Goal: Task Accomplishment & Management: Complete application form

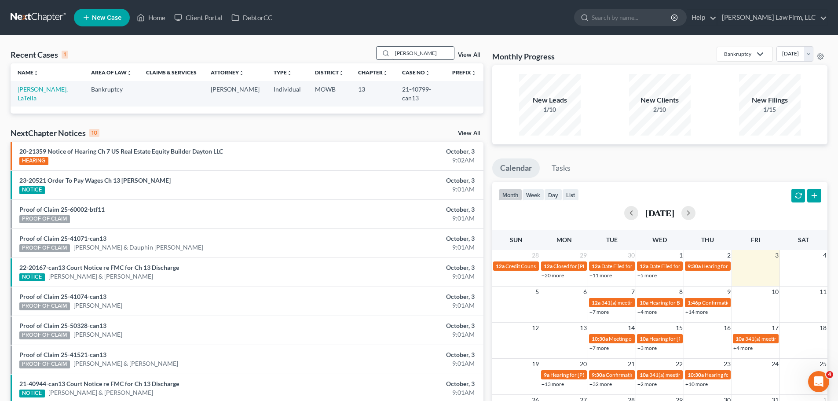
click at [410, 50] on input "[PERSON_NAME]" at bounding box center [423, 53] width 62 height 13
type input "rule"
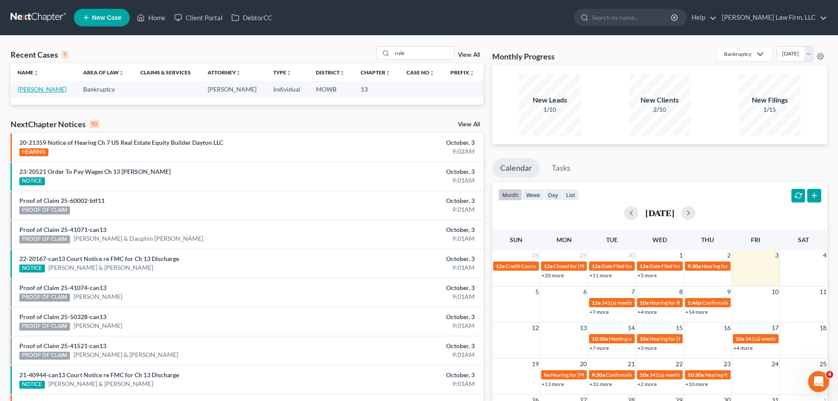
click at [37, 87] on link "[PERSON_NAME]" at bounding box center [42, 88] width 49 height 7
select select "4"
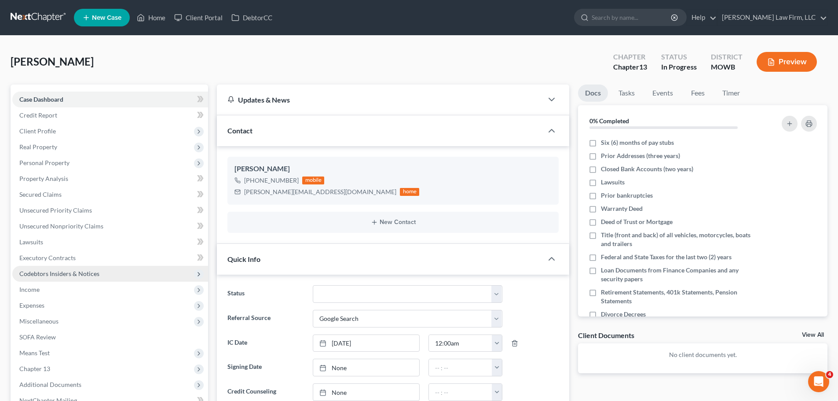
click at [83, 276] on span "Codebtors Insiders & Notices" at bounding box center [59, 273] width 80 height 7
click at [78, 273] on span "Codebtors Insiders & Notices" at bounding box center [59, 273] width 80 height 7
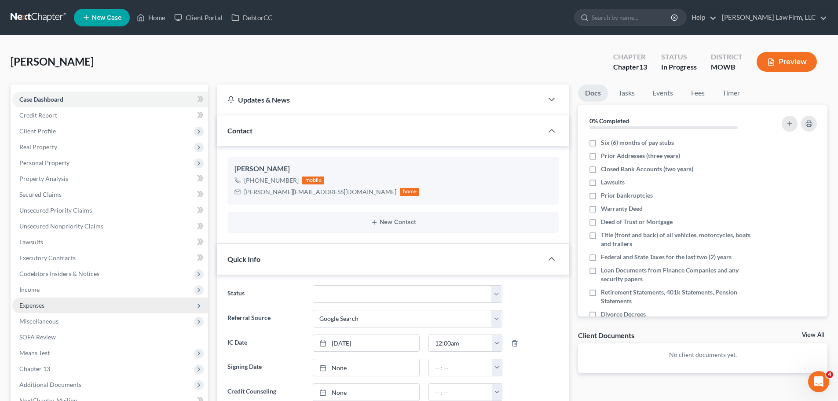
click at [63, 305] on span "Expenses" at bounding box center [110, 305] width 196 height 16
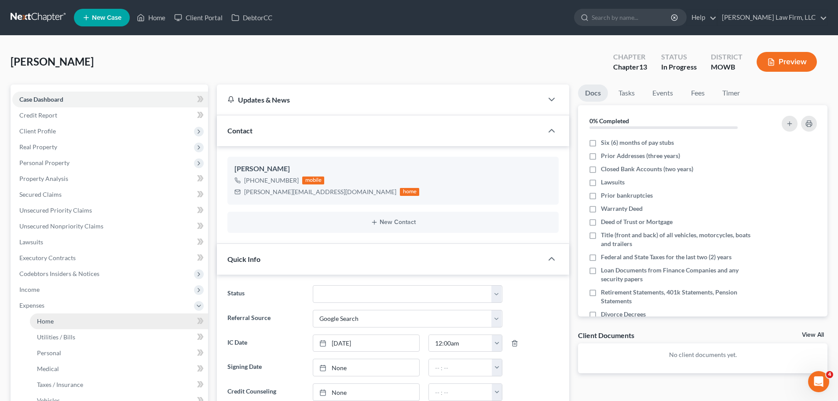
click at [70, 320] on link "Home" at bounding box center [119, 321] width 178 height 16
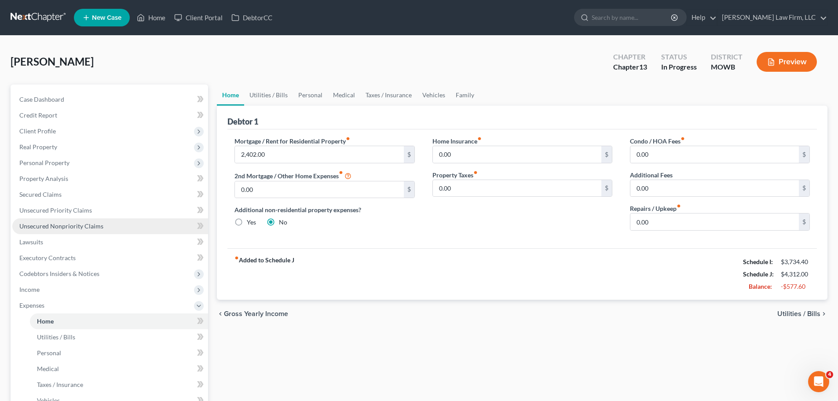
click at [96, 230] on link "Unsecured Nonpriority Claims" at bounding box center [110, 226] width 196 height 16
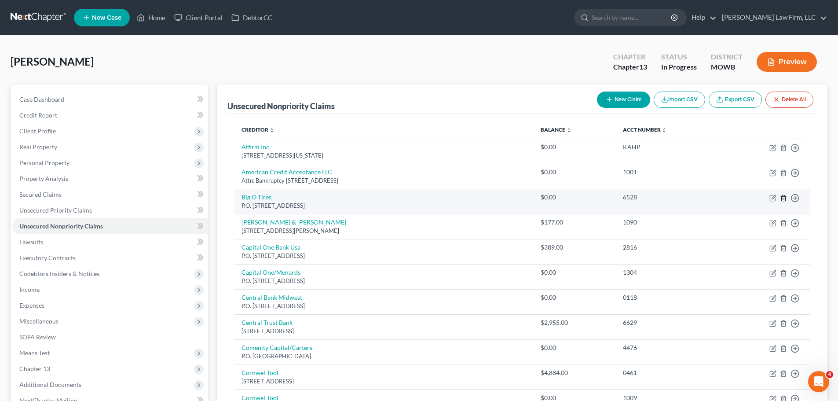
click at [783, 201] on icon "button" at bounding box center [783, 198] width 4 height 6
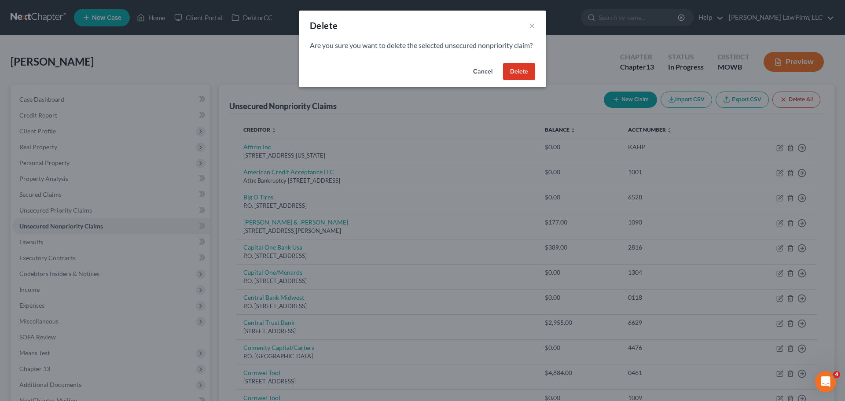
click at [526, 77] on button "Delete" at bounding box center [519, 72] width 32 height 18
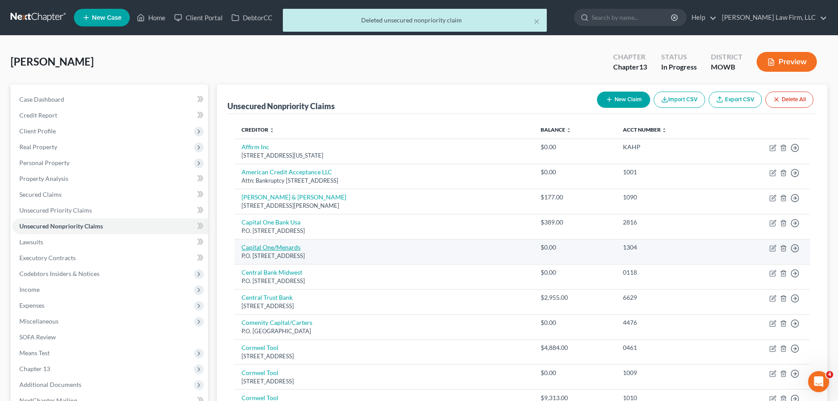
click at [293, 248] on link "Capital One/Menards" at bounding box center [271, 246] width 59 height 7
select select "46"
select select "2"
select select "0"
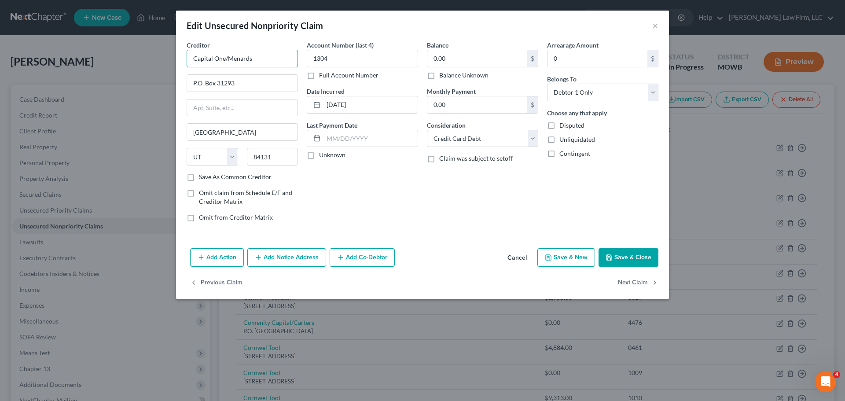
click at [226, 59] on input "Capital One/Menards" at bounding box center [242, 59] width 111 height 18
type input "Capital One / Menards"
click at [488, 48] on div "Balance 0.00 $ Balance Unknown Balance Undetermined 0.00 $ Balance Unknown" at bounding box center [482, 59] width 111 height 39
click at [487, 53] on input "0.00" at bounding box center [477, 58] width 100 height 17
click at [641, 263] on button "Save & Close" at bounding box center [628, 257] width 60 height 18
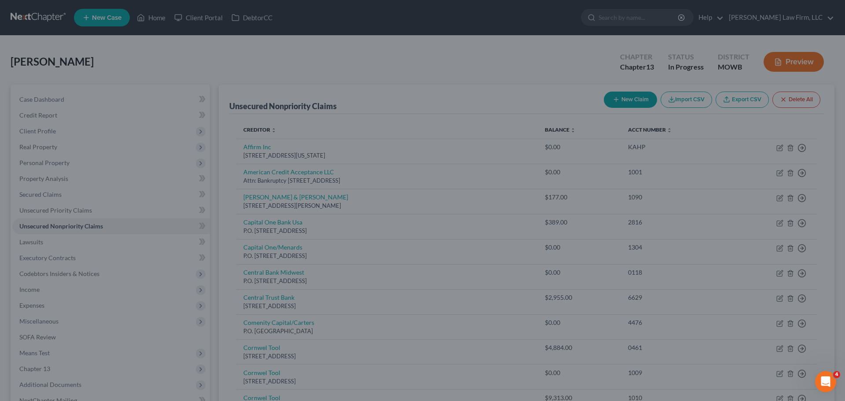
type input "500.00"
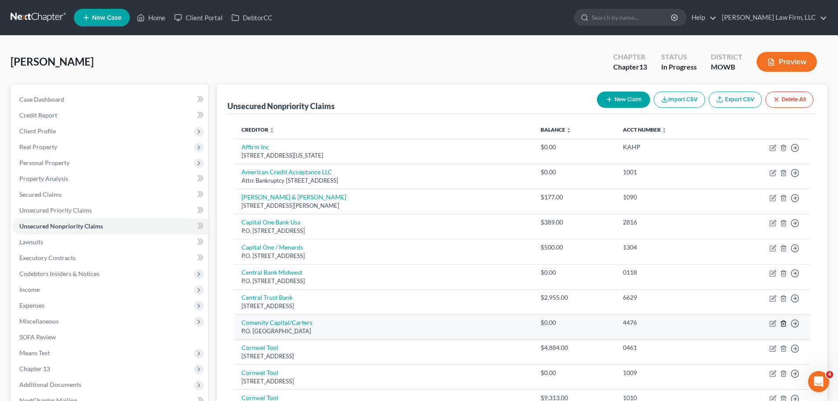
click at [784, 323] on icon "button" at bounding box center [783, 323] width 7 height 7
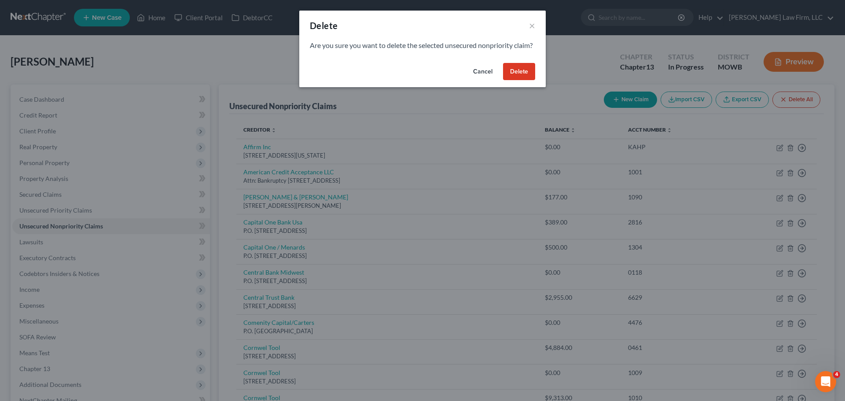
click at [519, 79] on button "Delete" at bounding box center [519, 72] width 32 height 18
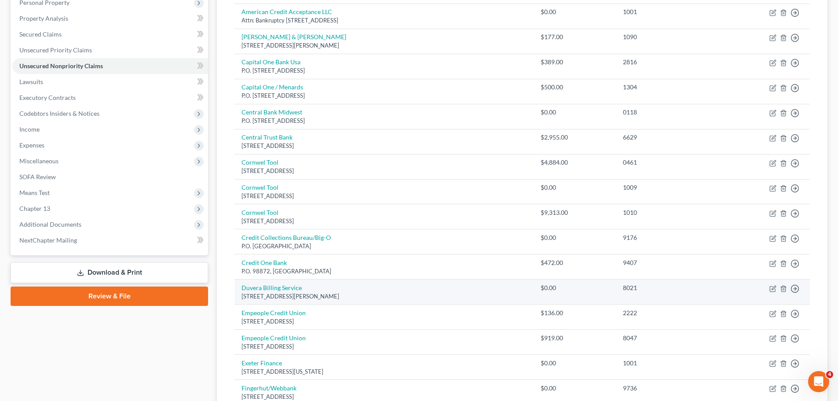
scroll to position [176, 0]
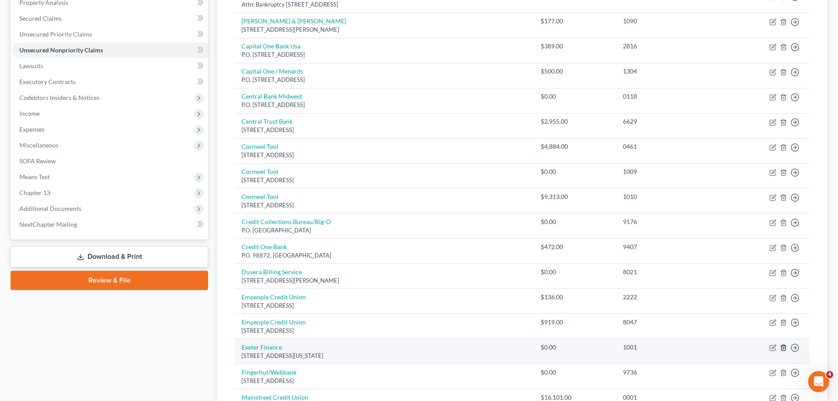
click at [785, 347] on icon "button" at bounding box center [783, 348] width 4 height 6
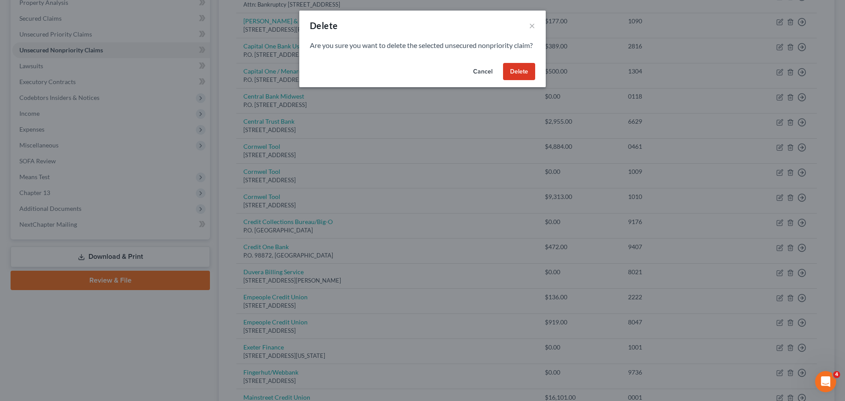
click at [535, 77] on button "Delete" at bounding box center [519, 72] width 32 height 18
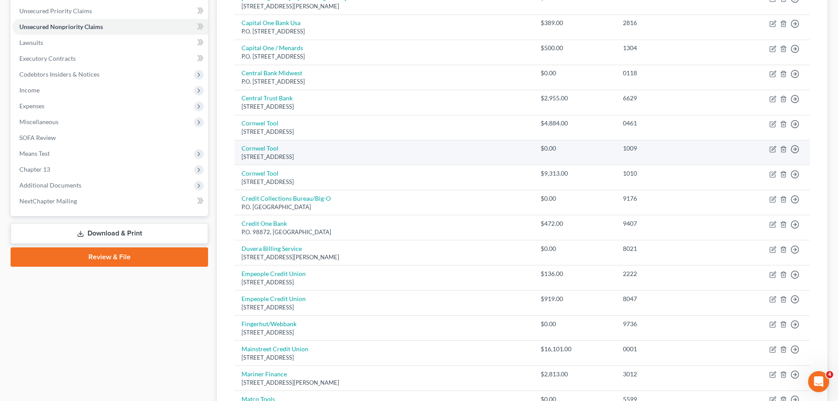
scroll to position [220, 0]
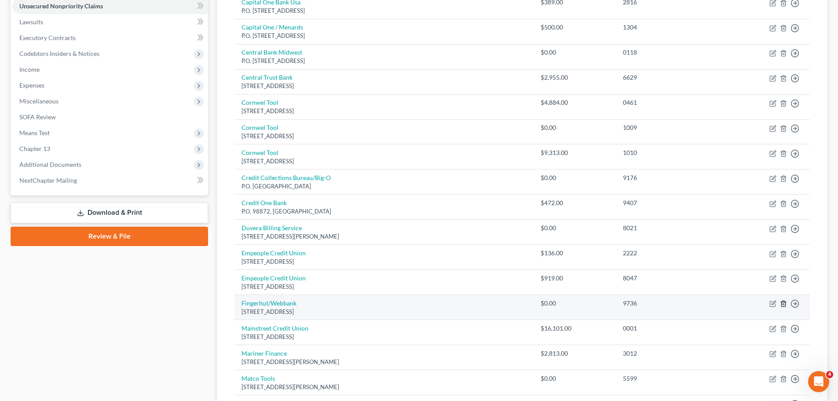
click at [782, 304] on icon "button" at bounding box center [783, 304] width 4 height 6
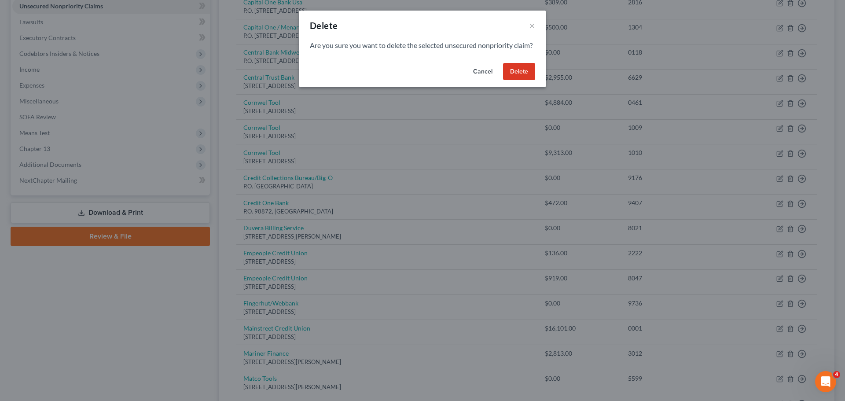
click at [515, 81] on button "Delete" at bounding box center [519, 72] width 32 height 18
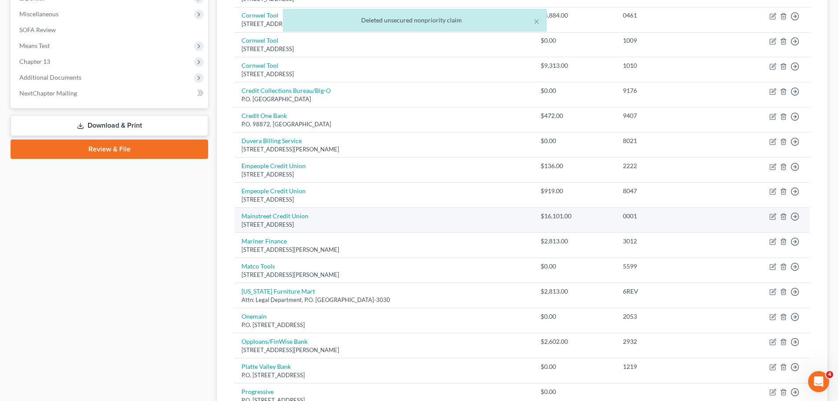
scroll to position [308, 0]
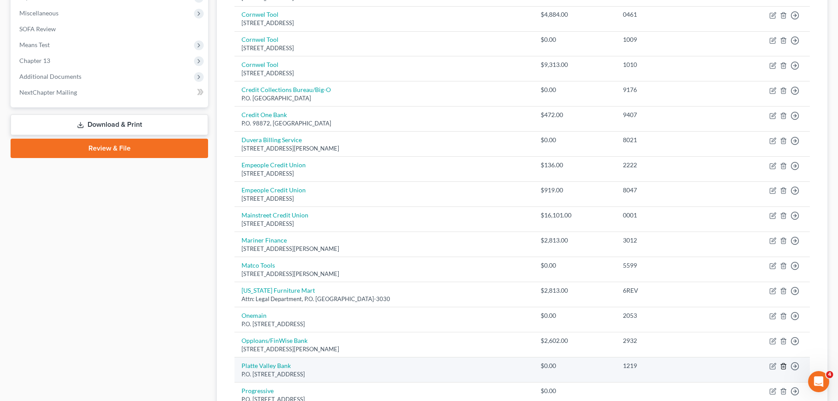
click at [784, 367] on line "button" at bounding box center [784, 367] width 0 height 2
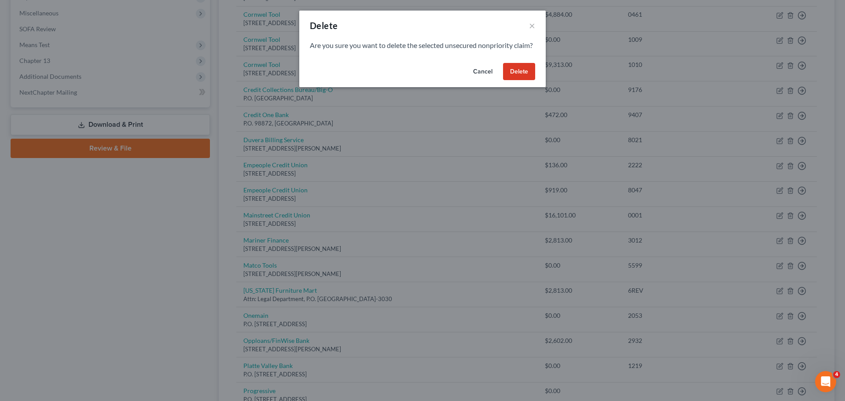
click at [528, 81] on button "Delete" at bounding box center [519, 72] width 32 height 18
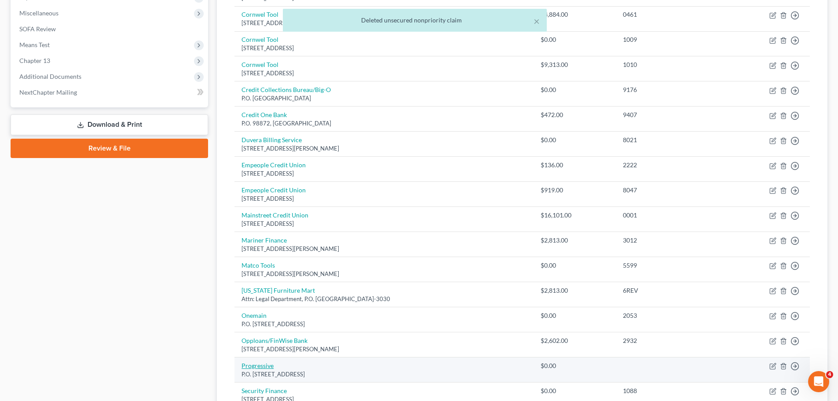
click at [263, 363] on link "Progressive" at bounding box center [258, 365] width 32 height 7
select select "43"
select select "0"
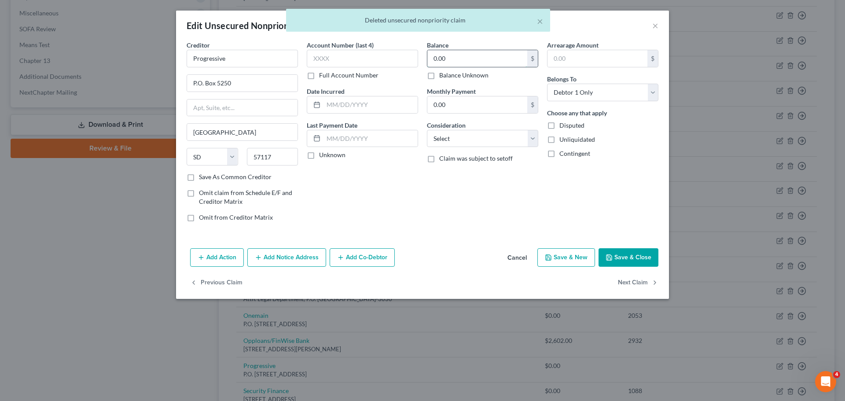
click at [431, 66] on input "0.00" at bounding box center [477, 58] width 100 height 17
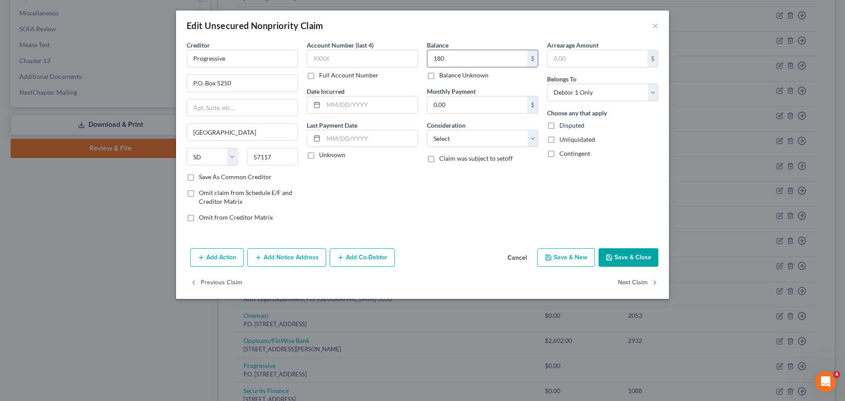
type input "180"
click at [622, 258] on button "Save & Close" at bounding box center [628, 257] width 60 height 18
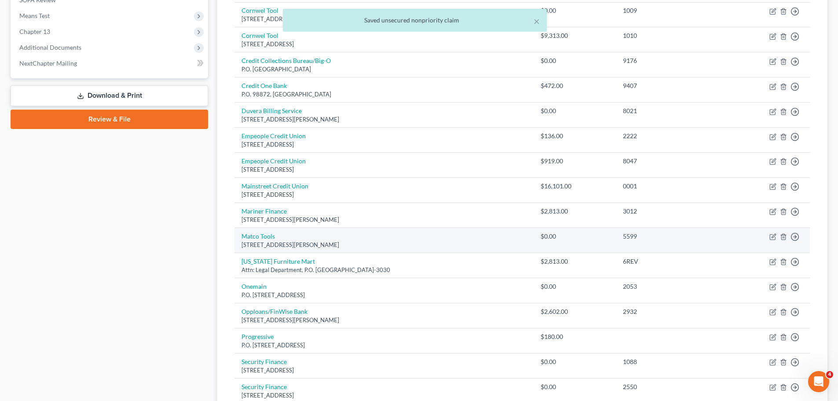
scroll to position [352, 0]
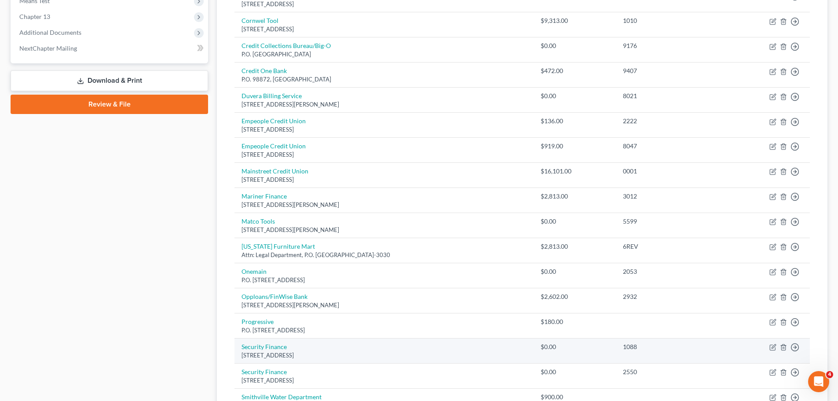
click at [777, 344] on td "Move to D Move to E Move to G Move to Notice Only" at bounding box center [766, 350] width 87 height 25
click at [775, 348] on icon "button" at bounding box center [772, 347] width 7 height 7
select select "42"
select select "0"
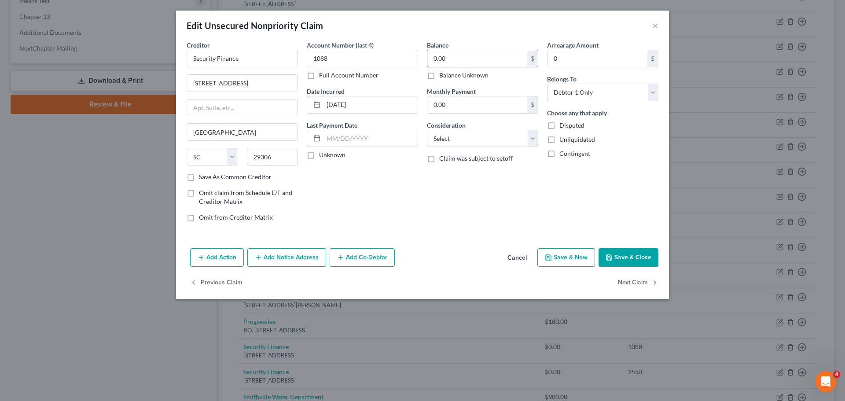
click at [467, 66] on input "0.00" at bounding box center [477, 58] width 100 height 17
click at [627, 254] on button "Save & Close" at bounding box center [628, 257] width 60 height 18
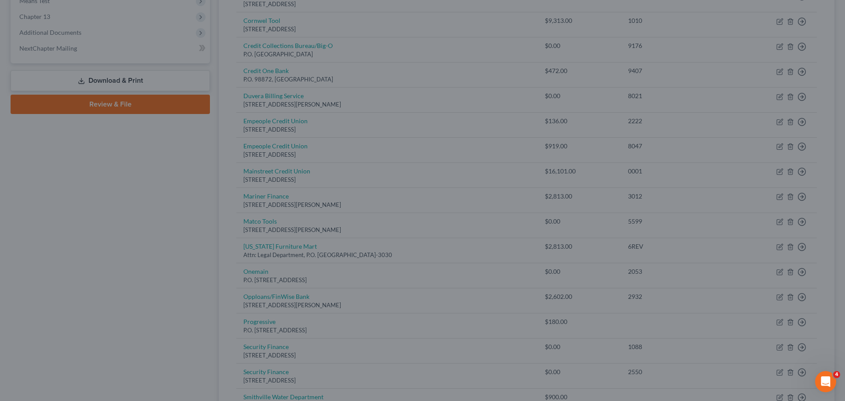
type input "2,000.00"
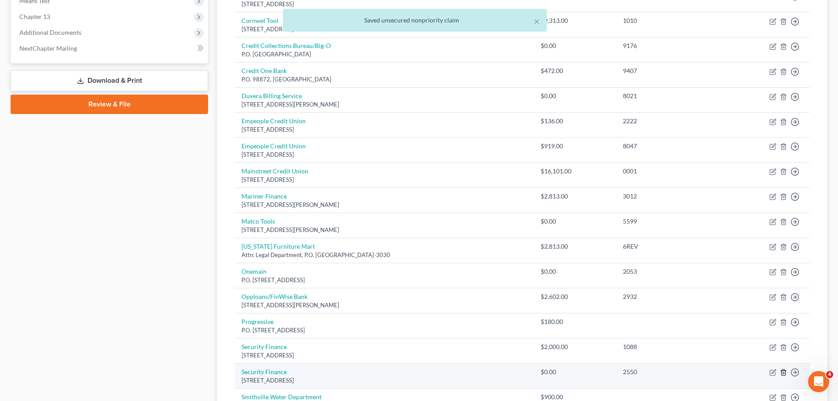
click at [782, 373] on icon "button" at bounding box center [783, 372] width 7 height 7
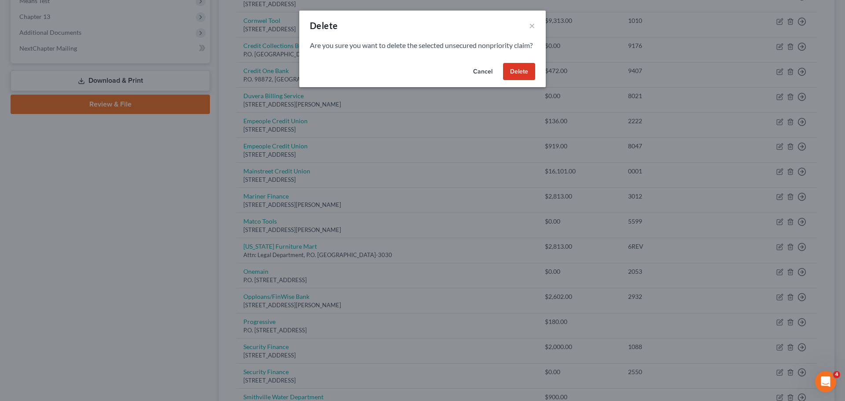
click at [526, 81] on button "Delete" at bounding box center [519, 72] width 32 height 18
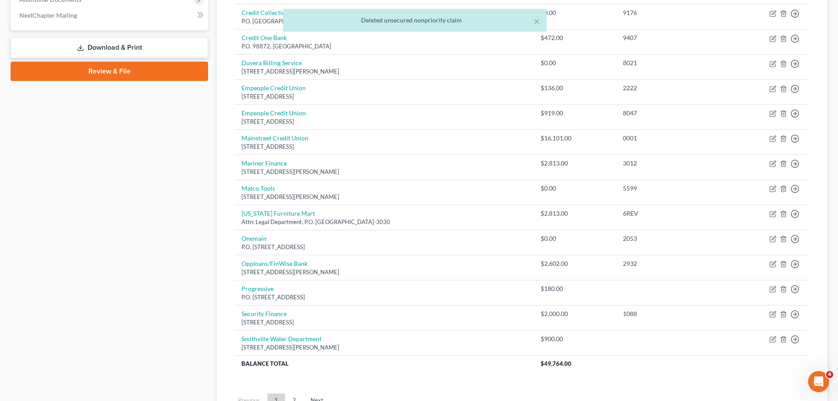
scroll to position [465, 0]
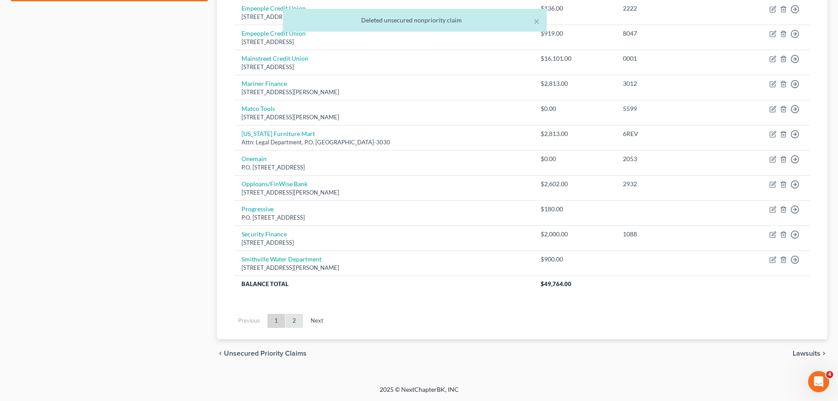
click at [300, 319] on link "2" at bounding box center [295, 321] width 18 height 14
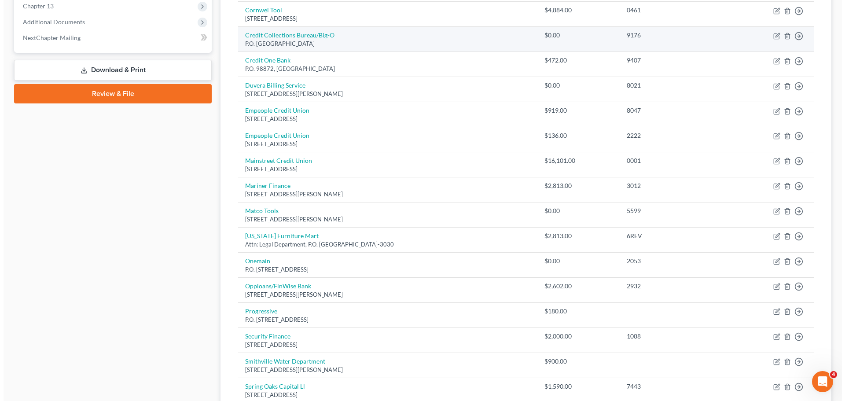
scroll to position [560, 0]
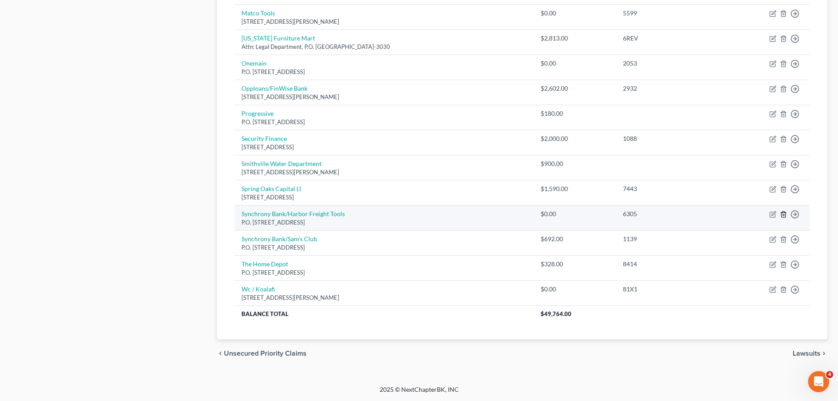
click at [784, 213] on polyline "button" at bounding box center [783, 213] width 5 height 0
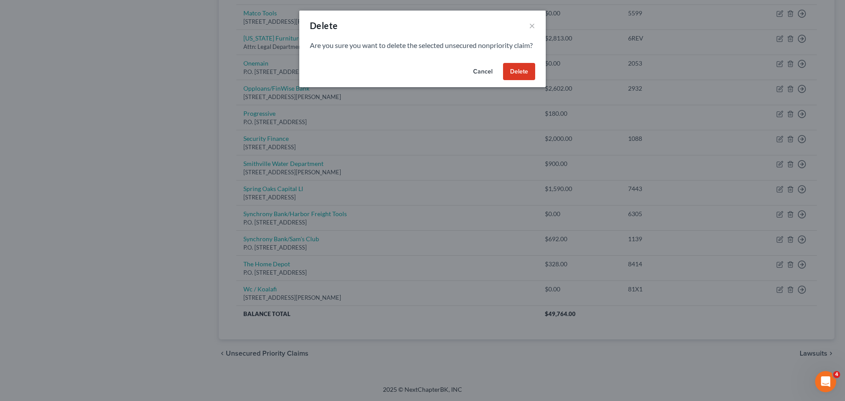
click at [523, 80] on button "Delete" at bounding box center [519, 72] width 32 height 18
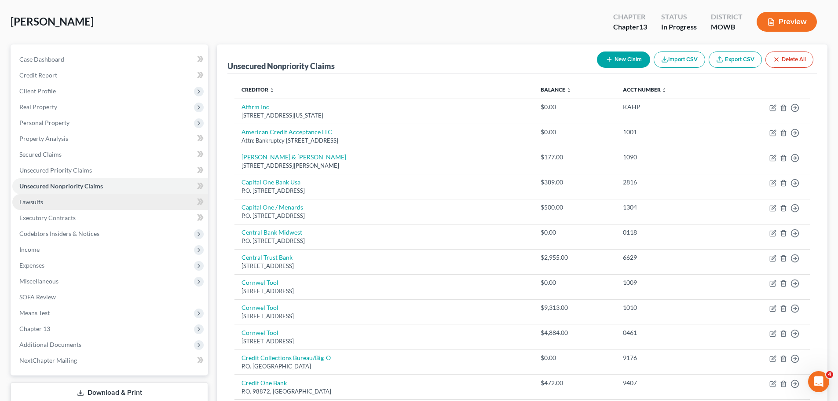
scroll to position [0, 0]
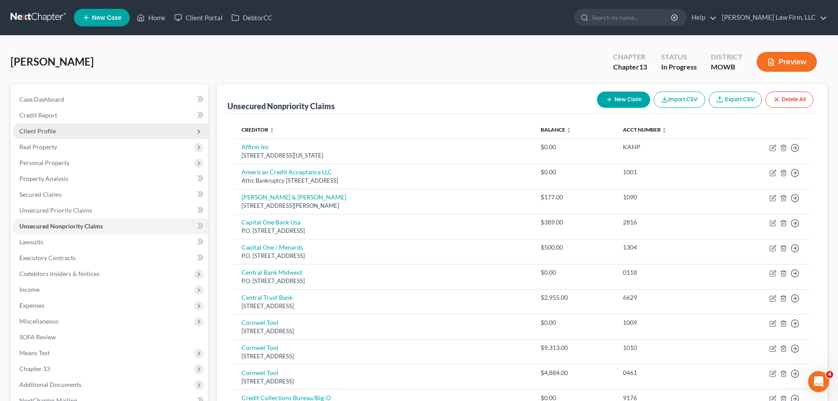
click at [72, 132] on span "Client Profile" at bounding box center [110, 131] width 196 height 16
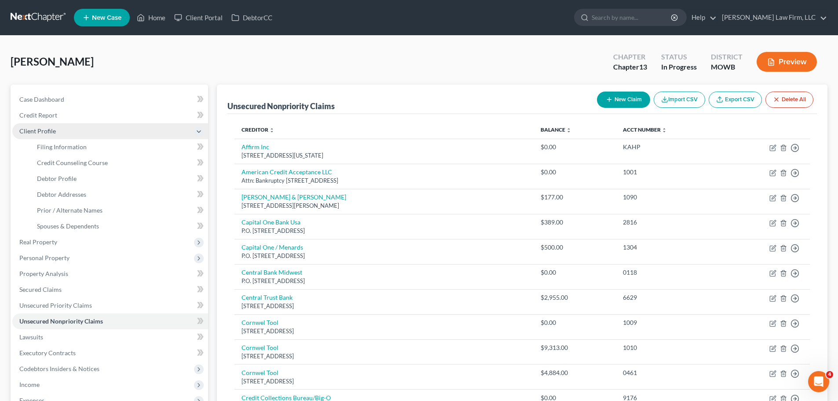
click at [72, 132] on span "Client Profile" at bounding box center [110, 131] width 196 height 16
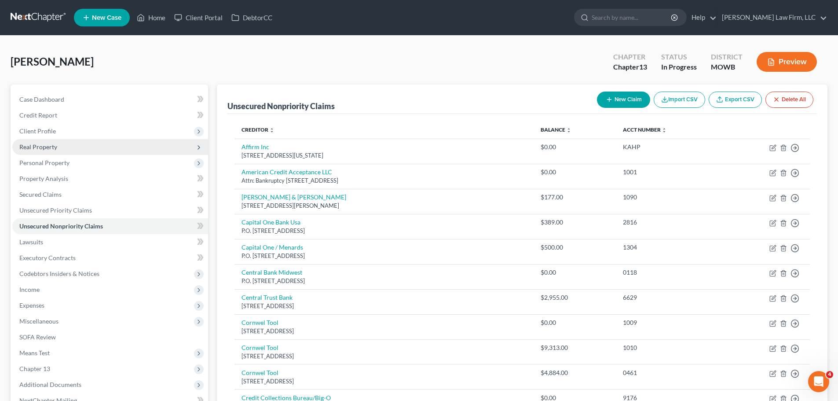
click at [64, 142] on span "Real Property" at bounding box center [110, 147] width 196 height 16
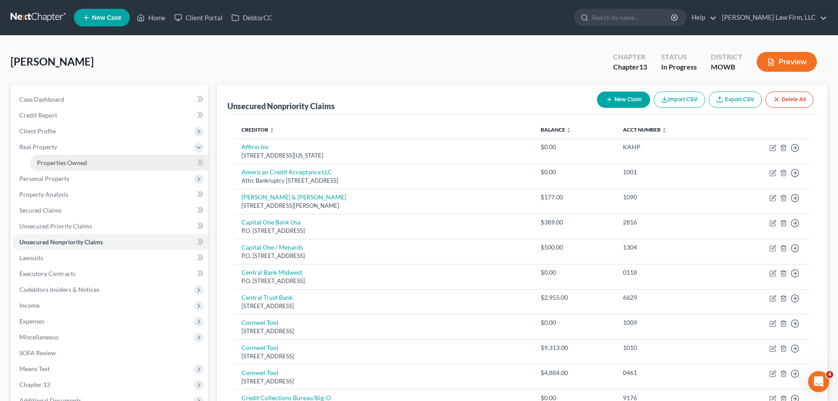
click at [69, 161] on span "Properties Owned" at bounding box center [62, 162] width 50 height 7
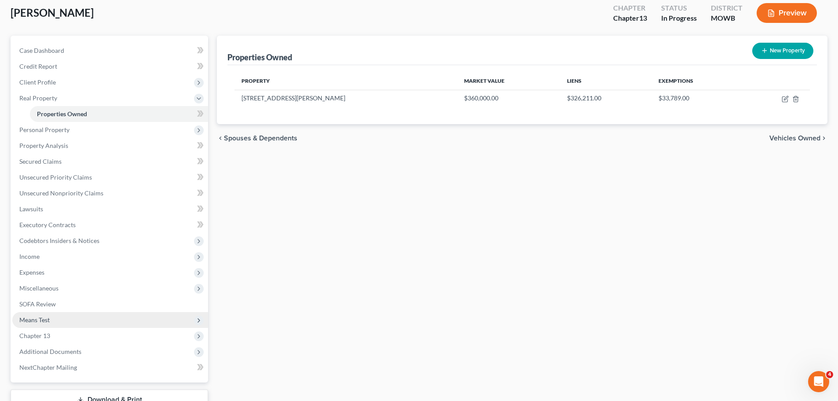
scroll to position [88, 0]
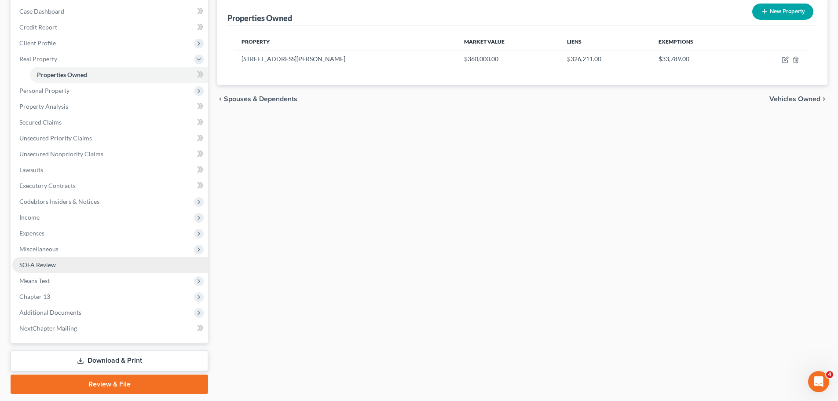
click at [53, 257] on link "SOFA Review" at bounding box center [110, 265] width 196 height 16
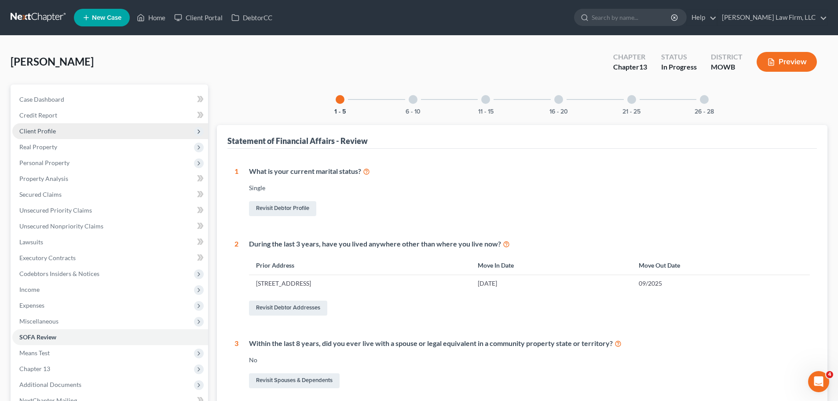
click at [71, 134] on span "Client Profile" at bounding box center [110, 131] width 196 height 16
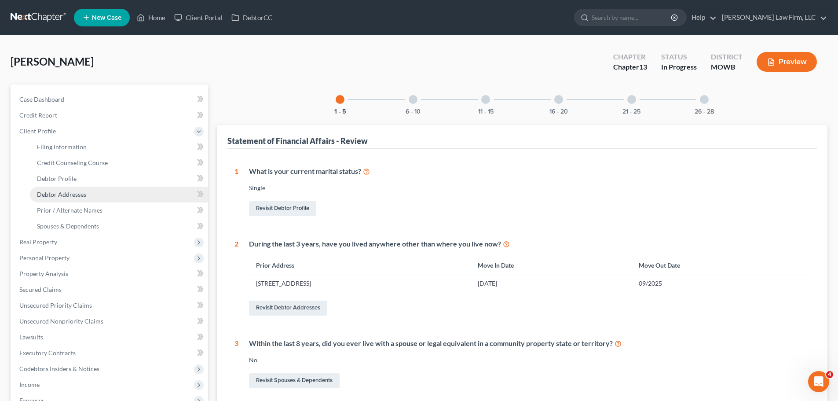
click at [92, 190] on link "Debtor Addresses" at bounding box center [119, 195] width 178 height 16
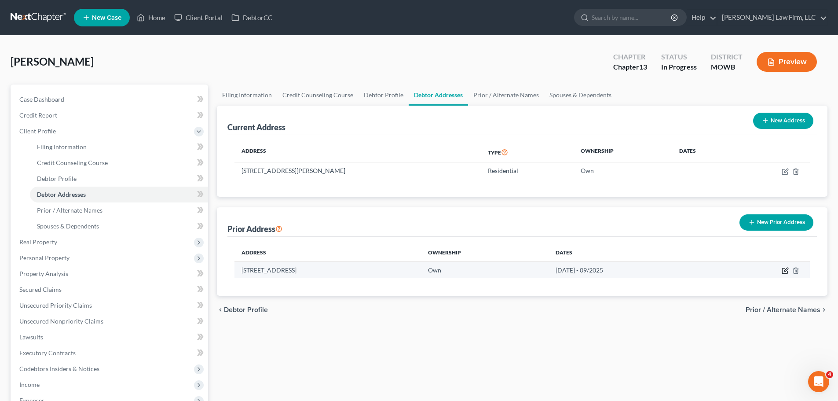
click at [784, 270] on icon "button" at bounding box center [785, 270] width 7 height 7
select select "26"
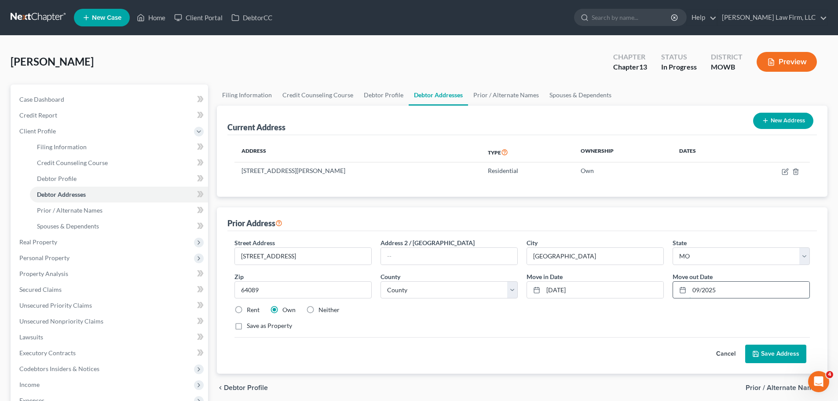
click at [729, 289] on input "09/2025" at bounding box center [749, 290] width 120 height 17
click at [695, 289] on input "09/2025" at bounding box center [749, 290] width 120 height 17
type input "10/2025"
click at [767, 349] on button "Save Address" at bounding box center [775, 353] width 61 height 18
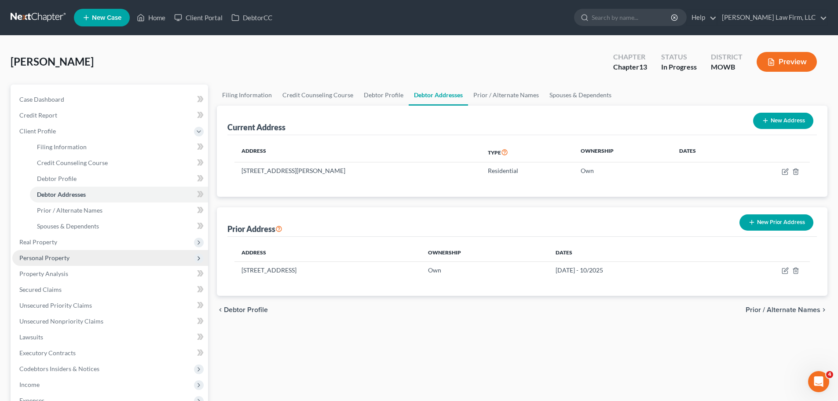
click at [57, 257] on span "Personal Property" at bounding box center [44, 257] width 50 height 7
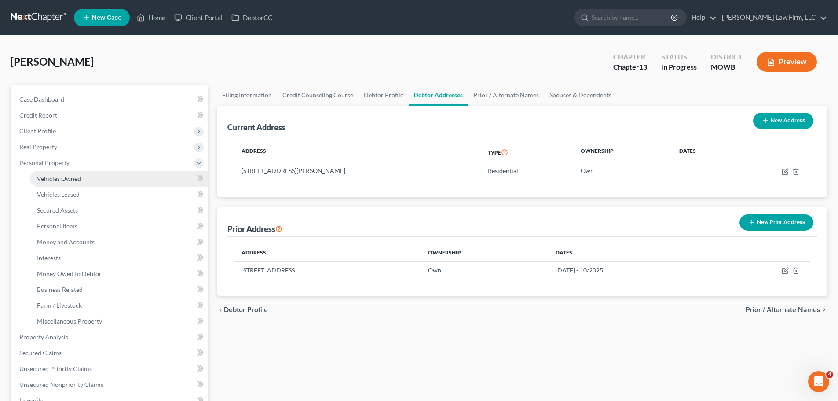
click at [84, 182] on link "Vehicles Owned" at bounding box center [119, 179] width 178 height 16
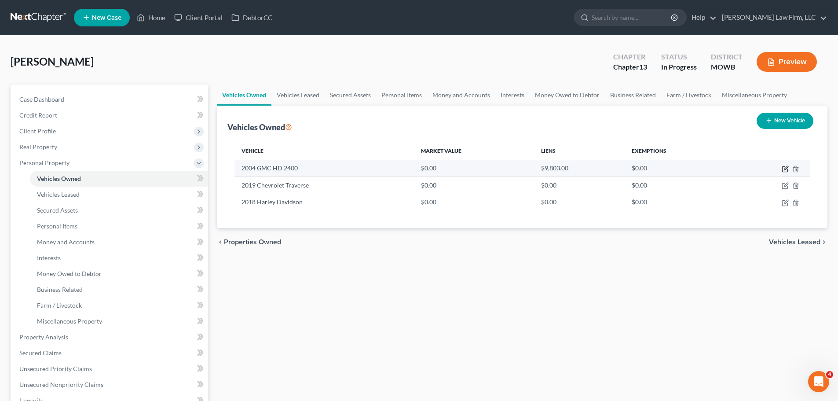
click at [782, 166] on icon "button" at bounding box center [785, 168] width 7 height 7
select select "0"
select select "22"
select select "3"
select select "0"
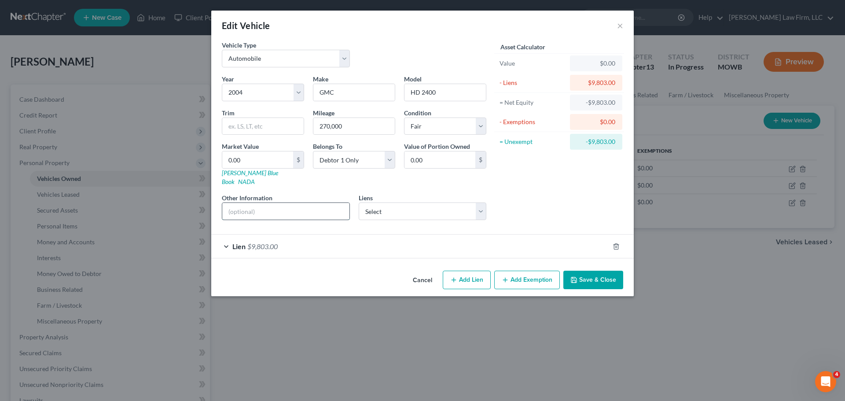
click at [289, 205] on input "text" at bounding box center [285, 211] width 127 height 17
type input "VIN: [US_VEHICLE_IDENTIFICATION_NUMBER]"
click at [443, 162] on input "0.00" at bounding box center [439, 159] width 71 height 17
type input "7,000"
click at [613, 280] on button "Save & Close" at bounding box center [593, 280] width 60 height 18
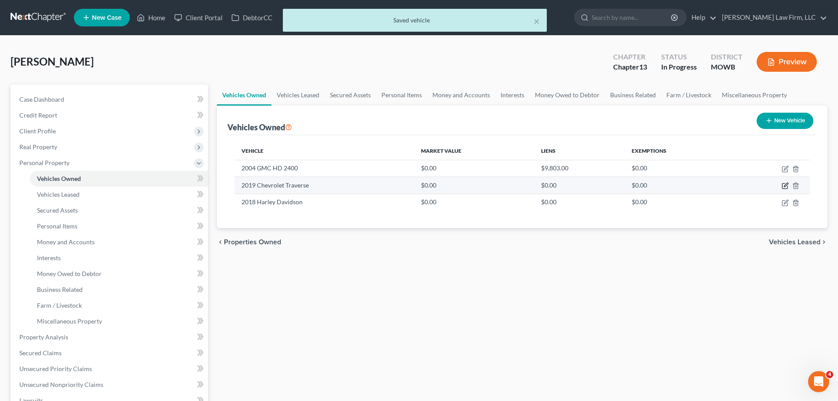
click at [783, 188] on icon "button" at bounding box center [785, 185] width 7 height 7
select select "0"
select select "7"
select select "2"
select select "0"
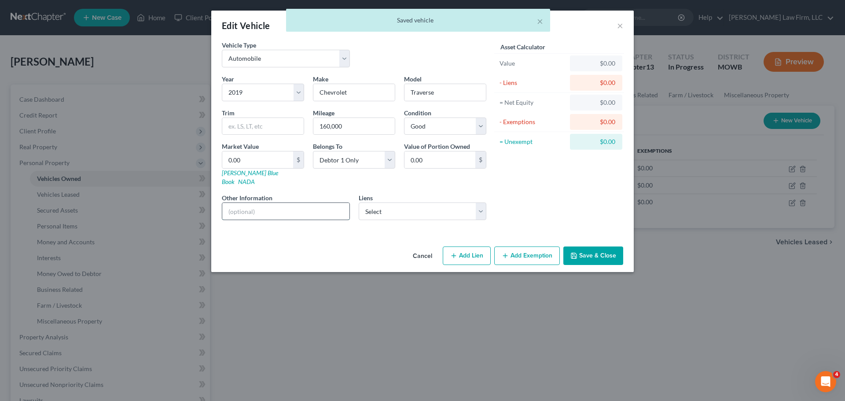
click at [253, 203] on input "text" at bounding box center [285, 211] width 127 height 17
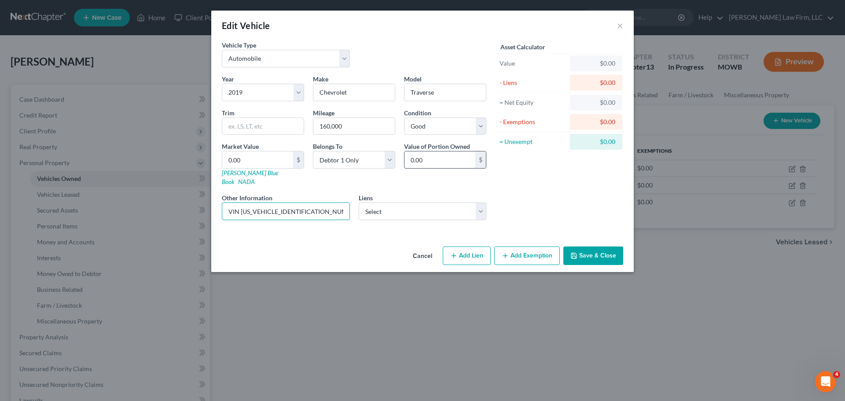
type input "VIN [US_VEHICLE_IDENTIFICATION_NUMBER]"
click at [432, 166] on input "0.00" at bounding box center [439, 159] width 71 height 17
type input "7,500"
click at [595, 251] on button "Save & Close" at bounding box center [593, 255] width 60 height 18
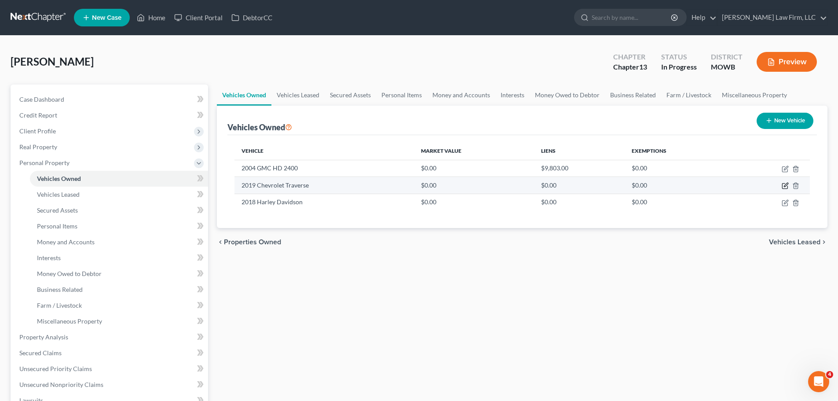
click at [784, 185] on icon "button" at bounding box center [785, 185] width 7 height 7
select select "0"
select select "7"
select select "2"
select select "0"
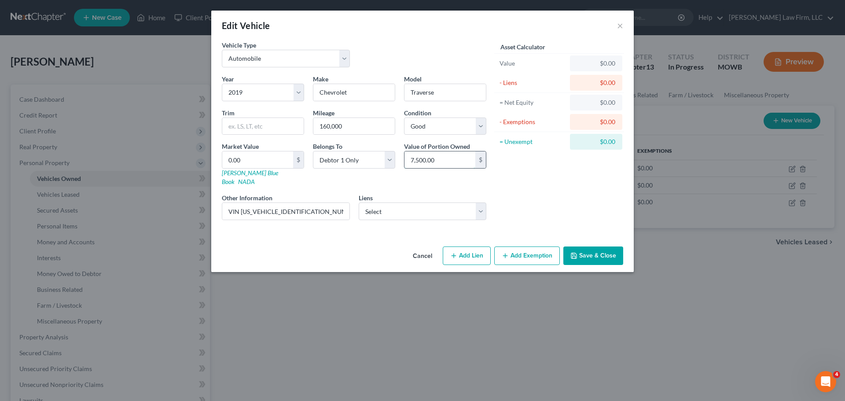
click at [454, 166] on input "7,500.00" at bounding box center [439, 159] width 71 height 17
click at [280, 162] on input "0.00" at bounding box center [257, 159] width 71 height 17
paste input "7,50"
type input "7,500.00"
click at [576, 252] on icon "button" at bounding box center [573, 255] width 7 height 7
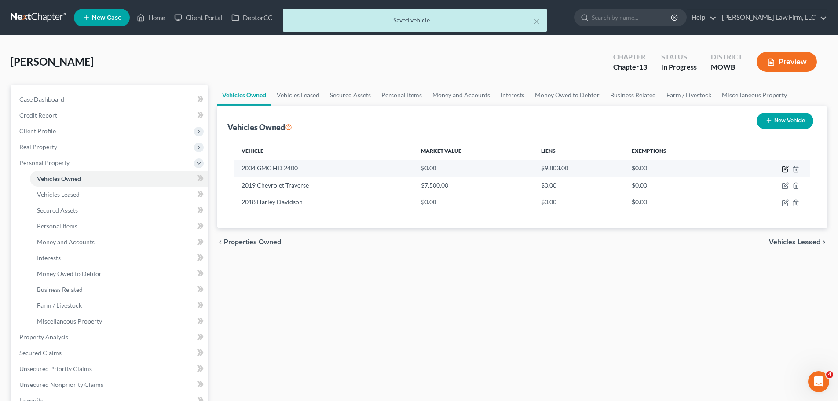
click at [785, 170] on icon "button" at bounding box center [786, 168] width 4 height 4
select select "0"
select select "22"
select select "3"
select select "0"
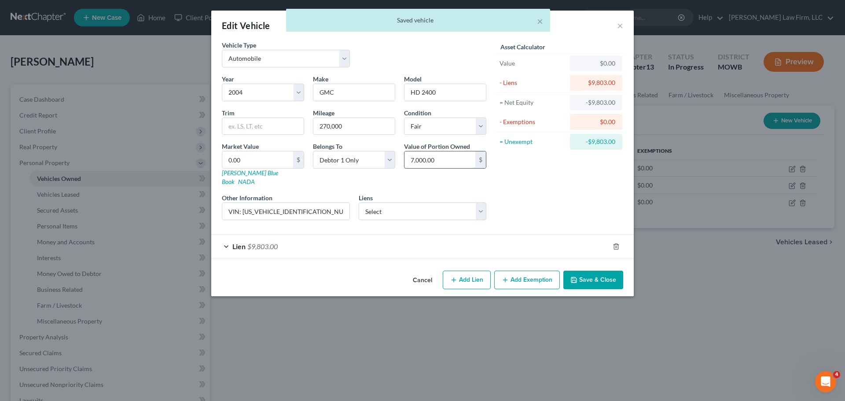
click at [450, 154] on input "7,000.00" at bounding box center [439, 159] width 71 height 17
click at [265, 155] on input "0.00" at bounding box center [257, 159] width 71 height 17
paste input "7,00"
type input "7,000.00"
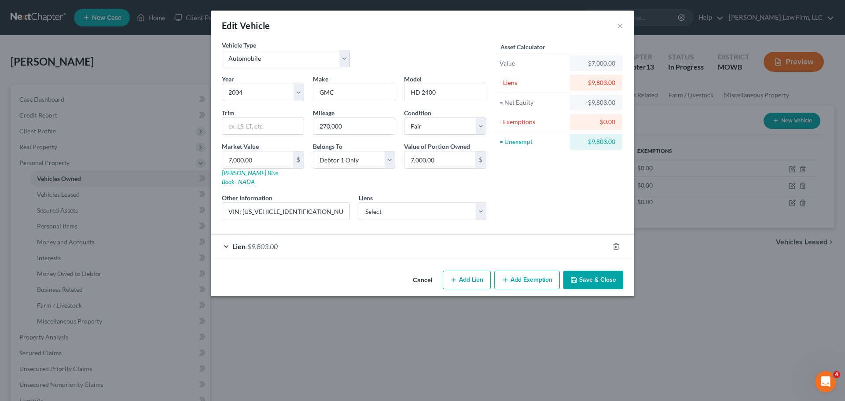
click at [603, 271] on button "Save & Close" at bounding box center [593, 280] width 60 height 18
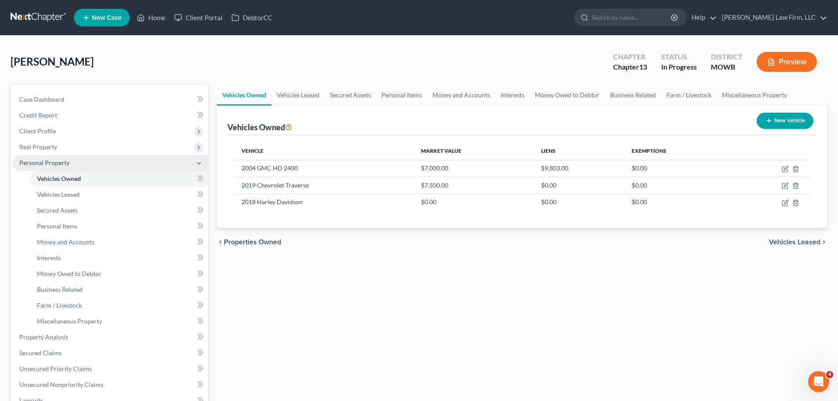
click at [34, 163] on span "Personal Property" at bounding box center [44, 162] width 50 height 7
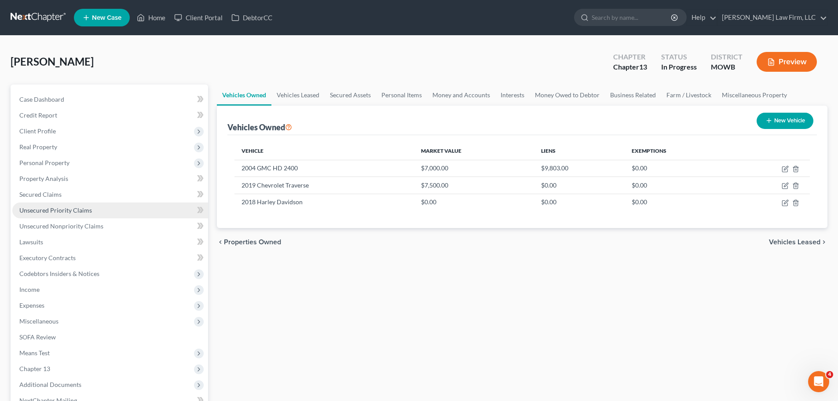
click at [94, 210] on link "Unsecured Priority Claims" at bounding box center [110, 210] width 196 height 16
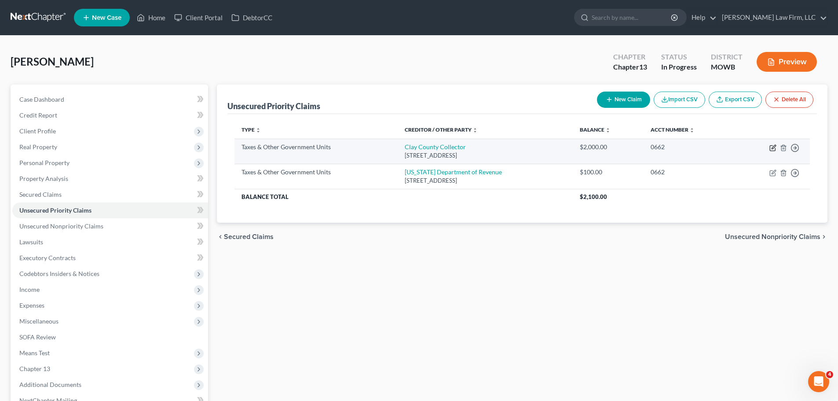
click at [772, 148] on icon "button" at bounding box center [774, 147] width 4 height 4
select select "4"
select select "26"
select select "0"
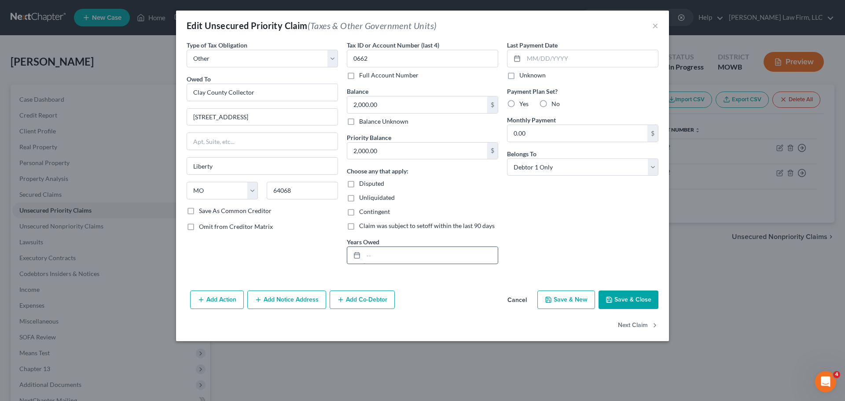
click at [388, 254] on input "text" at bounding box center [430, 255] width 134 height 17
type input "2023-20256"
click at [627, 300] on button "Save & Close" at bounding box center [628, 299] width 60 height 18
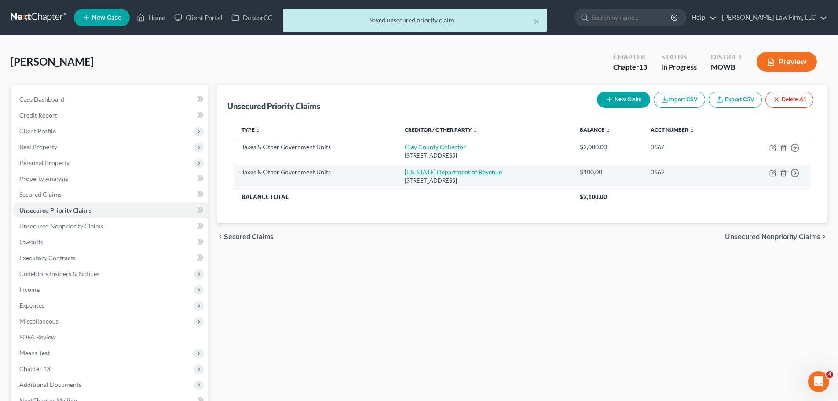
click at [467, 171] on link "[US_STATE] Department of Revenue" at bounding box center [453, 171] width 97 height 7
select select "2"
select select "26"
select select "0"
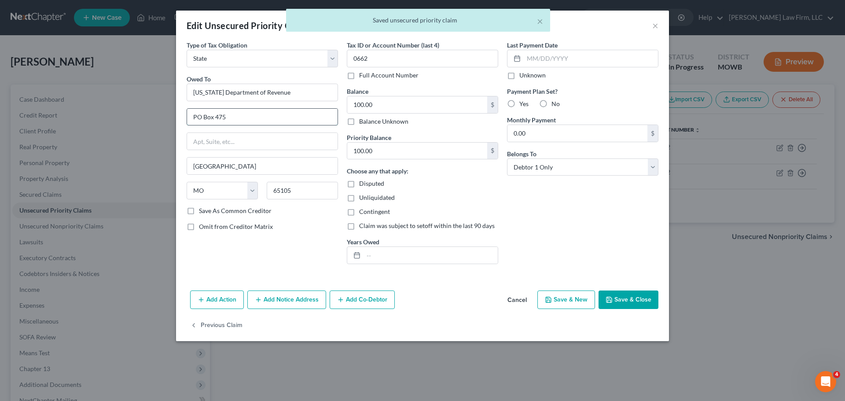
drag, startPoint x: 198, startPoint y: 118, endPoint x: 221, endPoint y: 103, distance: 27.7
click at [198, 118] on input "PO Box 475" at bounding box center [262, 117] width 150 height 17
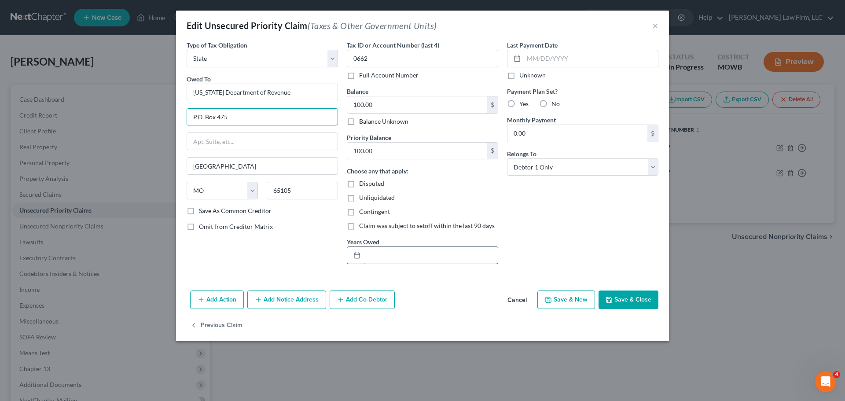
type input "P.O. Box 475"
click at [385, 255] on input "text" at bounding box center [430, 255] width 134 height 17
type input "2024"
click at [612, 299] on icon "button" at bounding box center [608, 299] width 7 height 7
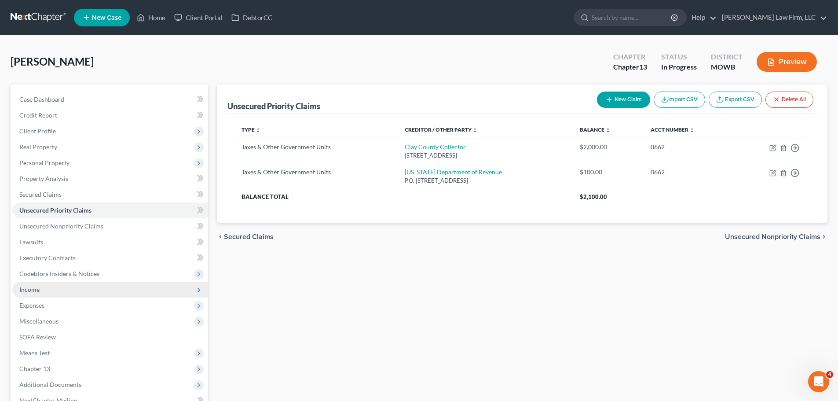
click at [47, 290] on span "Income" at bounding box center [110, 290] width 196 height 16
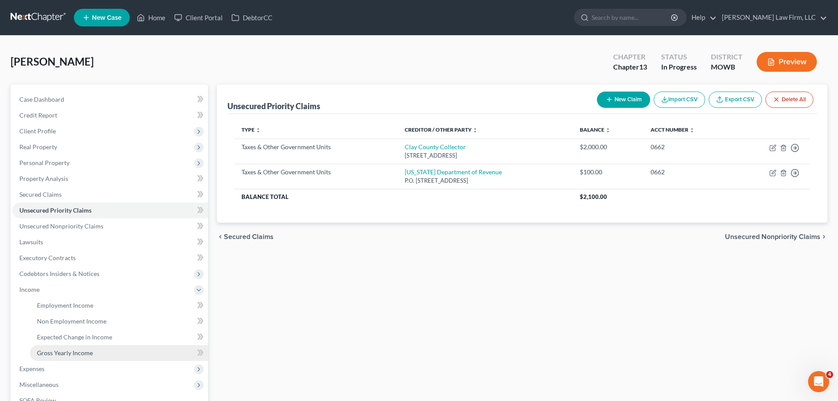
click at [98, 352] on link "Gross Yearly Income" at bounding box center [119, 353] width 178 height 16
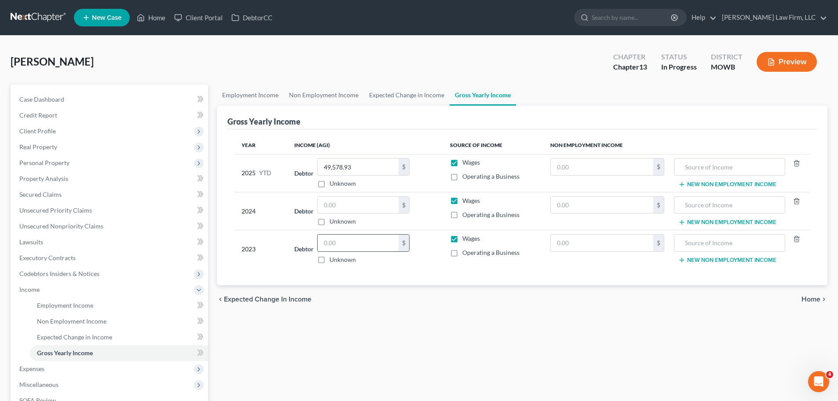
click at [338, 242] on input "text" at bounding box center [358, 242] width 81 height 17
click at [352, 207] on input "text" at bounding box center [358, 205] width 81 height 17
type input "69,512.75"
click at [430, 373] on div "Employment Income Non Employment Income Expected Change in Income Gross Yearly …" at bounding box center [522, 306] width 619 height 445
click at [91, 307] on span "Employment Income" at bounding box center [65, 304] width 56 height 7
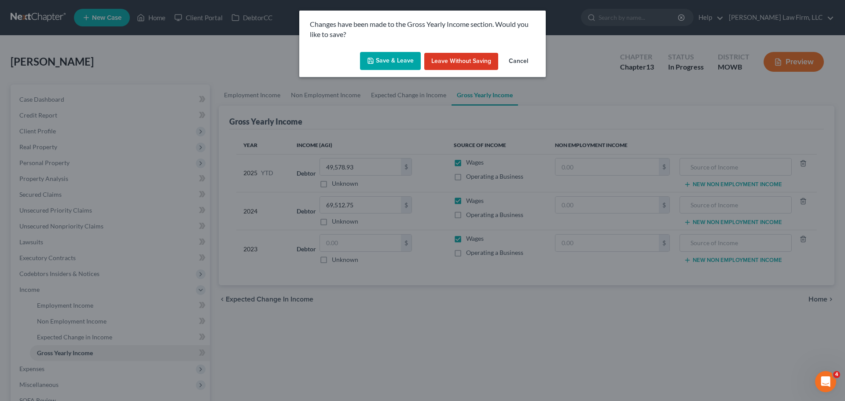
click at [387, 64] on button "Save & Leave" at bounding box center [390, 61] width 61 height 18
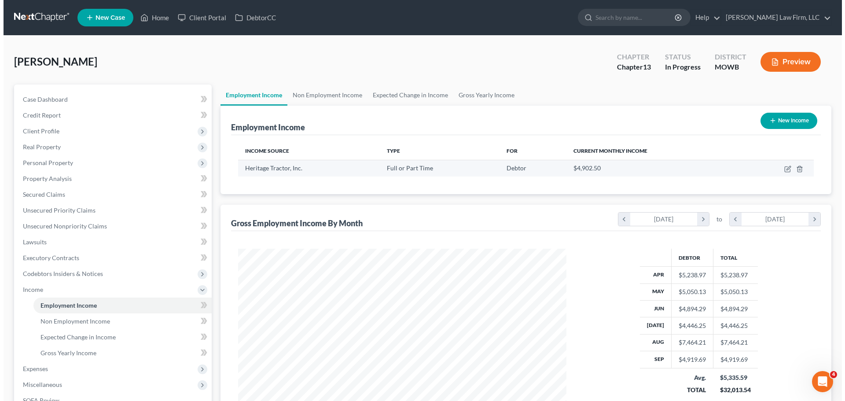
scroll to position [164, 346]
click at [785, 169] on icon "button" at bounding box center [785, 168] width 4 height 4
select select "0"
select select "17"
select select "1"
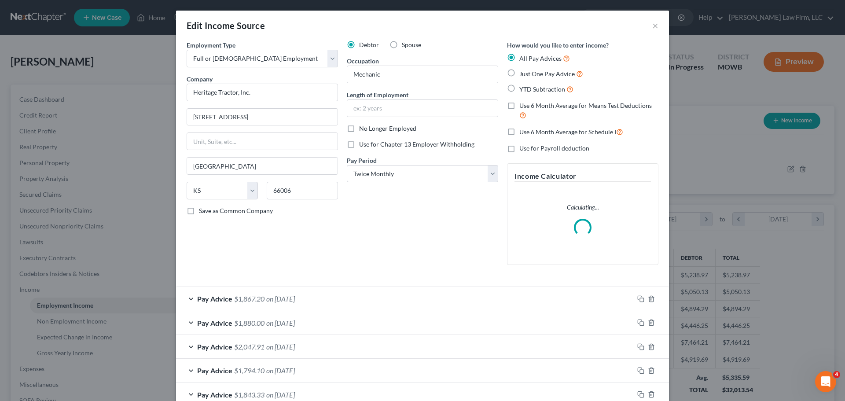
scroll to position [165, 349]
click at [374, 111] on input "text" at bounding box center [422, 108] width 150 height 17
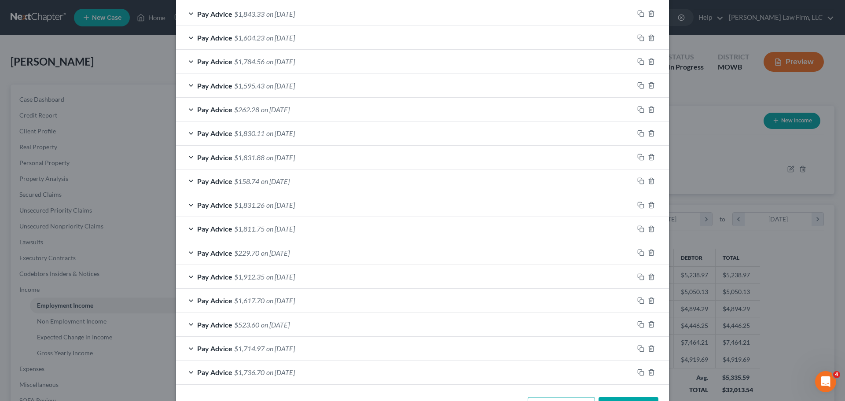
scroll to position [412, 0]
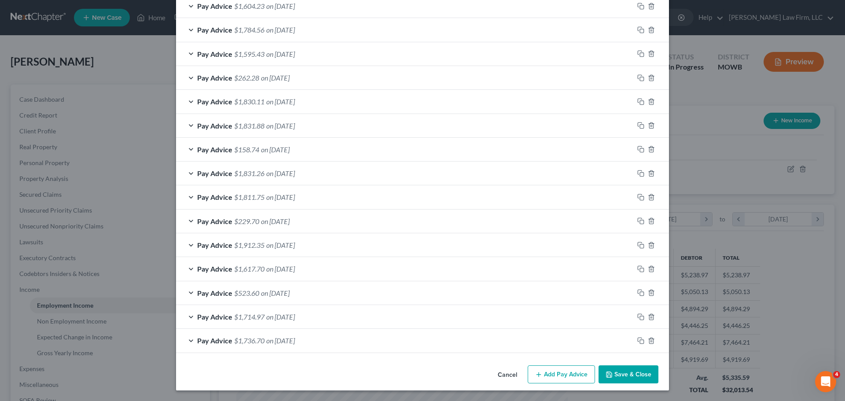
type input "4 years"
click at [629, 371] on button "Save & Close" at bounding box center [628, 374] width 60 height 18
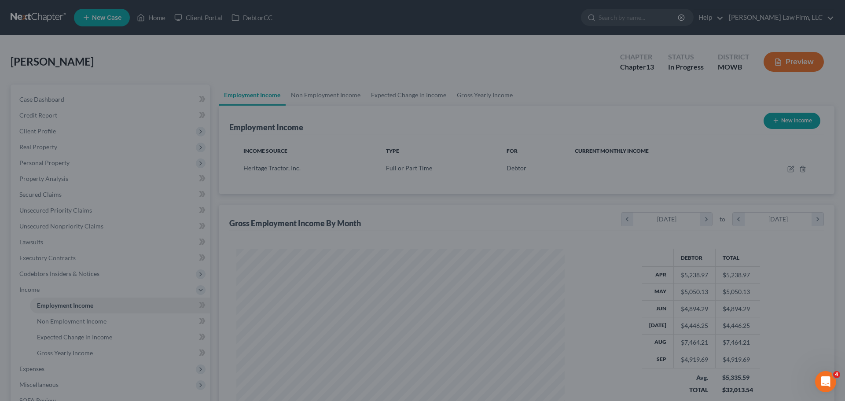
scroll to position [439796, 439614]
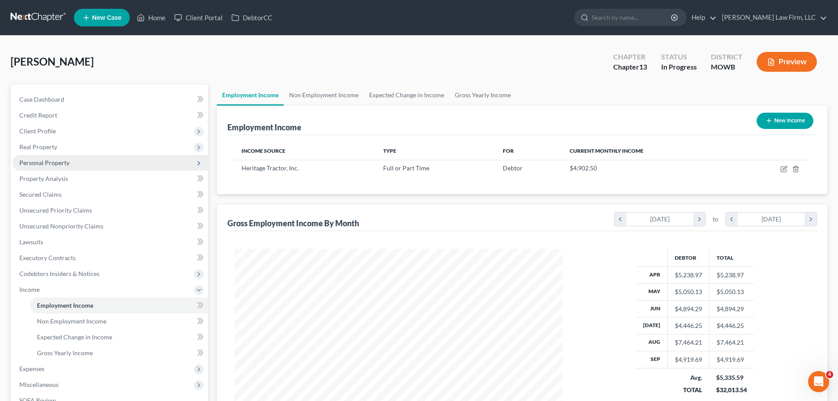
click at [75, 158] on span "Personal Property" at bounding box center [110, 163] width 196 height 16
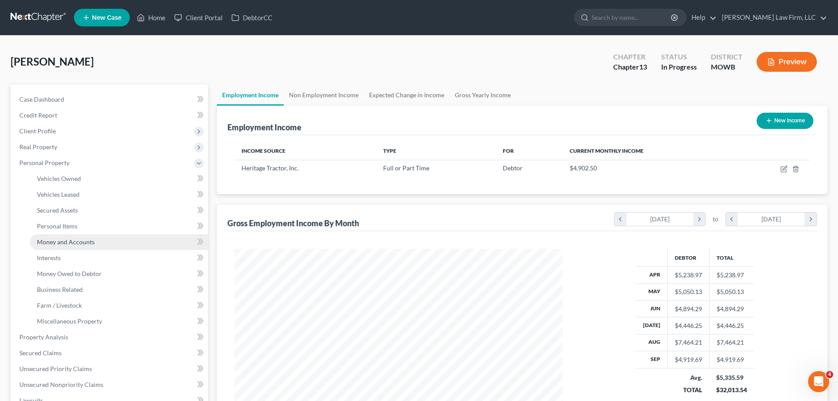
click at [87, 246] on link "Money and Accounts" at bounding box center [119, 242] width 178 height 16
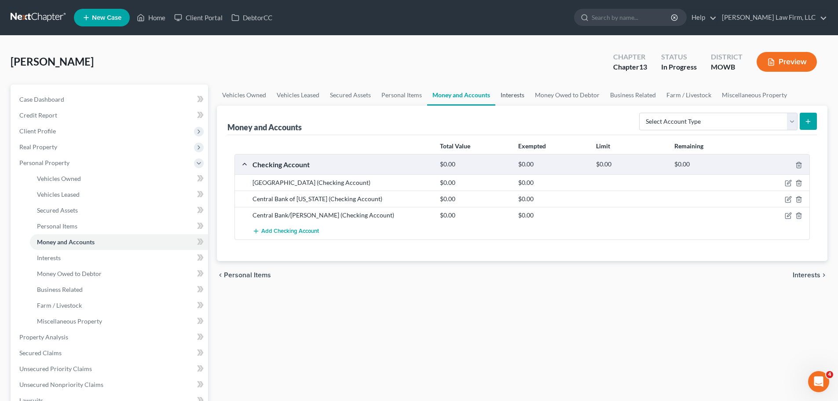
click at [503, 97] on link "Interests" at bounding box center [512, 94] width 34 height 21
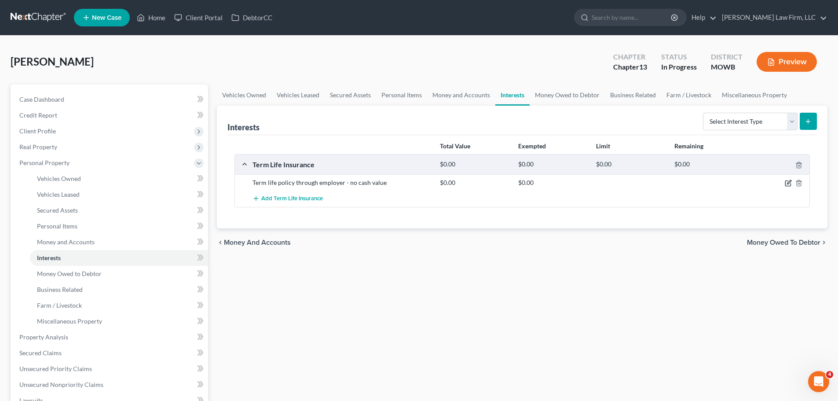
click at [786, 183] on icon "button" at bounding box center [788, 183] width 7 height 7
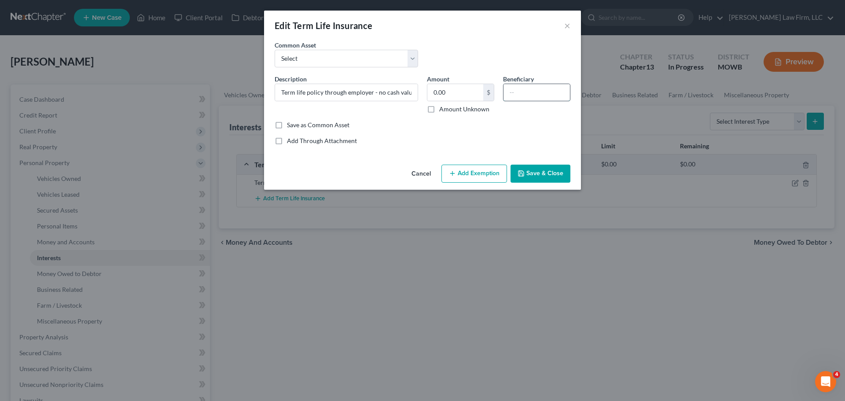
click at [520, 94] on input "text" at bounding box center [536, 92] width 66 height 17
type input "[PERSON_NAME] (fiance)"
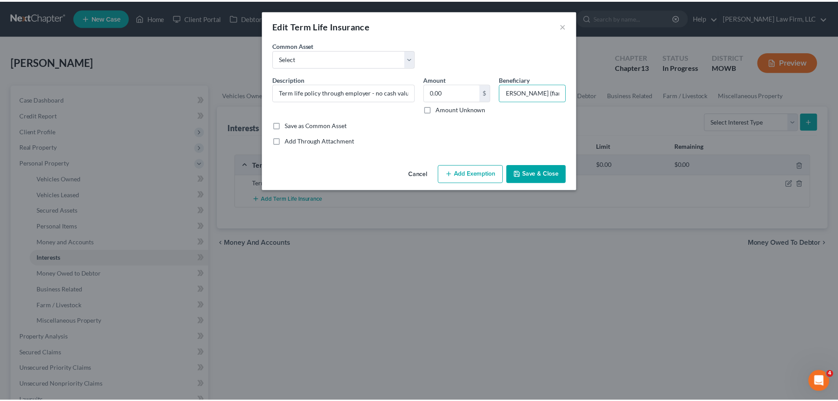
scroll to position [0, 0]
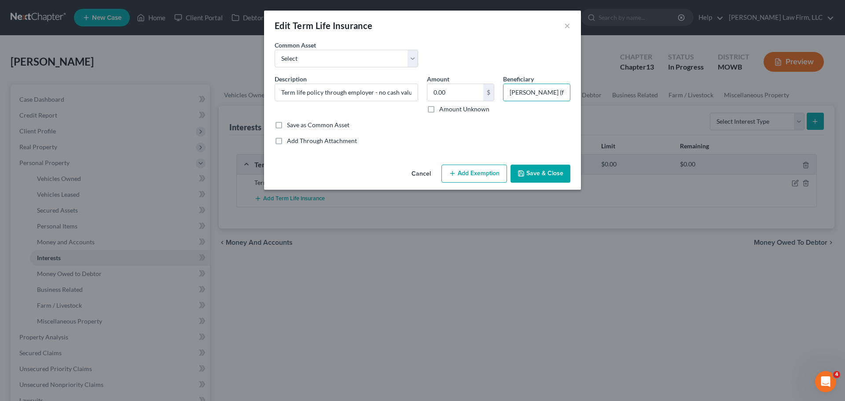
click at [565, 174] on button "Save & Close" at bounding box center [540, 174] width 60 height 18
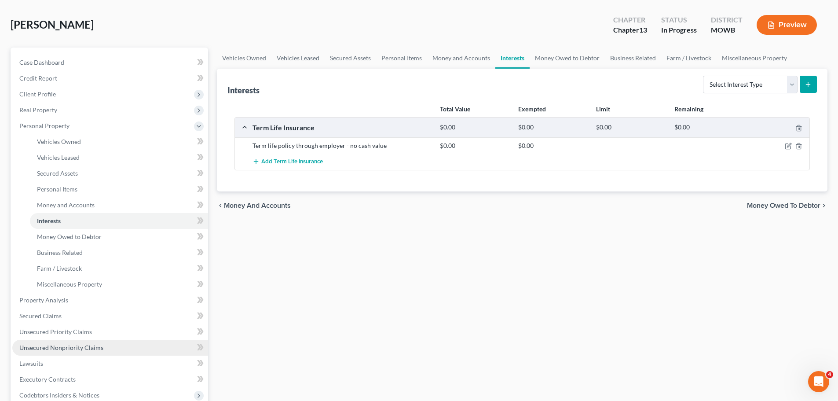
scroll to position [88, 0]
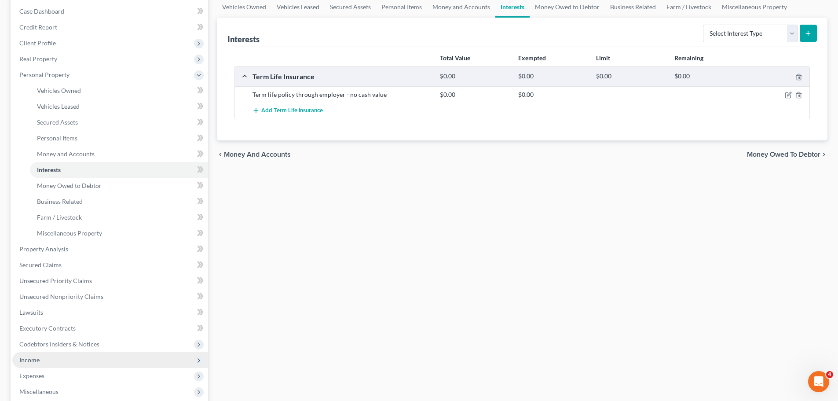
click at [48, 362] on span "Income" at bounding box center [110, 360] width 196 height 16
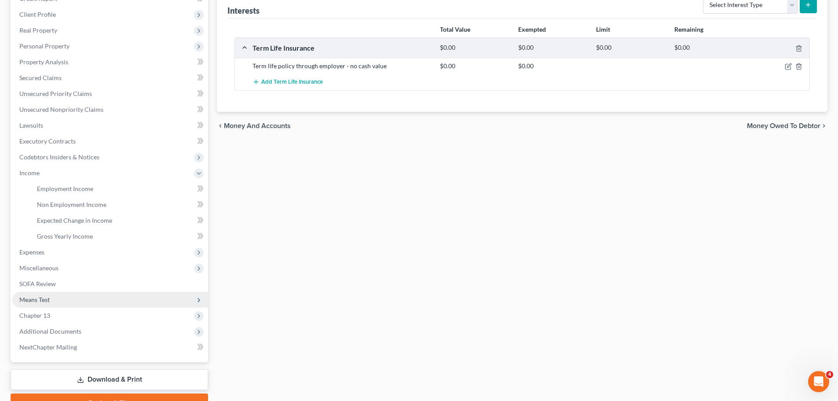
scroll to position [132, 0]
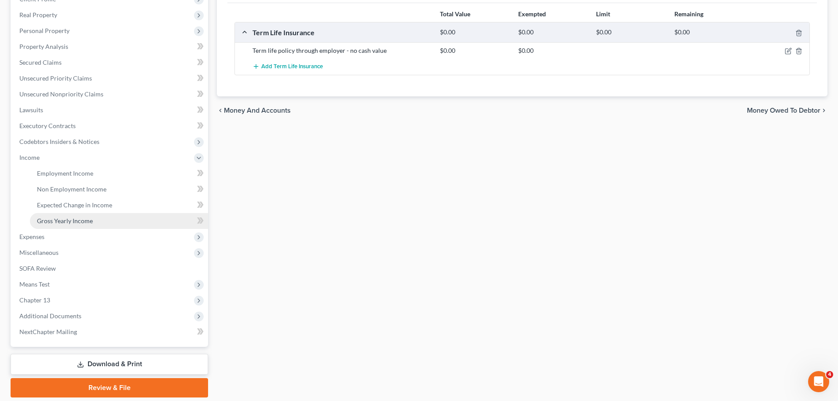
click at [98, 219] on link "Gross Yearly Income" at bounding box center [119, 221] width 178 height 16
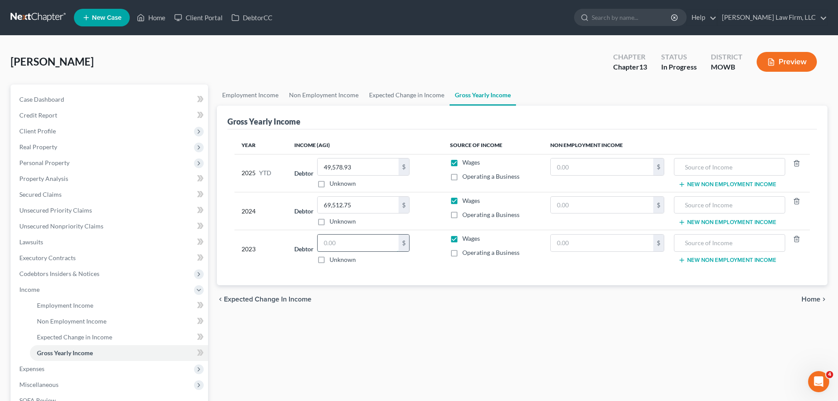
click at [378, 244] on input "text" at bounding box center [358, 242] width 81 height 17
type input "52,248.97"
click at [398, 87] on link "Expected Change in Income" at bounding box center [407, 94] width 86 height 21
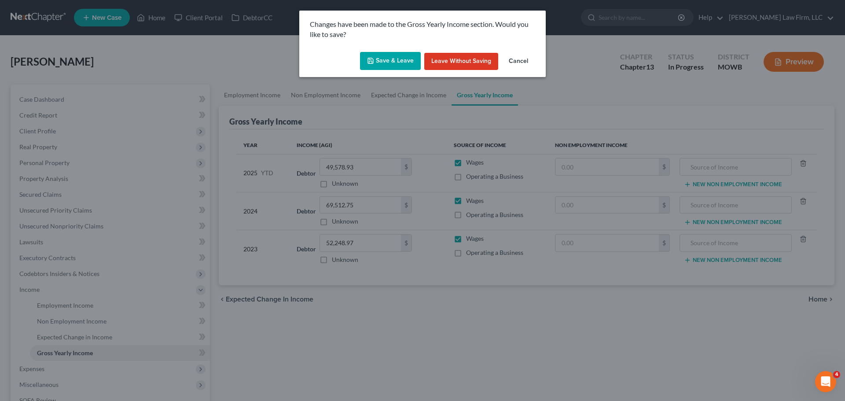
click at [386, 58] on button "Save & Leave" at bounding box center [390, 61] width 61 height 18
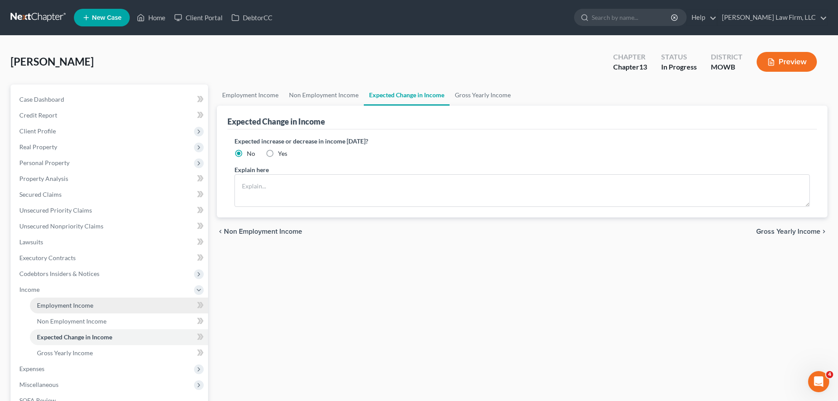
click at [92, 301] on span "Employment Income" at bounding box center [65, 304] width 56 height 7
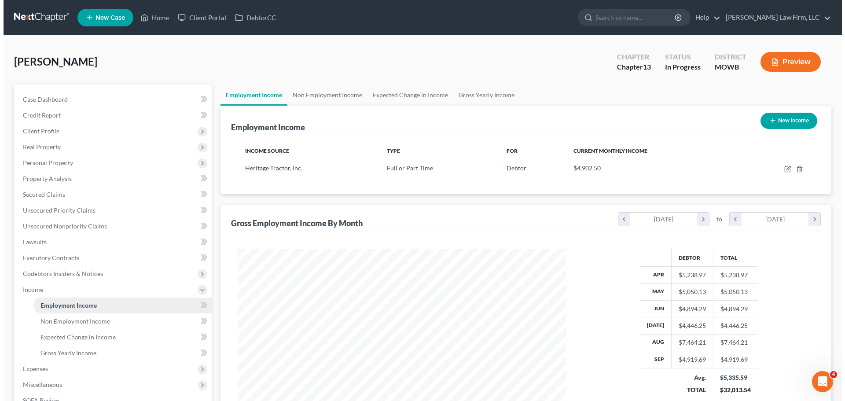
scroll to position [164, 346]
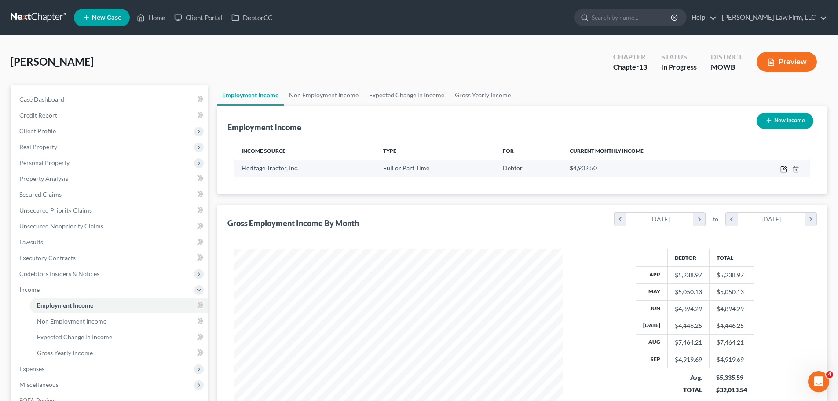
click at [786, 172] on icon "button" at bounding box center [783, 169] width 5 height 5
select select "0"
select select "17"
select select "1"
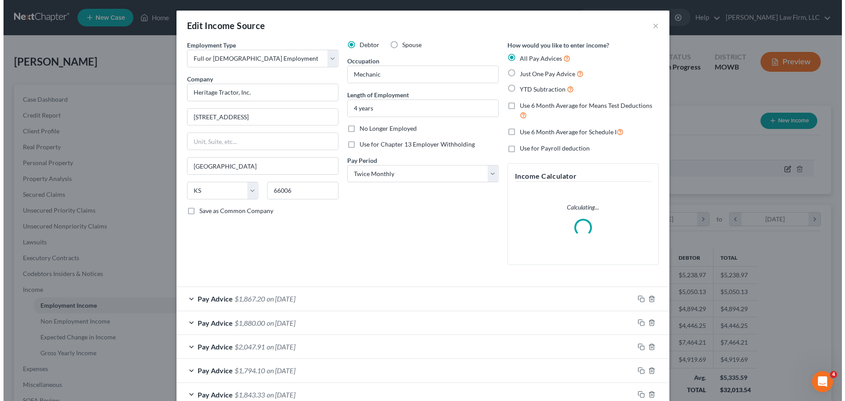
scroll to position [165, 349]
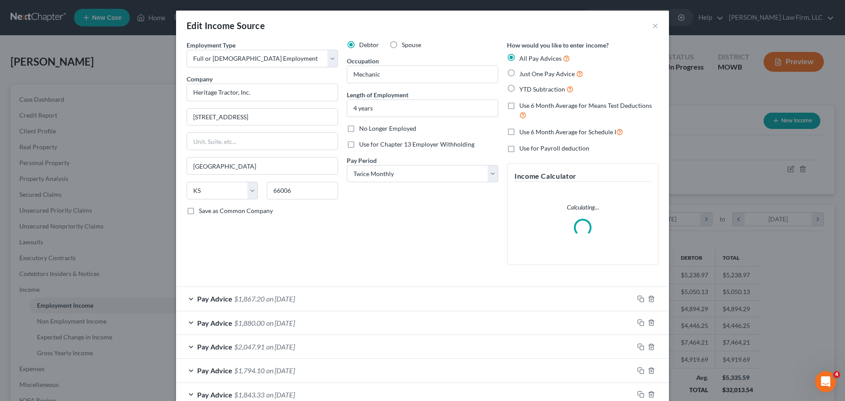
click at [519, 131] on label "Use 6 Month Average for Schedule I" at bounding box center [571, 132] width 104 height 10
click at [523, 131] on input "Use 6 Month Average for Schedule I" at bounding box center [526, 130] width 6 height 6
checkbox input "true"
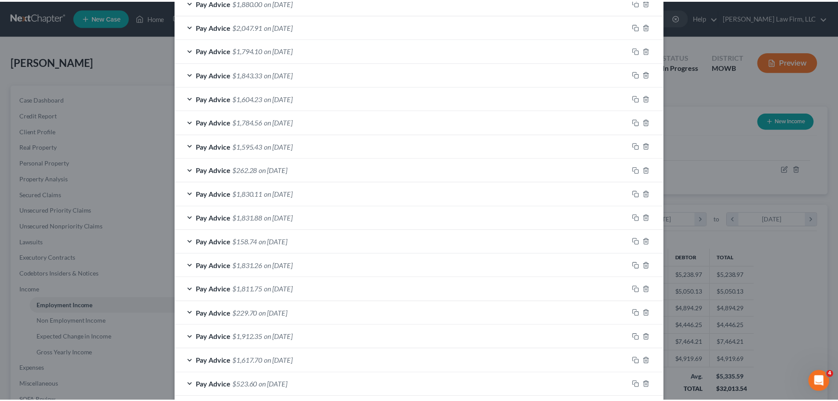
scroll to position [412, 0]
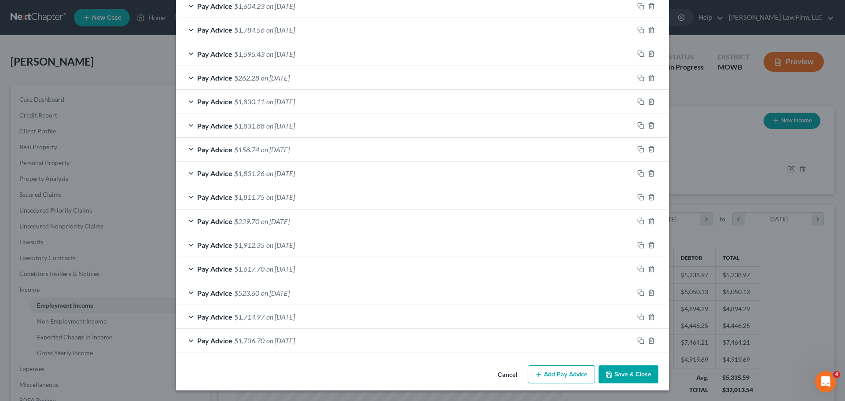
click at [633, 373] on button "Save & Close" at bounding box center [628, 374] width 60 height 18
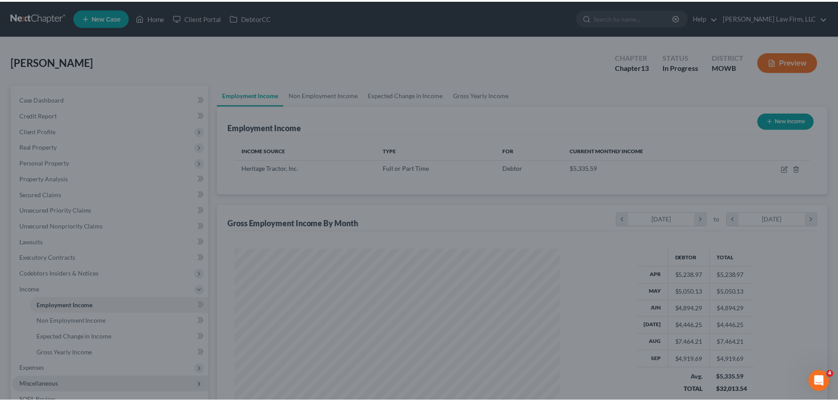
scroll to position [439796, 439614]
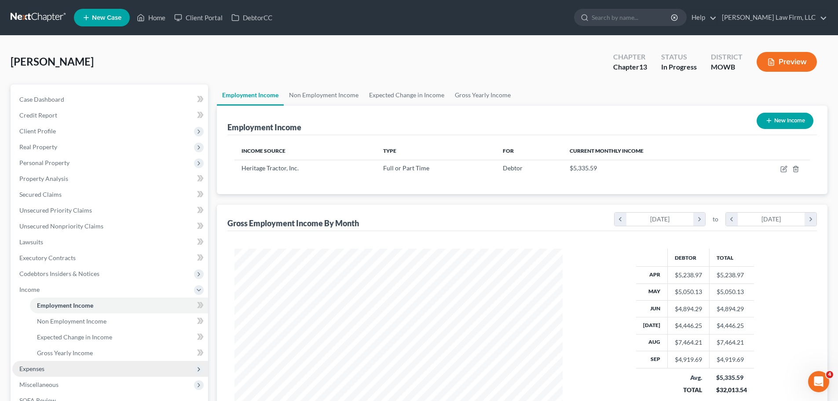
click at [67, 370] on span "Expenses" at bounding box center [110, 369] width 196 height 16
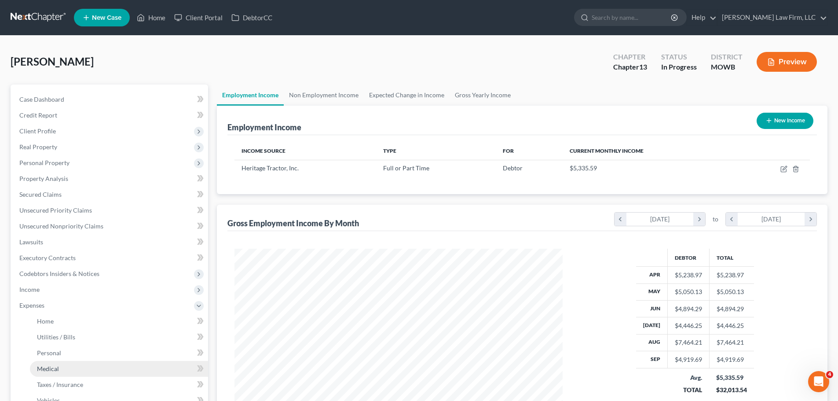
click at [73, 366] on link "Medical" at bounding box center [119, 369] width 178 height 16
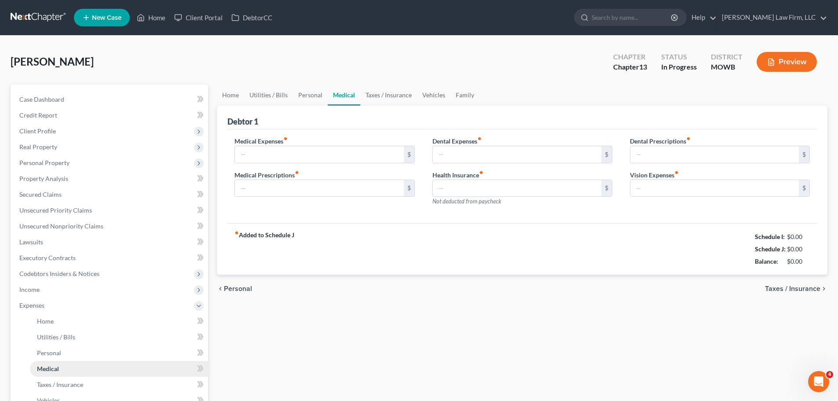
type input "150.00"
type input "500.00"
type input "0.00"
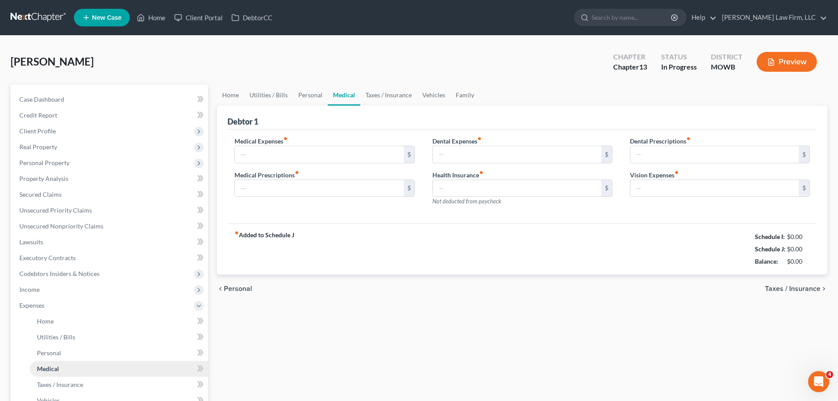
type input "40.00"
click at [237, 94] on link "Home" at bounding box center [230, 94] width 27 height 21
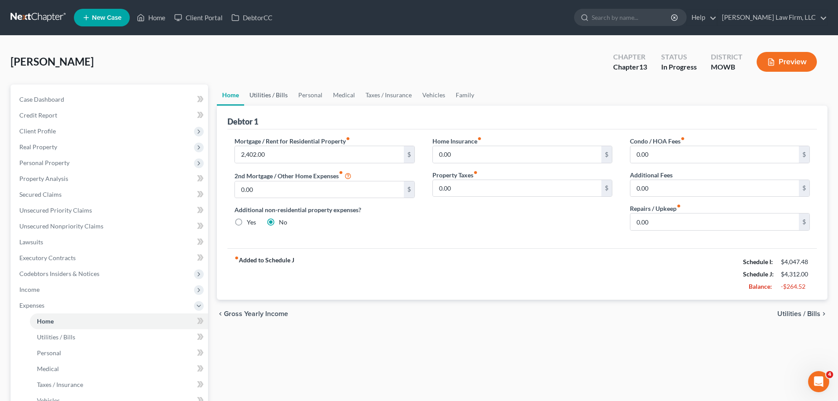
click at [287, 98] on link "Utilities / Bills" at bounding box center [268, 94] width 49 height 21
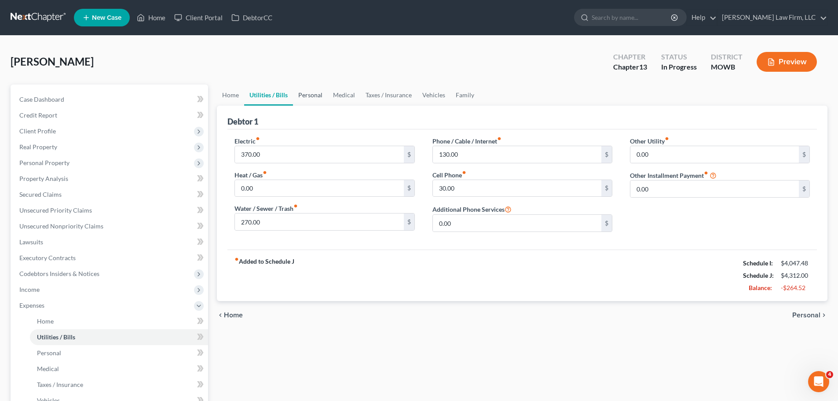
click at [303, 97] on link "Personal" at bounding box center [310, 94] width 35 height 21
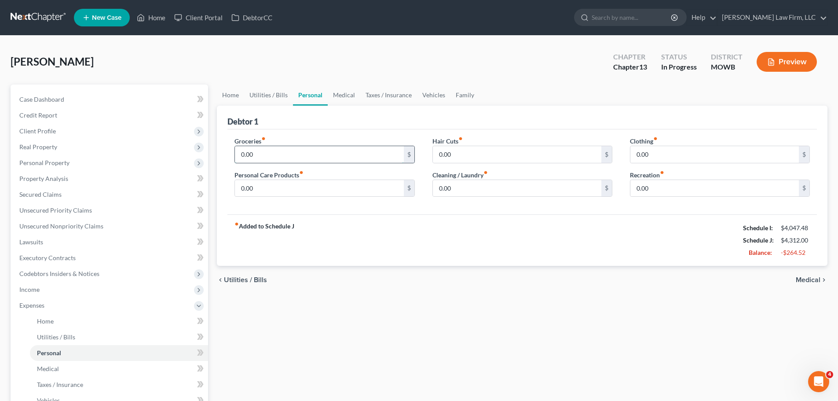
click at [272, 153] on input "0.00" at bounding box center [319, 154] width 169 height 17
type input "500"
click at [352, 93] on link "Medical" at bounding box center [344, 94] width 33 height 21
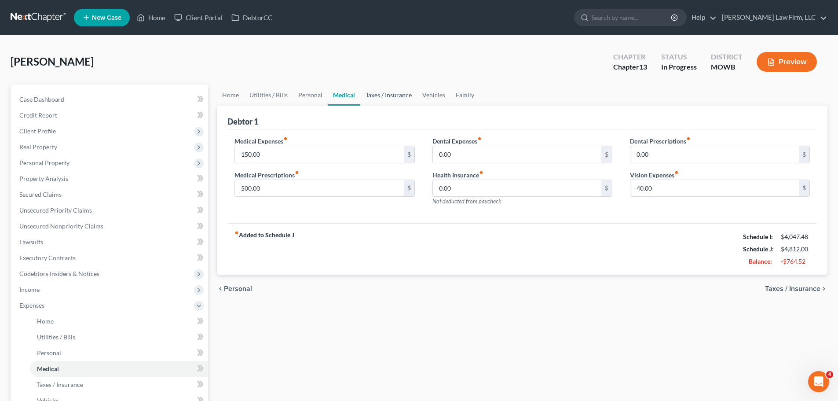
click at [371, 92] on link "Taxes / Insurance" at bounding box center [388, 94] width 57 height 21
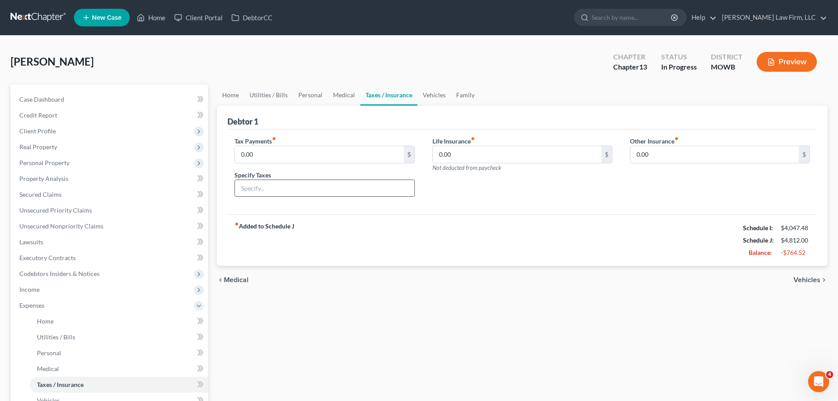
click at [262, 191] on input "text" at bounding box center [324, 188] width 179 height 17
type input "Personal Property Tax"
click at [297, 144] on div "Tax Payments fiber_manual_record 0.00 $" at bounding box center [324, 149] width 180 height 27
click at [293, 154] on input "0.00" at bounding box center [319, 154] width 169 height 17
type input "58"
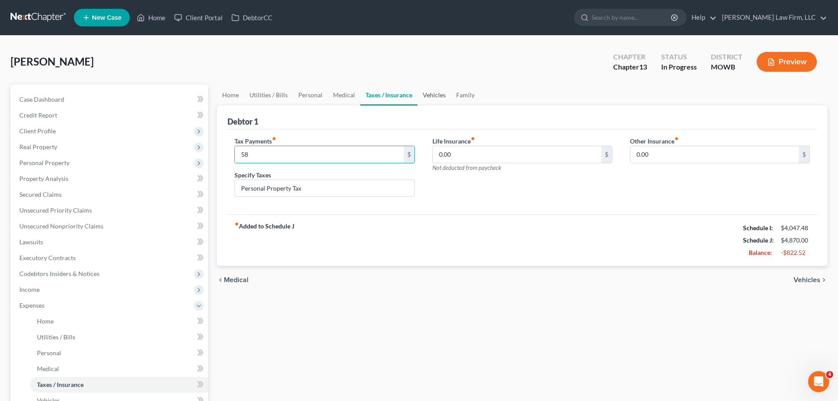
click at [435, 93] on link "Vehicles" at bounding box center [434, 94] width 33 height 21
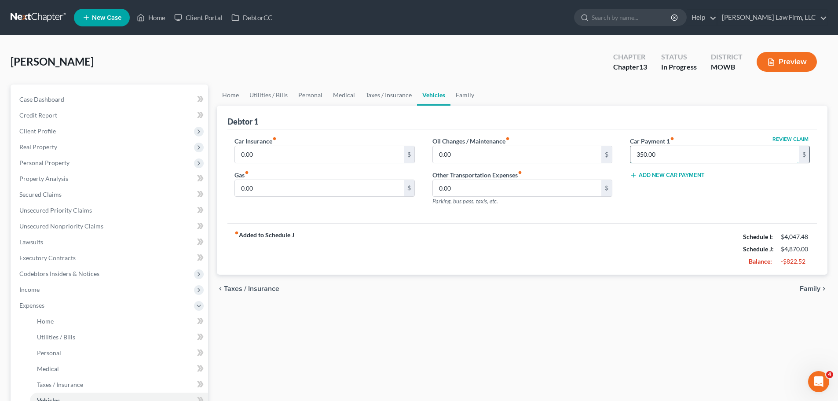
click at [656, 150] on input "350.00" at bounding box center [714, 154] width 169 height 17
click at [275, 182] on input "0.00" at bounding box center [319, 188] width 169 height 17
type input "300"
click at [457, 92] on link "Family" at bounding box center [465, 94] width 29 height 21
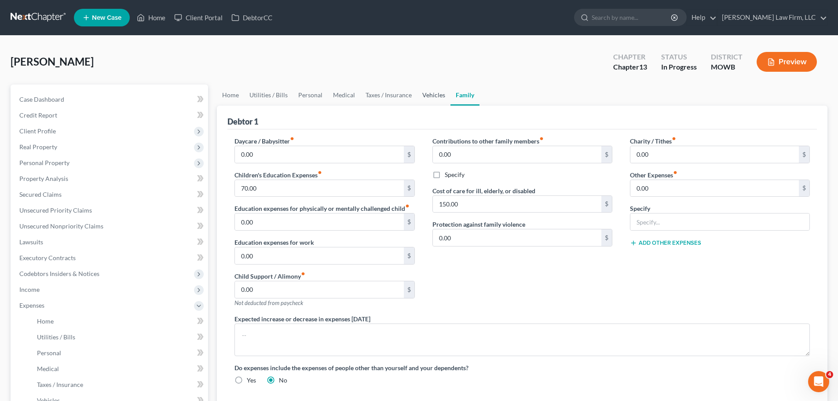
click at [432, 92] on link "Vehicles" at bounding box center [433, 94] width 33 height 21
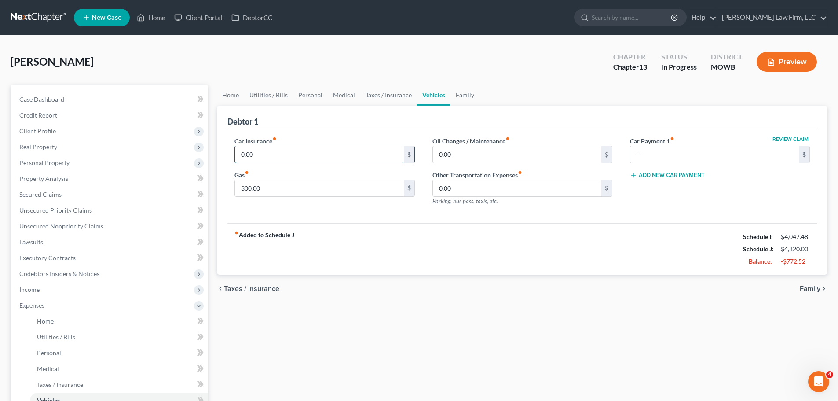
click at [261, 159] on input "0.00" at bounding box center [319, 154] width 169 height 17
type input "75"
click at [469, 94] on link "Family" at bounding box center [465, 94] width 29 height 21
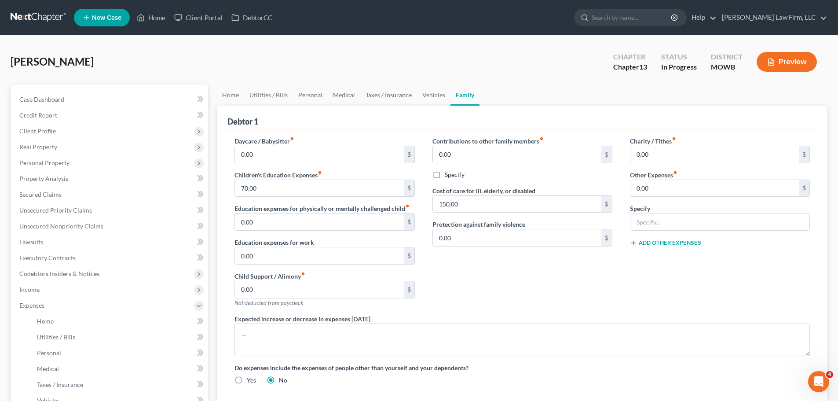
click at [784, 68] on button "Preview" at bounding box center [787, 62] width 60 height 20
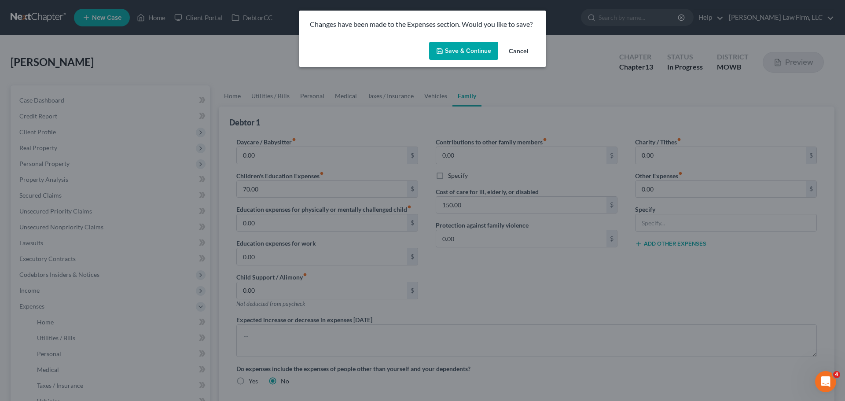
click at [482, 56] on button "Save & Continue" at bounding box center [463, 51] width 69 height 18
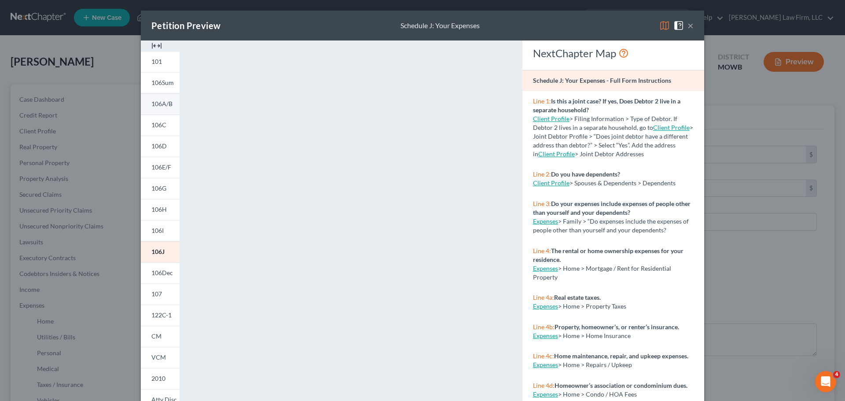
click at [157, 109] on link "106A/B" at bounding box center [160, 103] width 39 height 21
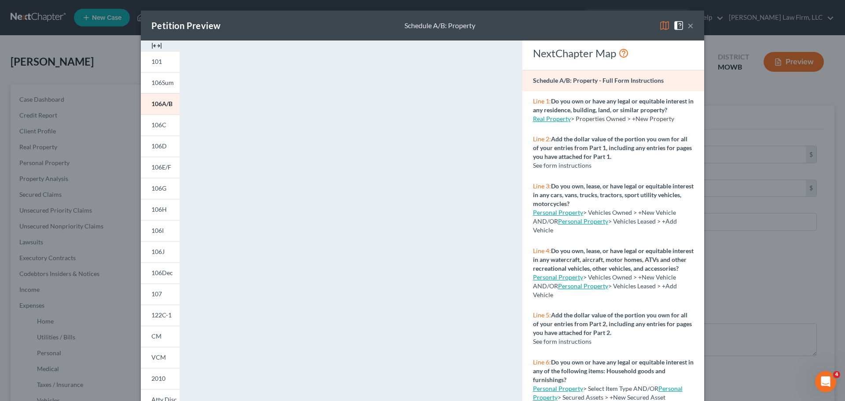
click at [687, 24] on button "×" at bounding box center [690, 25] width 6 height 11
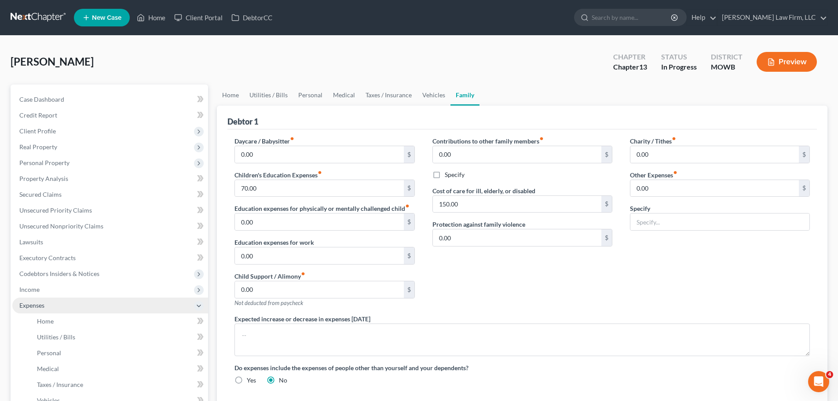
click at [64, 308] on span "Expenses" at bounding box center [110, 305] width 196 height 16
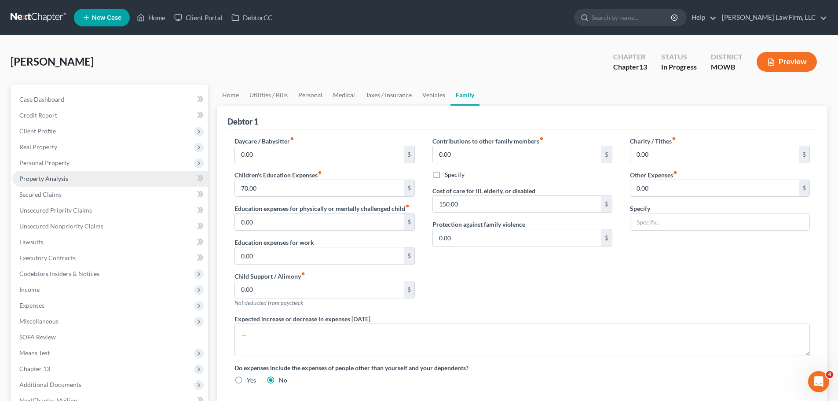
click at [75, 181] on link "Property Analysis" at bounding box center [110, 179] width 196 height 16
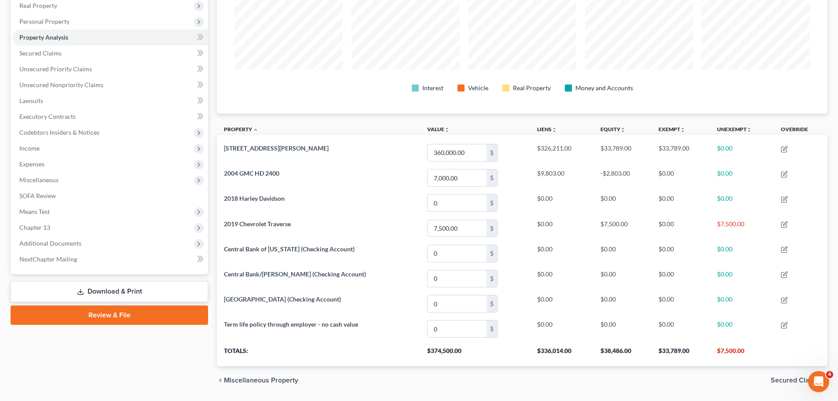
scroll to position [168, 0]
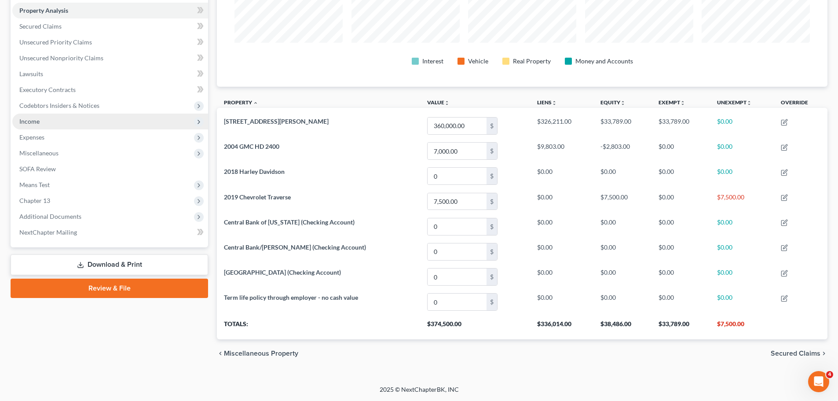
click at [59, 124] on span "Income" at bounding box center [110, 122] width 196 height 16
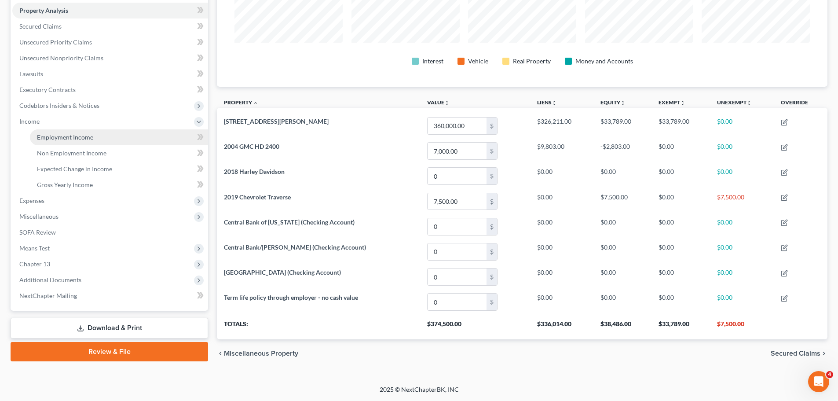
click at [67, 137] on span "Employment Income" at bounding box center [65, 136] width 56 height 7
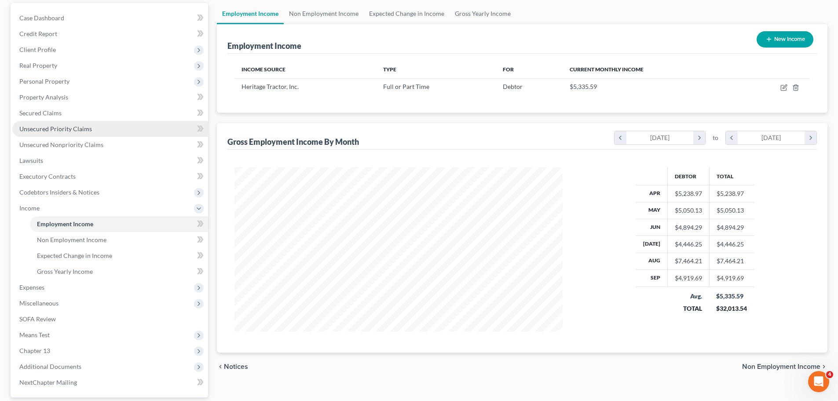
scroll to position [88, 0]
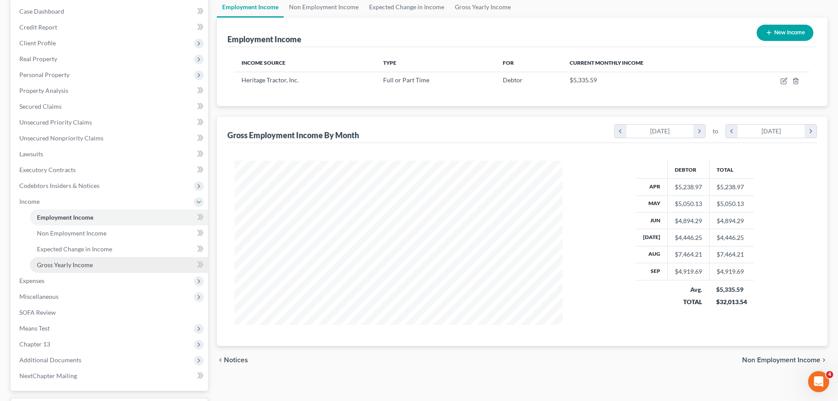
click at [98, 261] on link "Gross Yearly Income" at bounding box center [119, 265] width 178 height 16
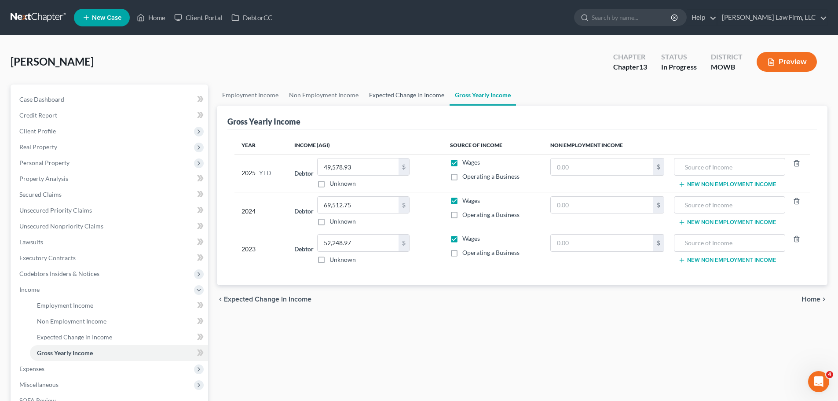
click at [415, 92] on link "Expected Change in Income" at bounding box center [407, 94] width 86 height 21
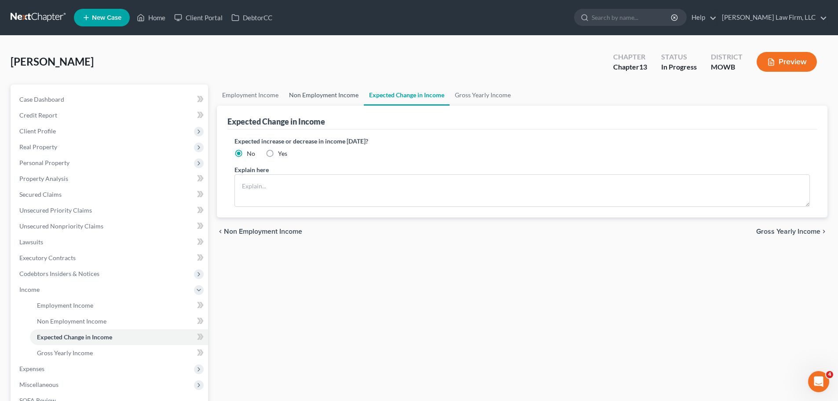
click at [345, 92] on link "Non Employment Income" at bounding box center [324, 94] width 80 height 21
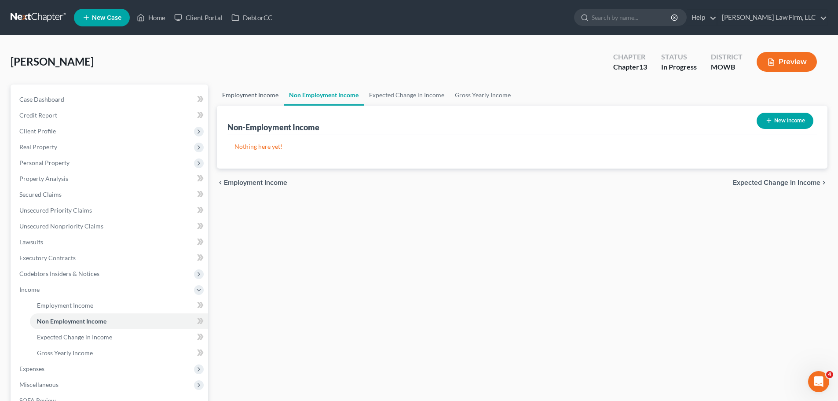
click at [259, 95] on link "Employment Income" at bounding box center [250, 94] width 67 height 21
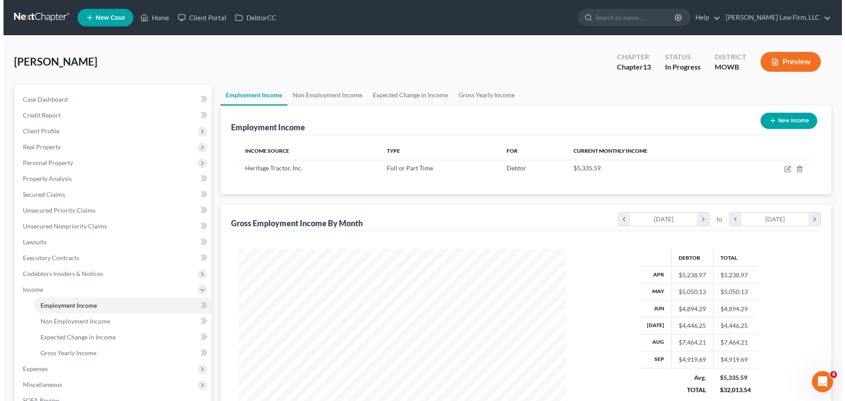
scroll to position [164, 346]
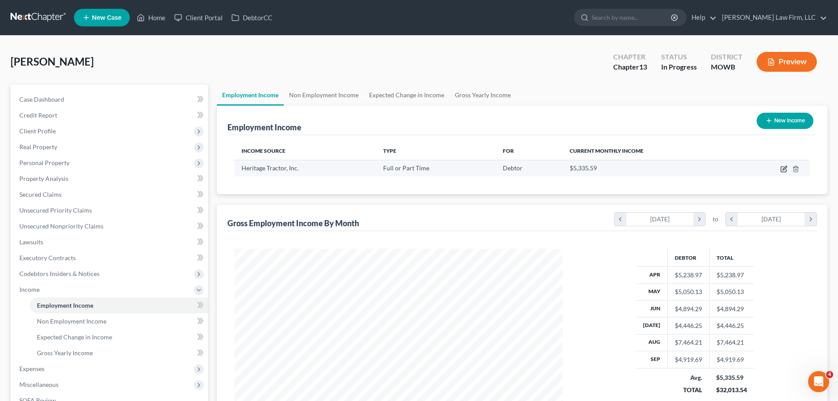
click at [783, 171] on icon "button" at bounding box center [783, 168] width 7 height 7
select select "0"
select select "17"
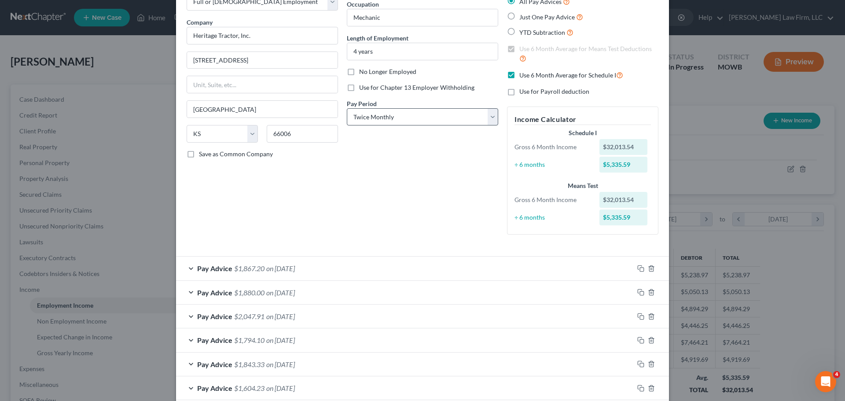
scroll to position [44, 0]
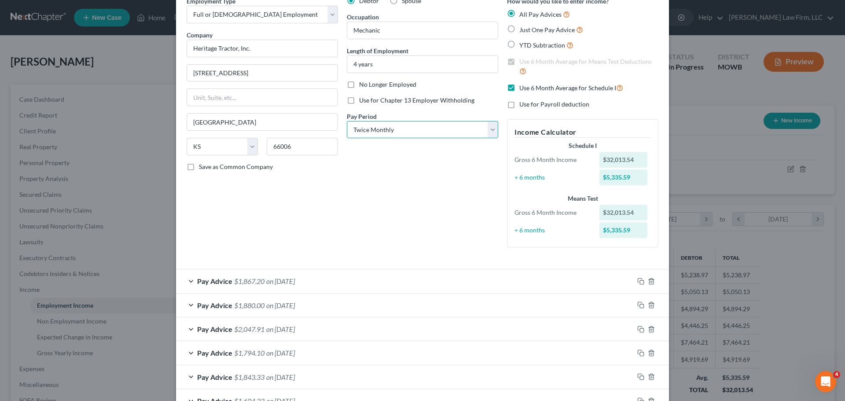
click at [392, 133] on select "Select Monthly Twice Monthly Every Other Week Weekly" at bounding box center [422, 130] width 151 height 18
select select "2"
click at [347, 121] on select "Select Monthly Twice Monthly Every Other Week Weekly" at bounding box center [422, 130] width 151 height 18
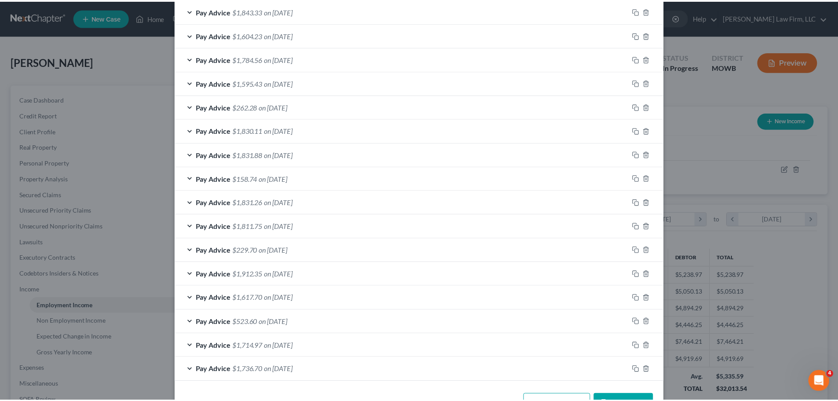
scroll to position [439, 0]
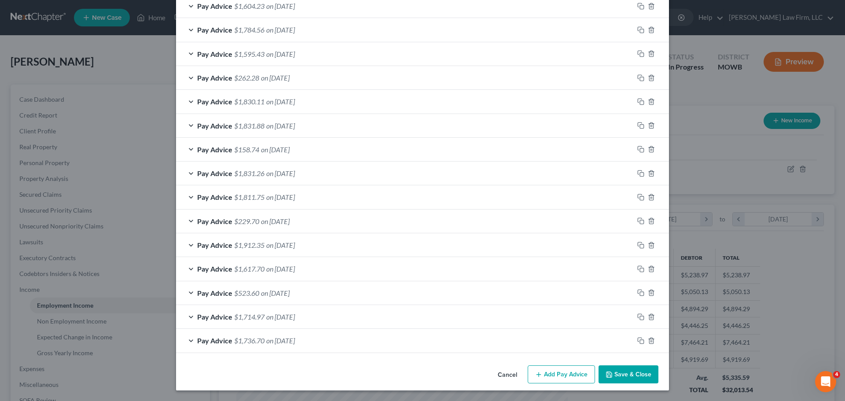
click at [642, 376] on button "Save & Close" at bounding box center [628, 374] width 60 height 18
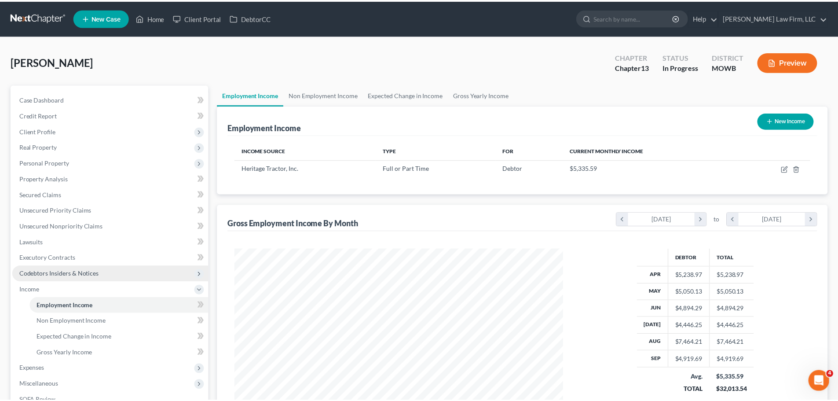
scroll to position [439796, 439614]
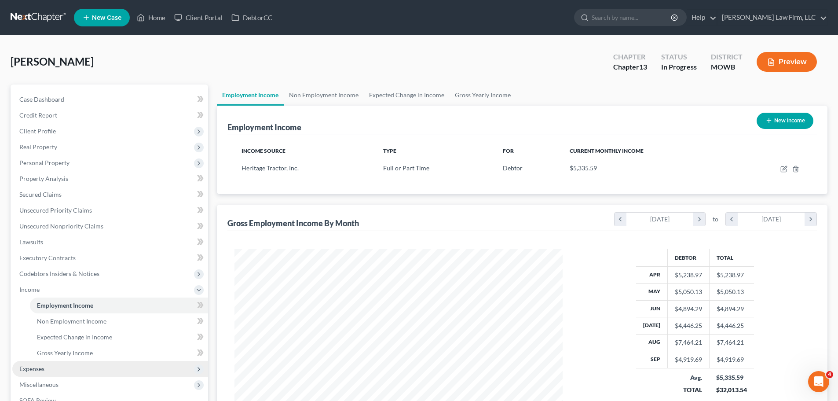
click at [46, 365] on span "Expenses" at bounding box center [110, 369] width 196 height 16
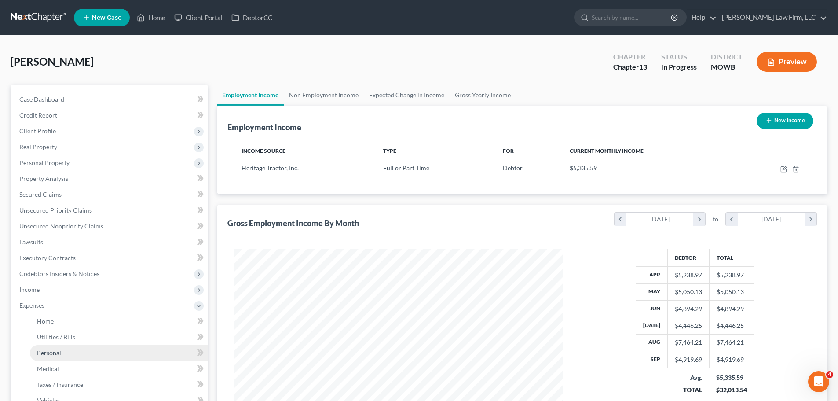
click at [71, 347] on link "Personal" at bounding box center [119, 353] width 178 height 16
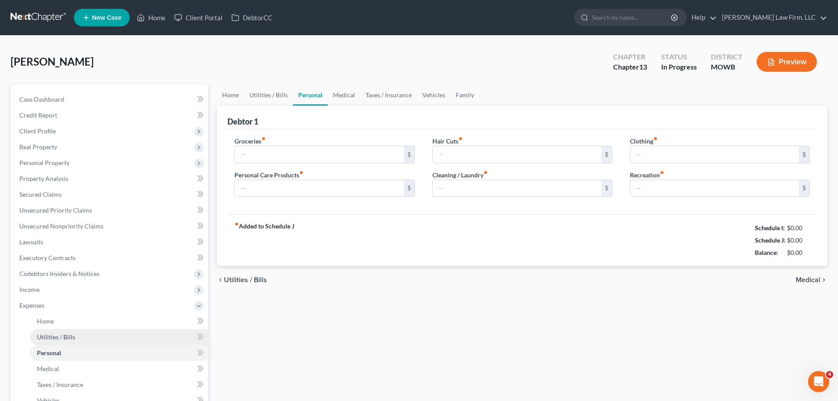
type input "500.00"
type input "0.00"
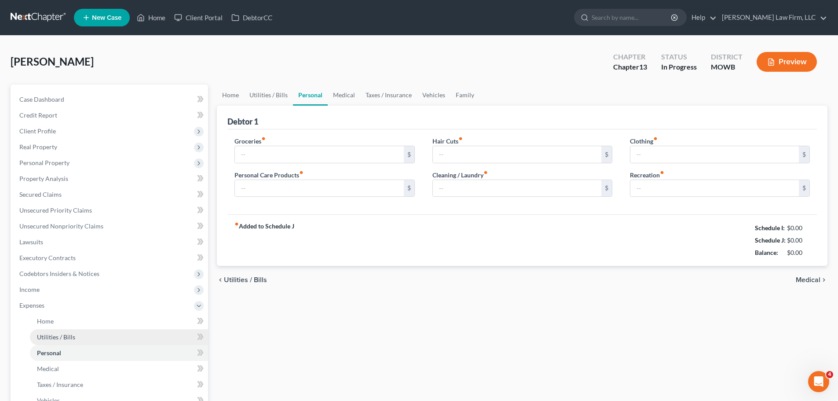
type input "0.00"
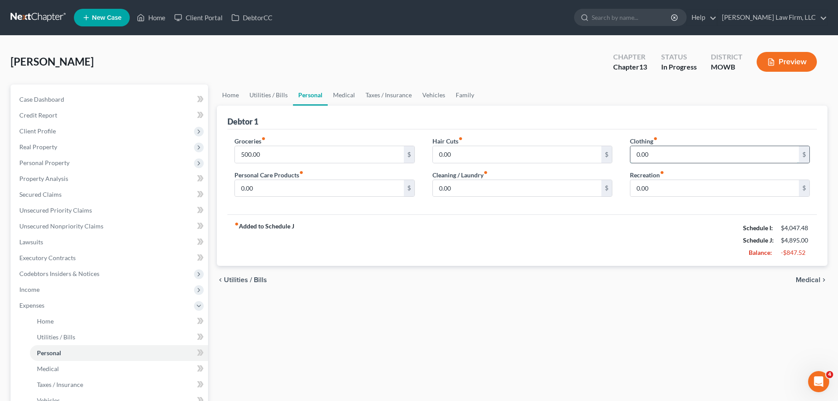
click at [722, 151] on input "0.00" at bounding box center [714, 154] width 169 height 17
type input "50"
click at [161, 17] on link "Home" at bounding box center [150, 18] width 37 height 16
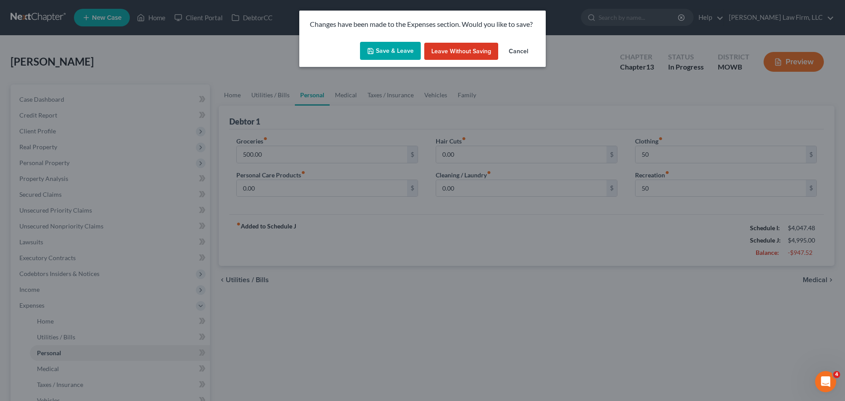
click at [392, 51] on button "Save & Leave" at bounding box center [390, 51] width 61 height 18
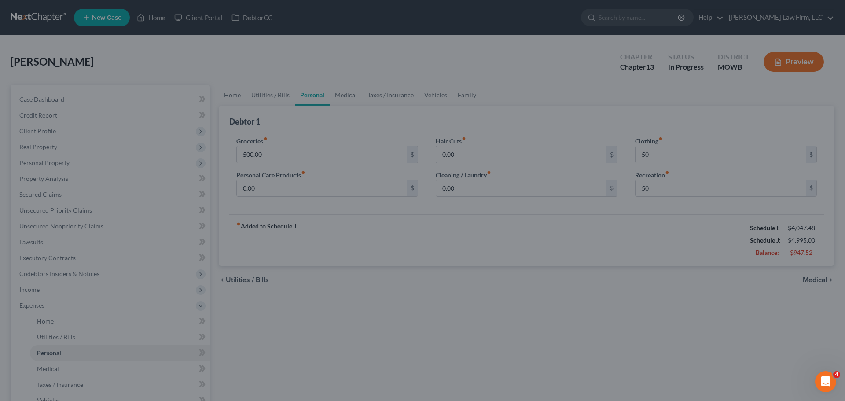
type input "50.00"
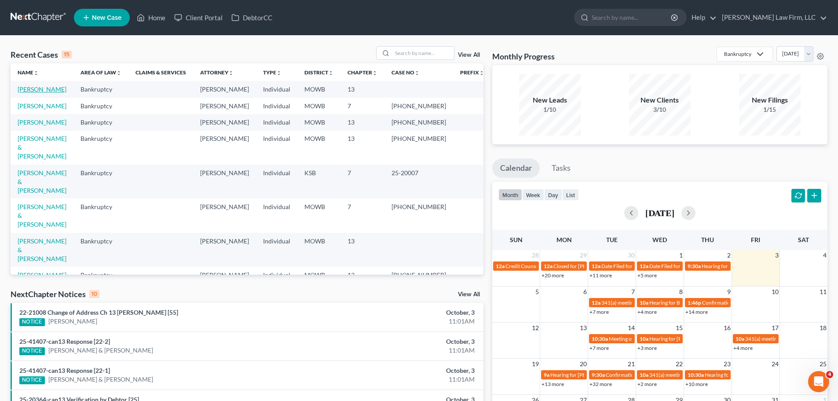
click at [39, 91] on link "[PERSON_NAME]" at bounding box center [42, 88] width 49 height 7
select select "4"
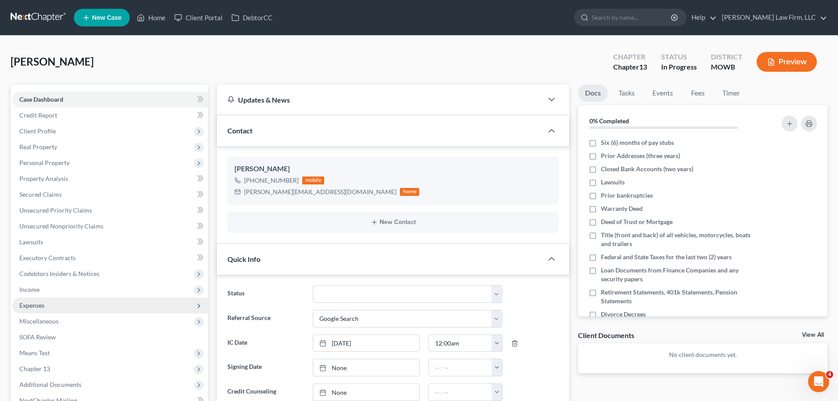
click at [55, 308] on span "Expenses" at bounding box center [110, 305] width 196 height 16
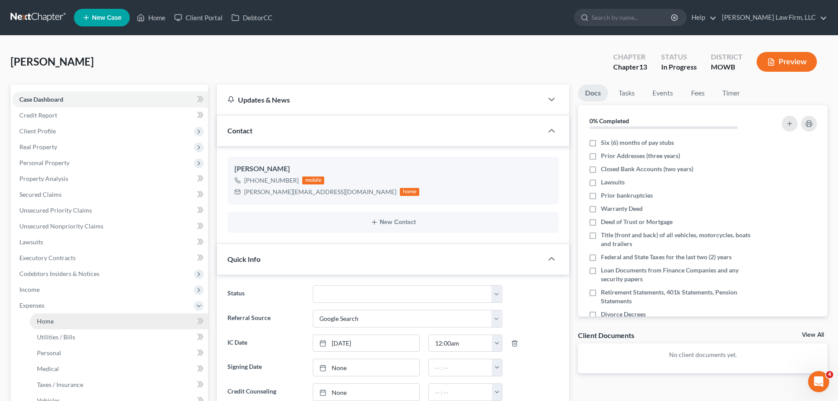
click at [68, 318] on link "Home" at bounding box center [119, 321] width 178 height 16
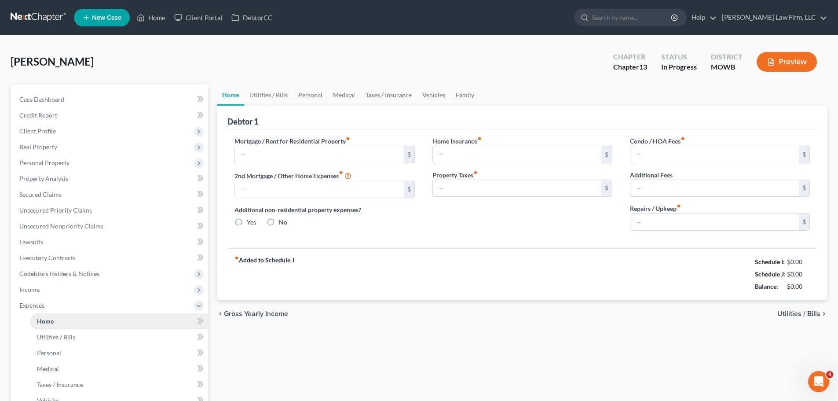
type input "2,402.00"
type input "0.00"
radio input "true"
type input "0.00"
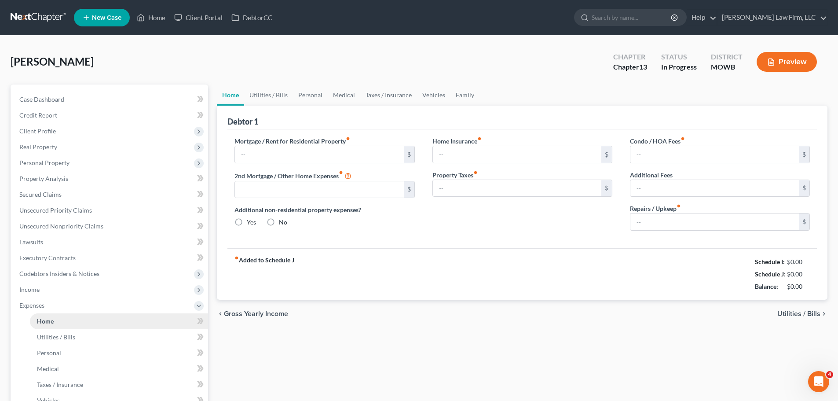
type input "0.00"
click at [281, 94] on link "Utilities / Bills" at bounding box center [268, 94] width 49 height 21
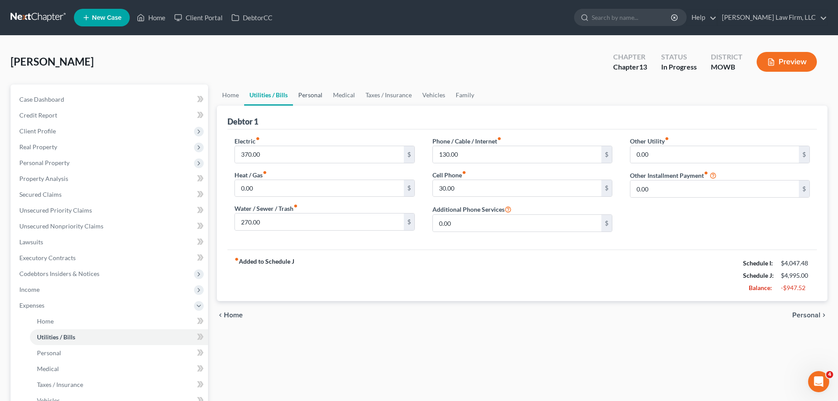
click at [309, 93] on link "Personal" at bounding box center [310, 94] width 35 height 21
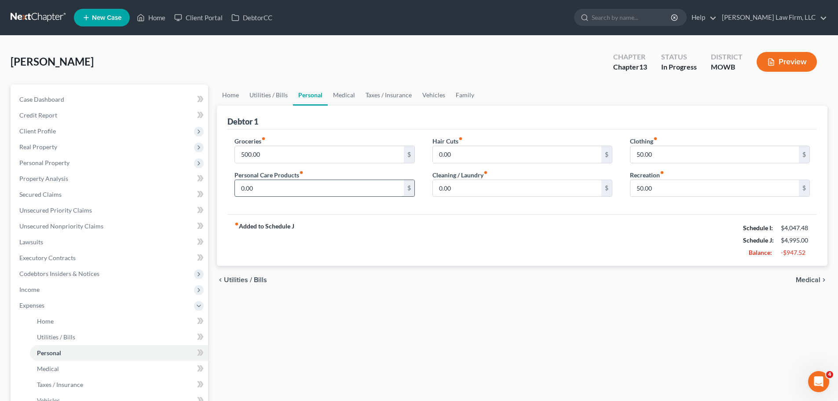
click at [275, 194] on input "0.00" at bounding box center [319, 188] width 169 height 17
type input "40"
type input "20"
click at [347, 98] on link "Medical" at bounding box center [344, 94] width 33 height 21
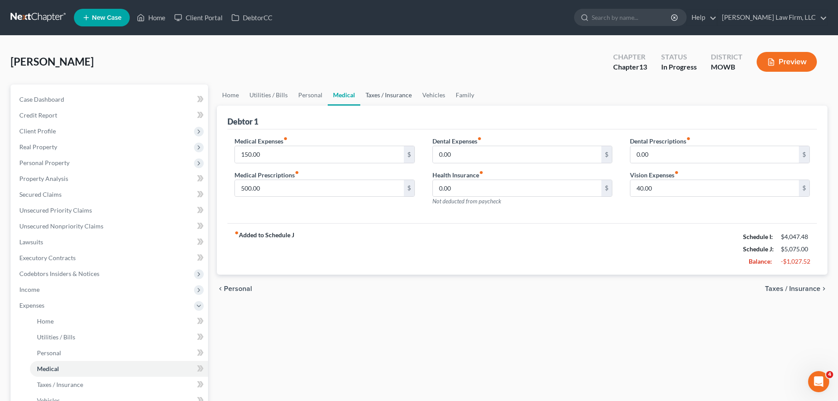
click at [368, 98] on link "Taxes / Insurance" at bounding box center [388, 94] width 57 height 21
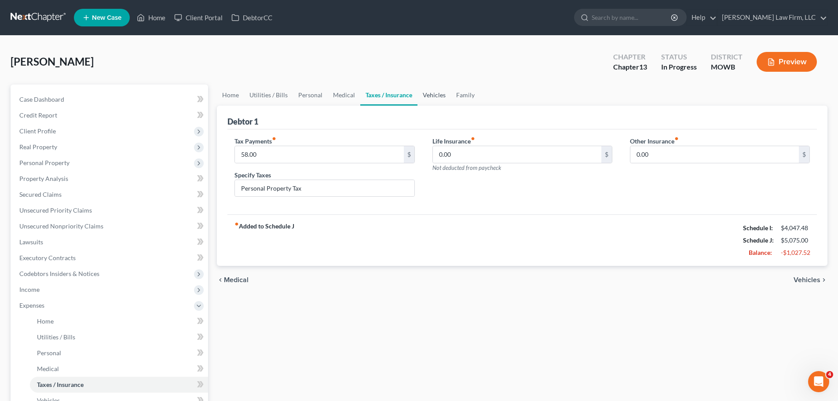
click at [423, 97] on link "Vehicles" at bounding box center [434, 94] width 33 height 21
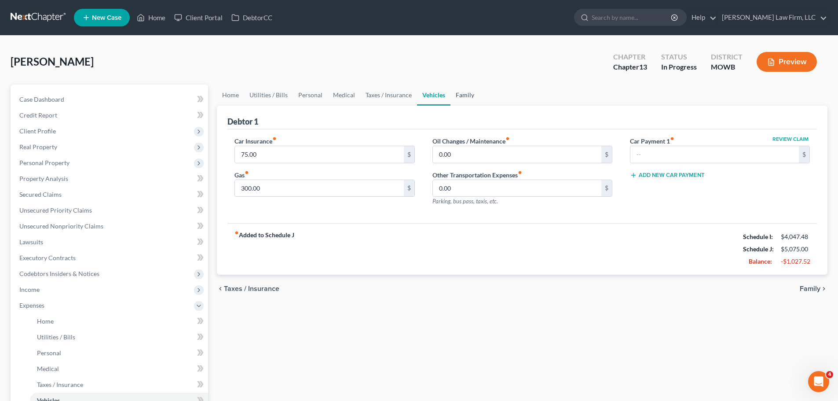
click at [462, 93] on link "Family" at bounding box center [465, 94] width 29 height 21
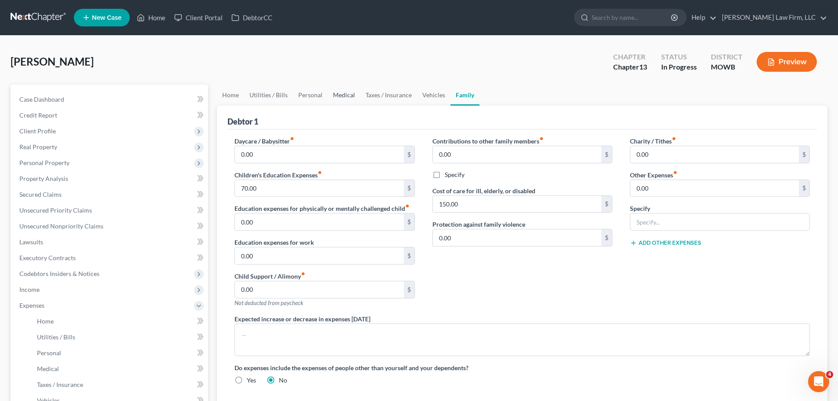
click at [348, 94] on link "Medical" at bounding box center [344, 94] width 33 height 21
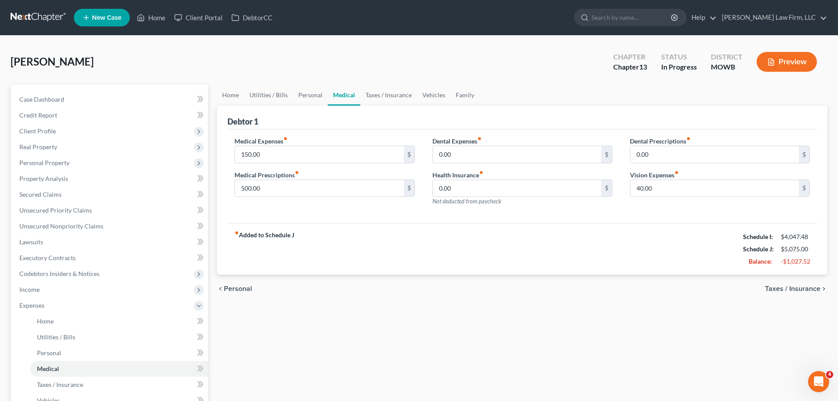
click at [328, 95] on link "Medical" at bounding box center [344, 94] width 33 height 21
click at [318, 95] on link "Personal" at bounding box center [310, 94] width 35 height 21
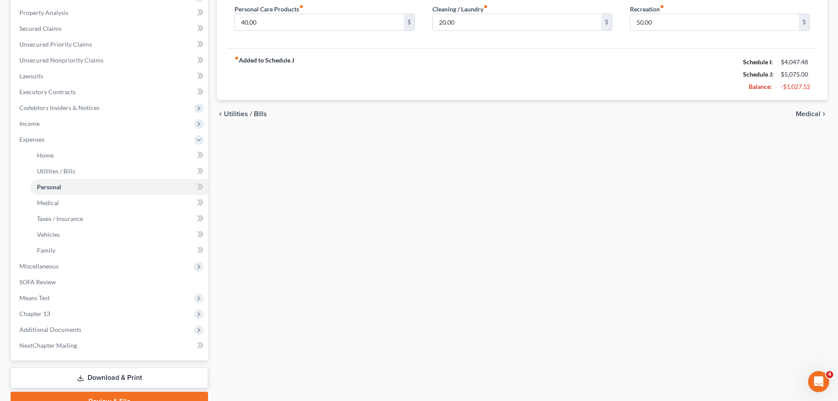
scroll to position [33, 0]
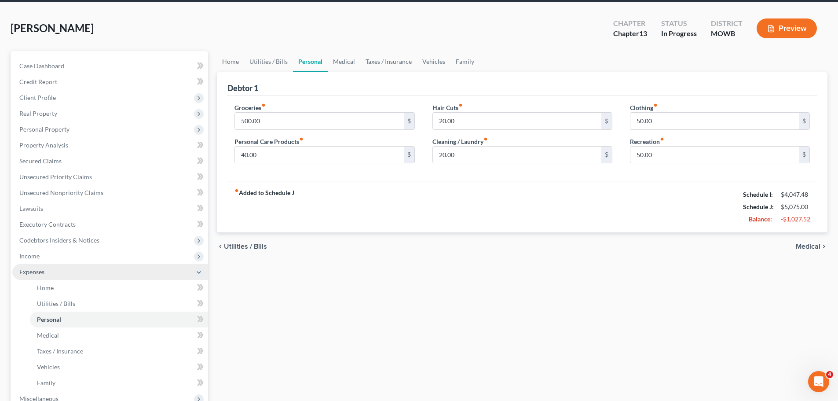
click at [44, 269] on span "Expenses" at bounding box center [31, 271] width 25 height 7
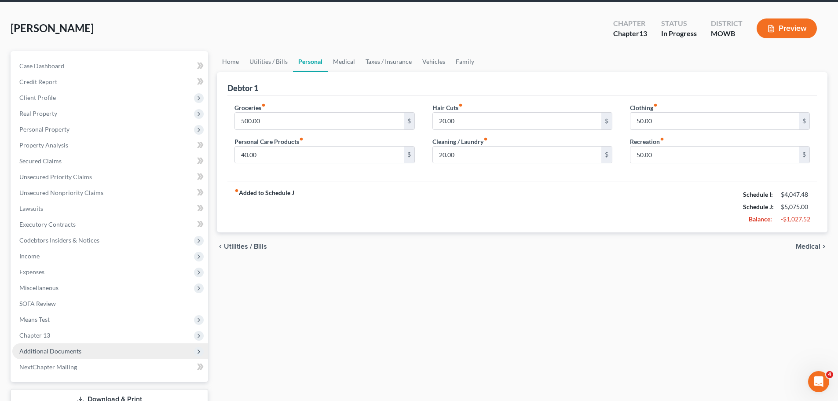
click at [94, 352] on span "Additional Documents" at bounding box center [110, 351] width 196 height 16
click at [99, 348] on span "Additional Documents" at bounding box center [110, 351] width 196 height 16
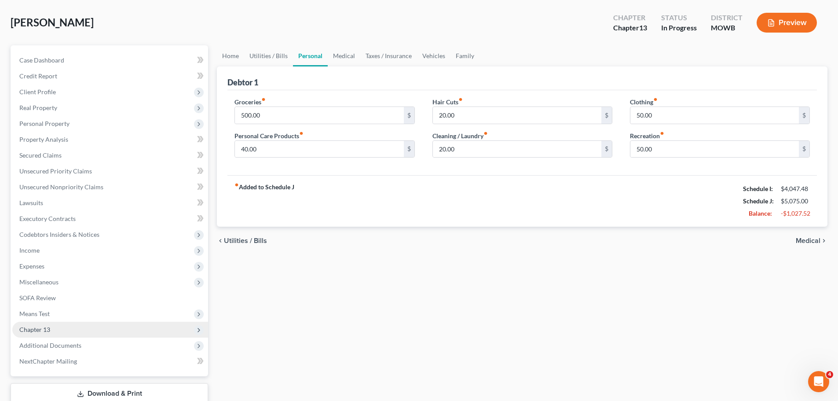
scroll to position [99, 0]
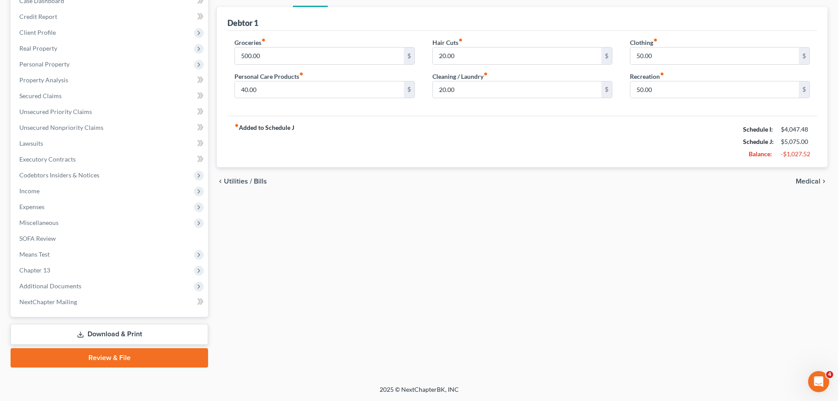
click at [93, 332] on link "Download & Print" at bounding box center [110, 334] width 198 height 21
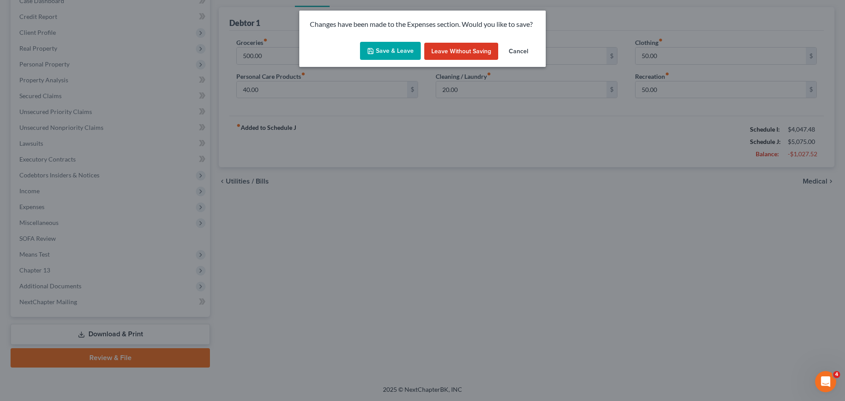
click at [383, 52] on button "Save & Leave" at bounding box center [390, 51] width 61 height 18
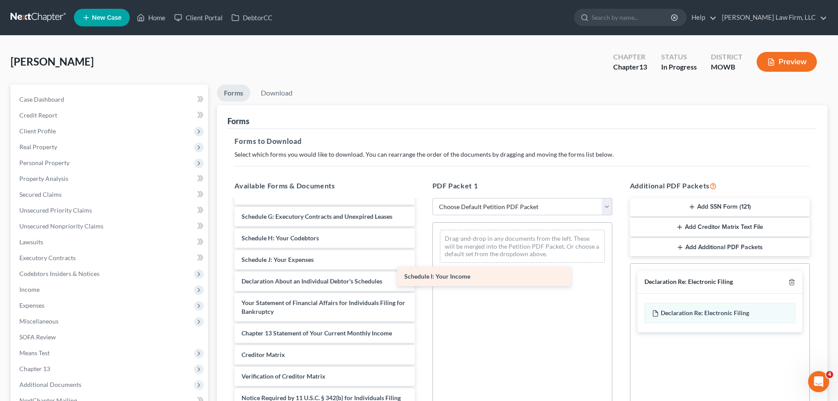
scroll to position [132, 0]
drag, startPoint x: 286, startPoint y: 260, endPoint x: 466, endPoint y: 275, distance: 181.4
click at [421, 275] on div "Schedule I: Your Income Voluntary Petition for Individuals Filing for Bankruptc…" at bounding box center [324, 253] width 194 height 369
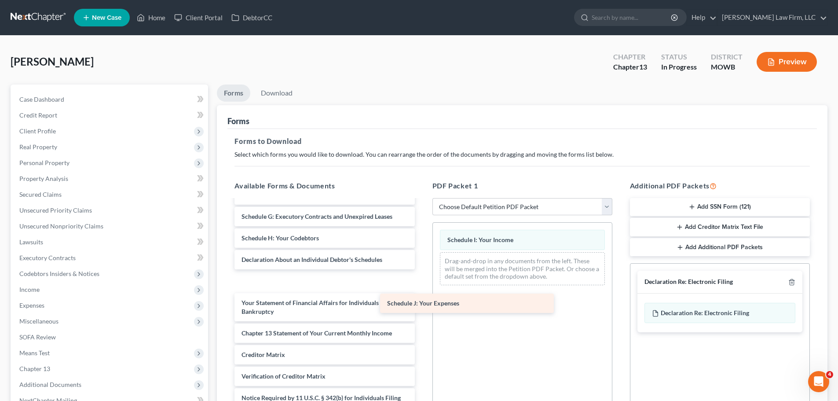
scroll to position [110, 0]
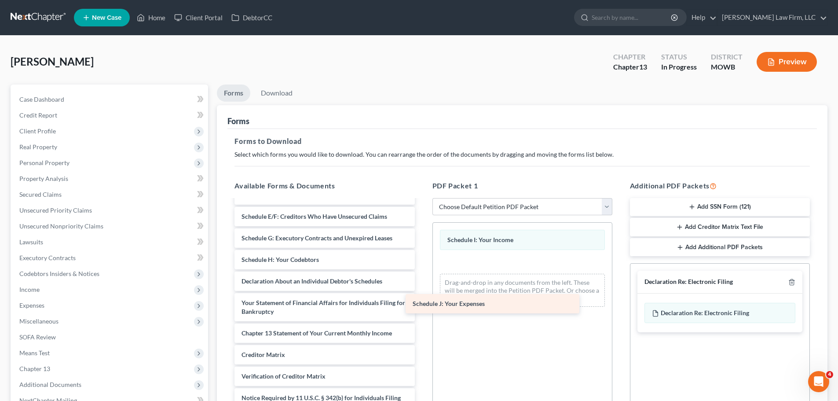
drag, startPoint x: 286, startPoint y: 263, endPoint x: 458, endPoint y: 307, distance: 176.7
click at [421, 307] on div "Schedule J: Your Expenses Voluntary Petition for Individuals Filing for Bankrup…" at bounding box center [324, 264] width 194 height 348
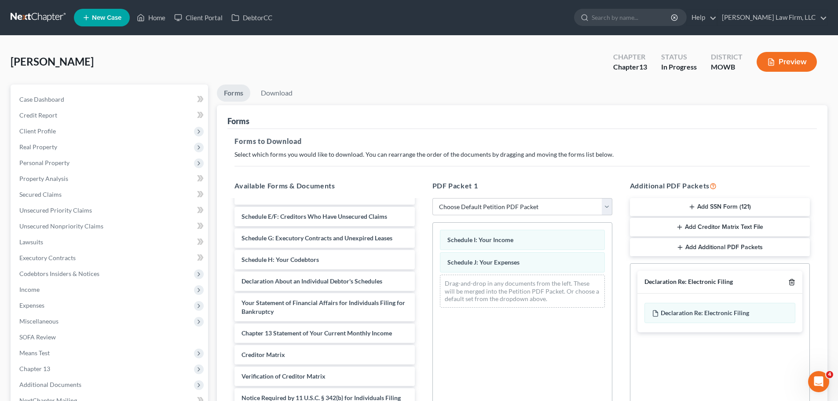
click at [789, 279] on icon "button" at bounding box center [791, 281] width 7 height 7
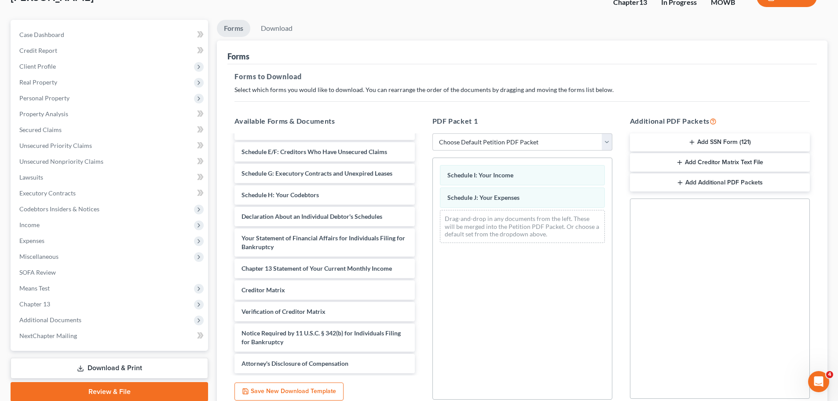
scroll to position [143, 0]
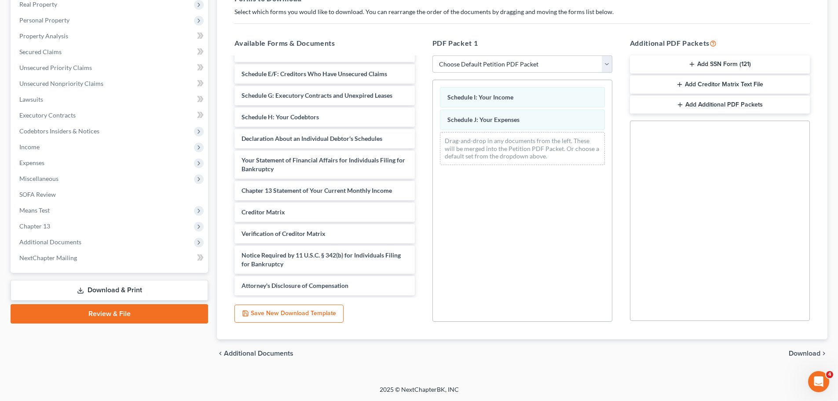
click at [796, 353] on span "Download" at bounding box center [805, 353] width 32 height 7
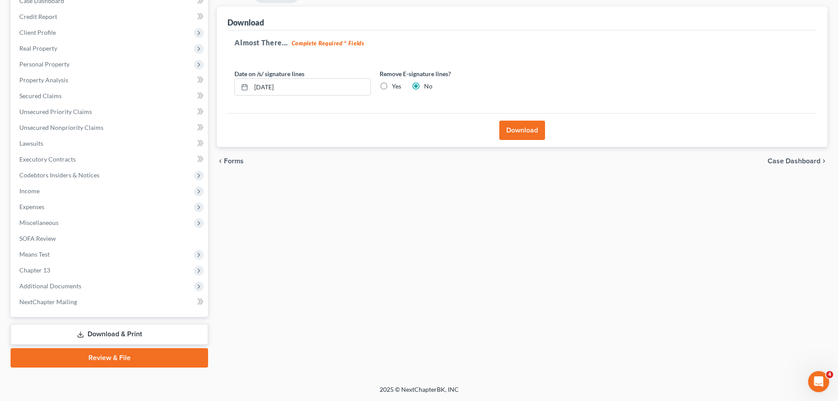
scroll to position [99, 0]
drag, startPoint x: 396, startPoint y: 85, endPoint x: 370, endPoint y: 85, distance: 26.4
click at [396, 85] on label "Yes" at bounding box center [396, 86] width 9 height 9
click at [396, 85] on input "Yes" at bounding box center [399, 85] width 6 height 6
radio input "true"
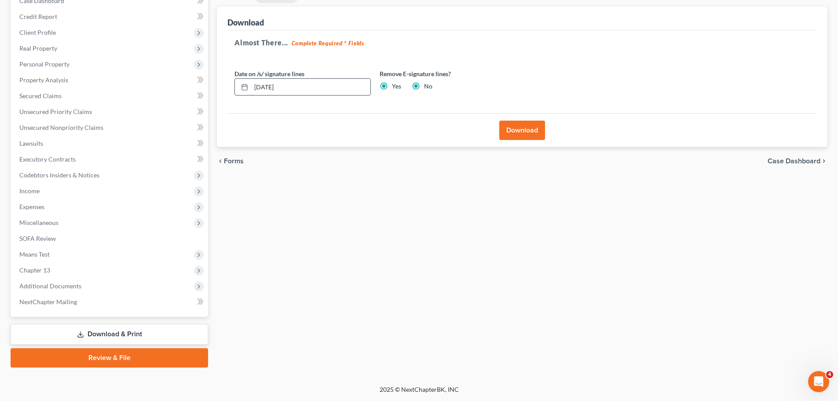
radio input "false"
click at [316, 81] on input "[DATE]" at bounding box center [310, 87] width 119 height 17
drag, startPoint x: 316, startPoint y: 81, endPoint x: 247, endPoint y: 82, distance: 69.5
click at [247, 82] on div "[DATE]" at bounding box center [302, 87] width 136 height 18
click at [526, 128] on button "Download" at bounding box center [522, 130] width 46 height 19
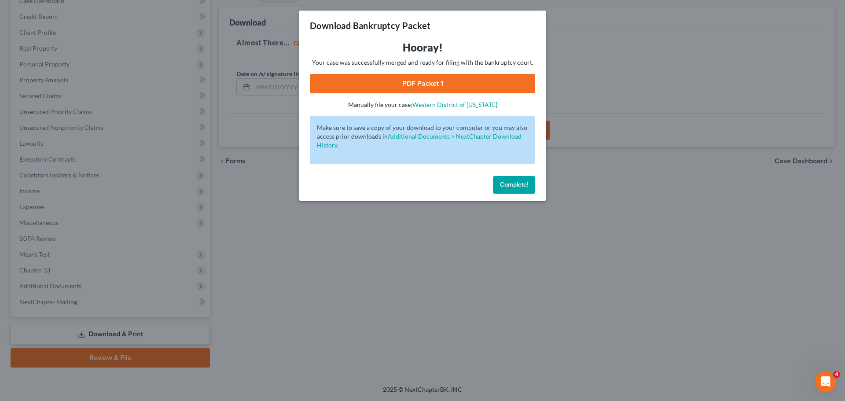
click at [414, 90] on link "PDF Packet 1" at bounding box center [422, 83] width 225 height 19
click at [525, 185] on span "Complete!" at bounding box center [514, 184] width 28 height 7
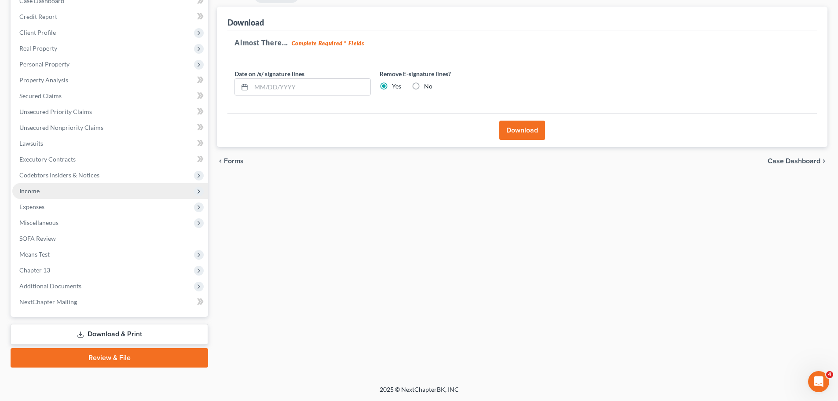
click at [51, 190] on span "Income" at bounding box center [110, 191] width 196 height 16
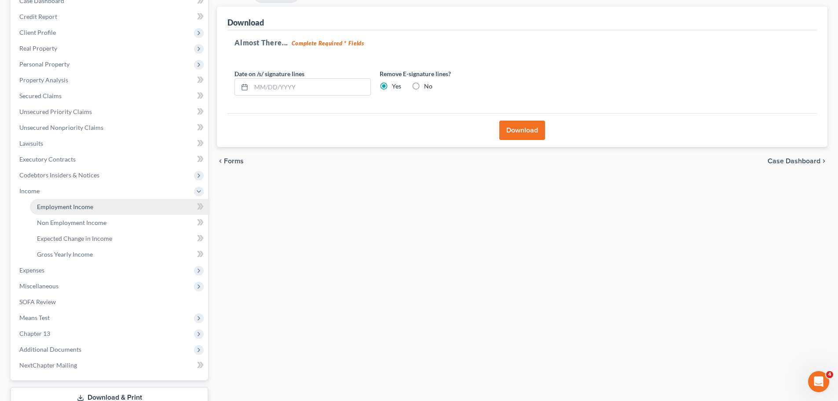
click at [99, 207] on link "Employment Income" at bounding box center [119, 207] width 178 height 16
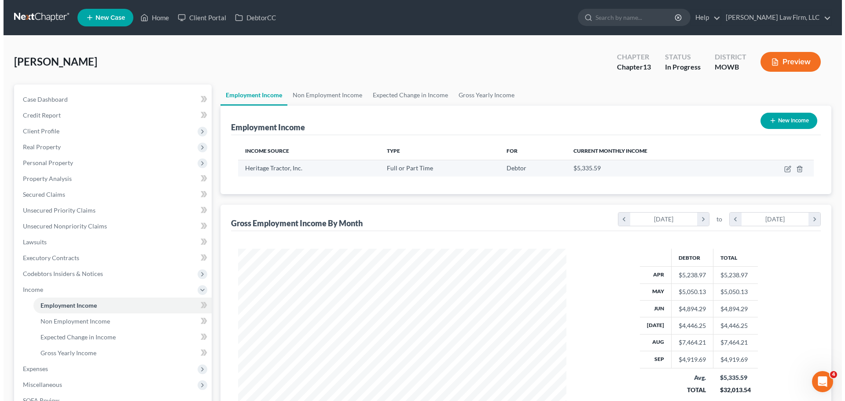
scroll to position [164, 346]
click at [785, 170] on icon "button" at bounding box center [783, 168] width 7 height 7
select select "0"
select select "17"
select select "2"
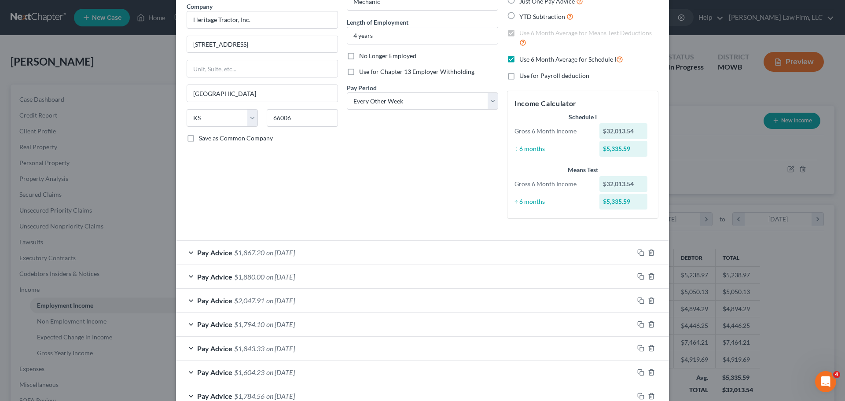
scroll to position [88, 0]
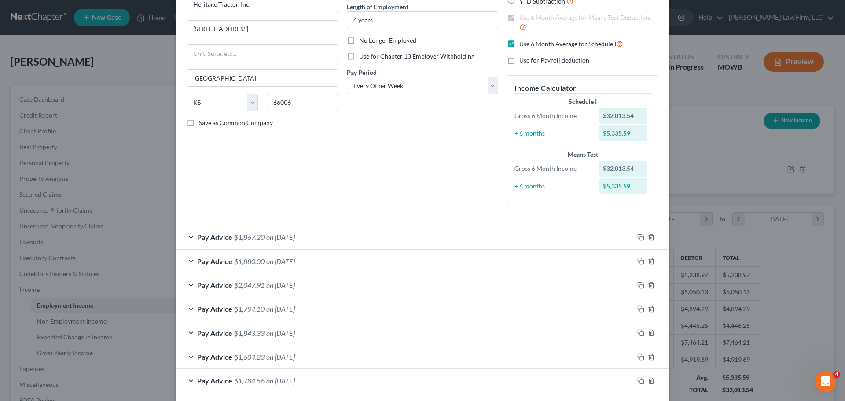
click at [367, 235] on div "Pay Advice $1,867.20 on [DATE]" at bounding box center [405, 236] width 458 height 23
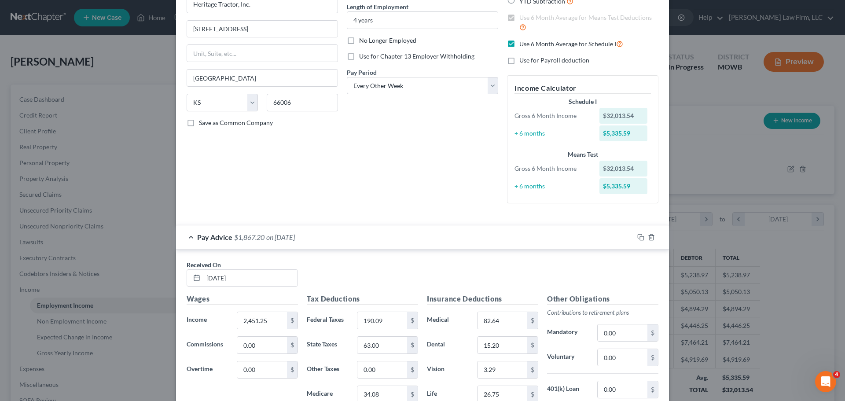
click at [519, 43] on label "Use 6 Month Average for Schedule I" at bounding box center [571, 44] width 104 height 10
click at [523, 43] on input "Use 6 Month Average for Schedule I" at bounding box center [526, 42] width 6 height 6
checkbox input "false"
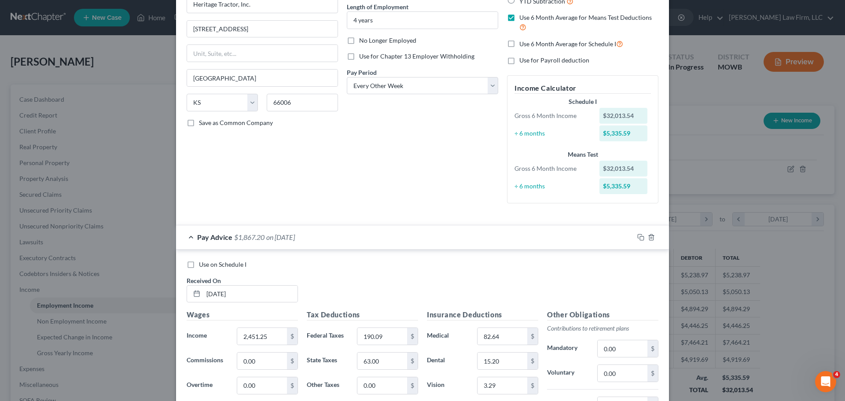
click at [199, 267] on label "Use on Schedule I" at bounding box center [223, 264] width 48 height 9
click at [202, 266] on input "Use on Schedule I" at bounding box center [205, 263] width 6 height 6
checkbox input "true"
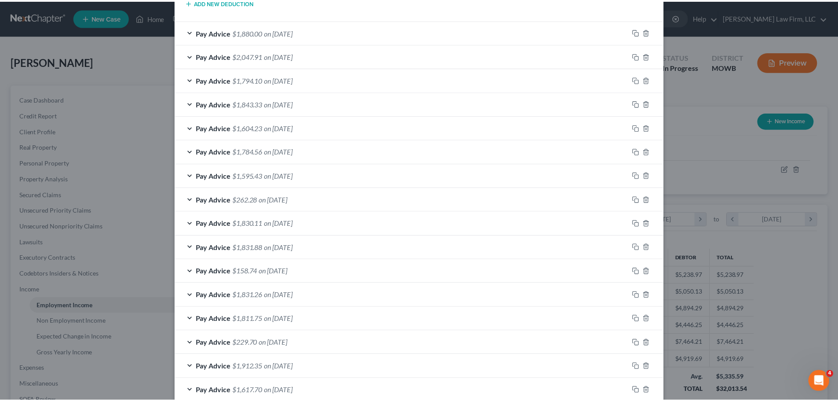
scroll to position [730, 0]
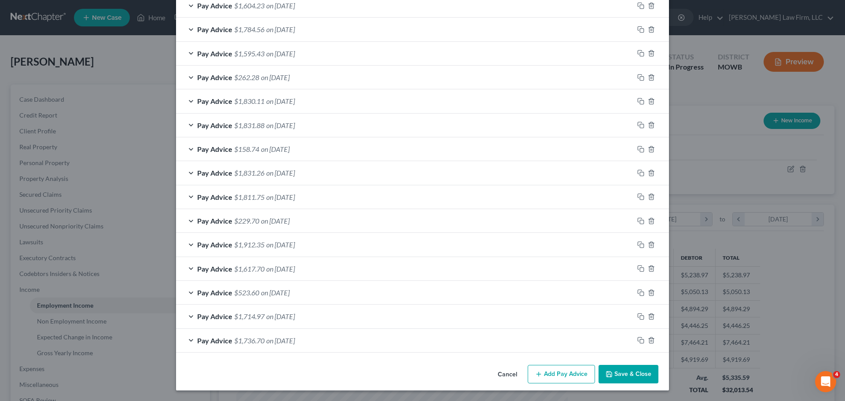
click at [624, 384] on div "Cancel Add Pay Advice Save & Close" at bounding box center [422, 375] width 493 height 29
click at [626, 376] on button "Save & Close" at bounding box center [628, 374] width 60 height 18
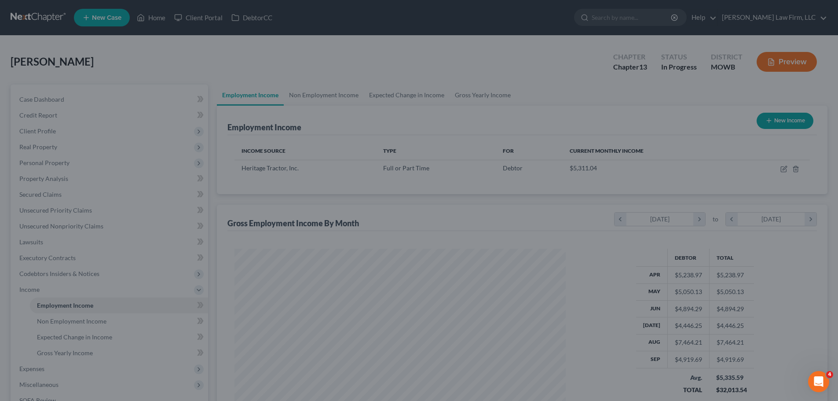
scroll to position [439796, 439614]
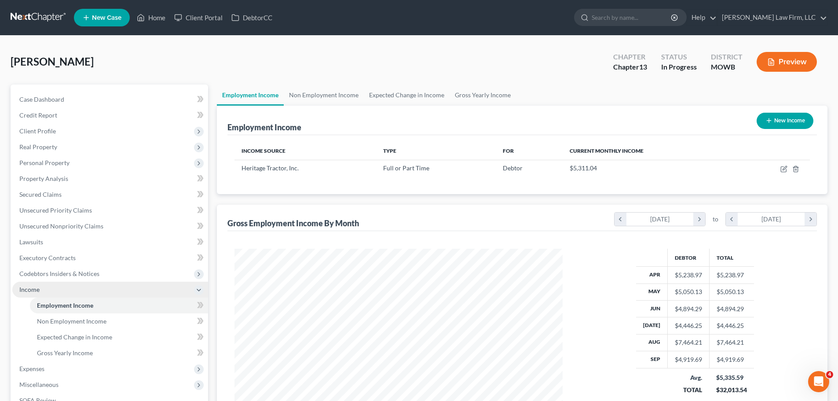
click at [49, 289] on span "Income" at bounding box center [110, 290] width 196 height 16
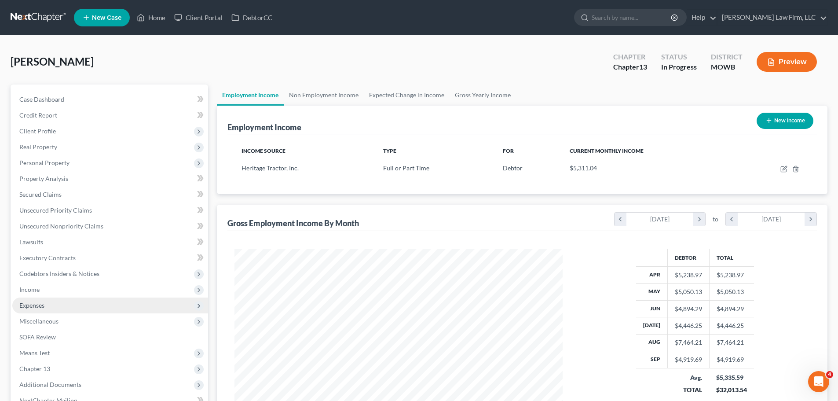
click at [51, 301] on span "Expenses" at bounding box center [110, 305] width 196 height 16
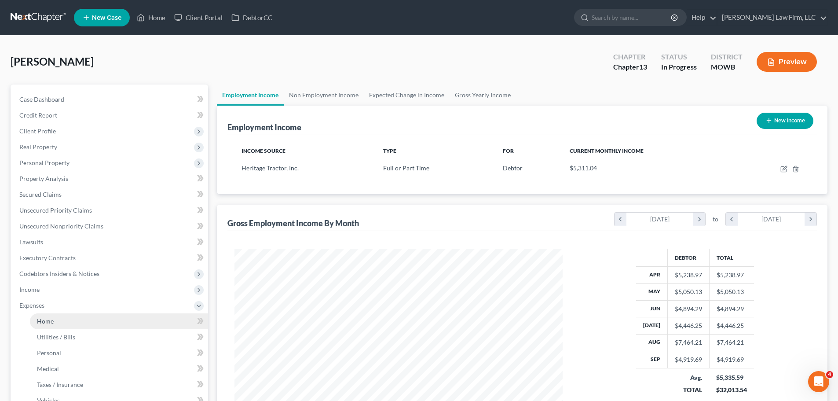
click at [62, 325] on link "Home" at bounding box center [119, 321] width 178 height 16
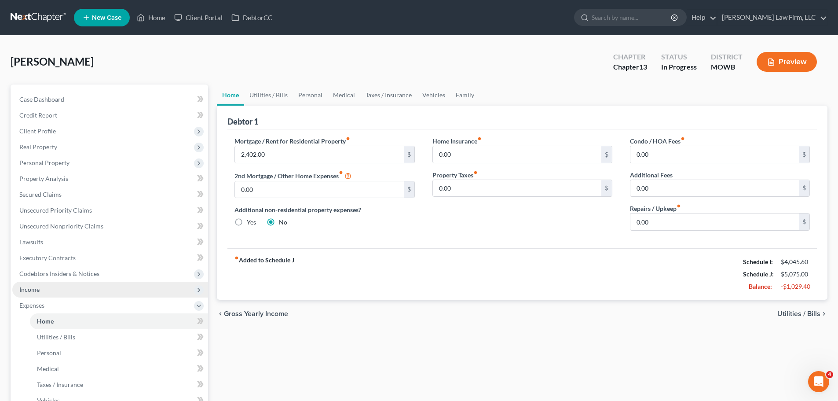
click at [65, 286] on span "Income" at bounding box center [110, 290] width 196 height 16
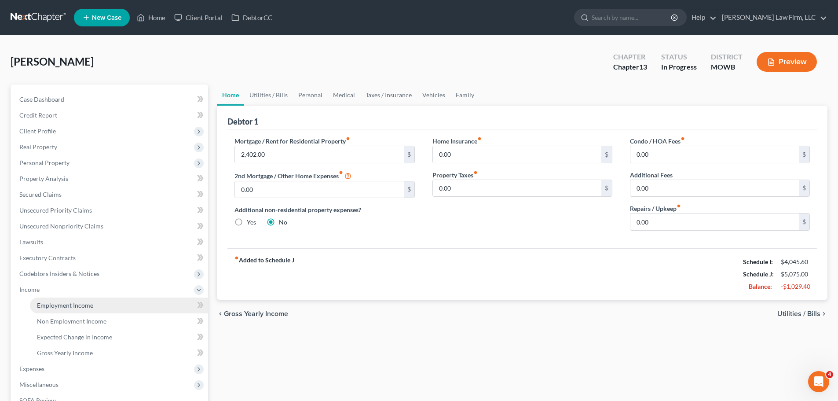
click at [85, 303] on span "Employment Income" at bounding box center [65, 304] width 56 height 7
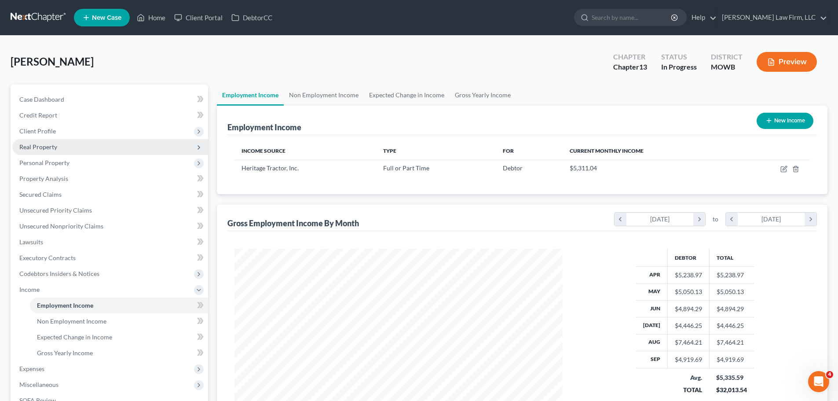
scroll to position [44, 0]
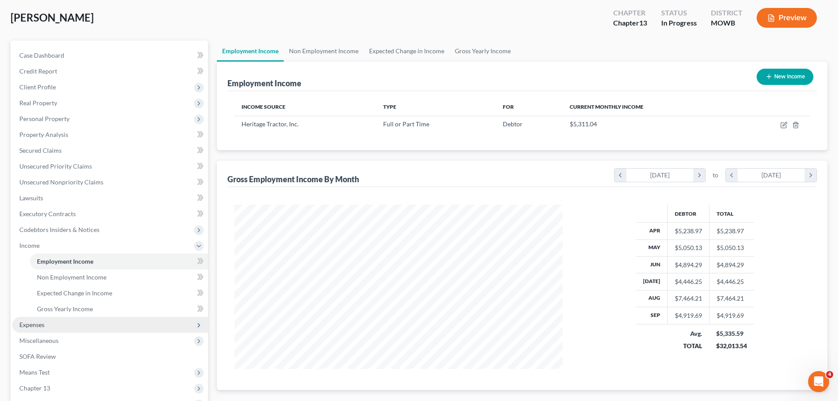
click at [50, 324] on span "Expenses" at bounding box center [110, 325] width 196 height 16
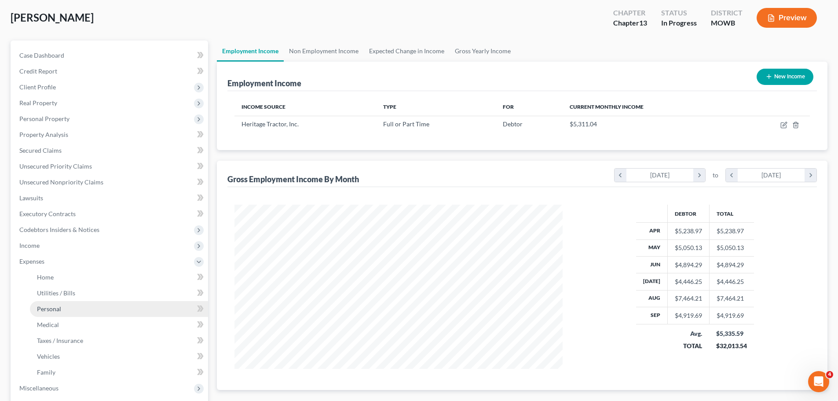
click at [63, 303] on link "Personal" at bounding box center [119, 309] width 178 height 16
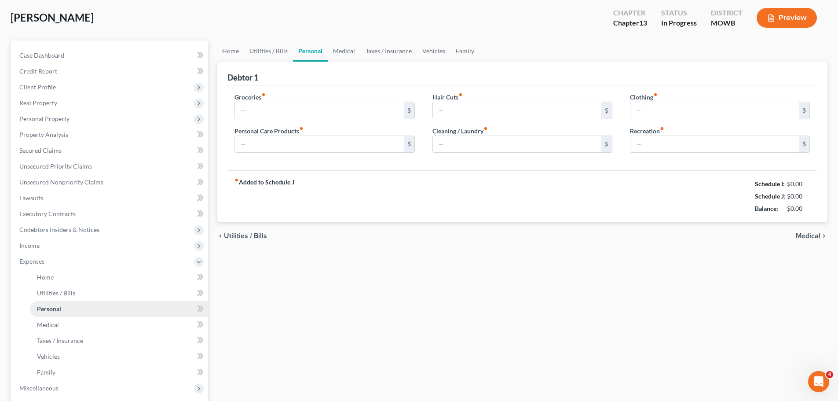
scroll to position [2, 0]
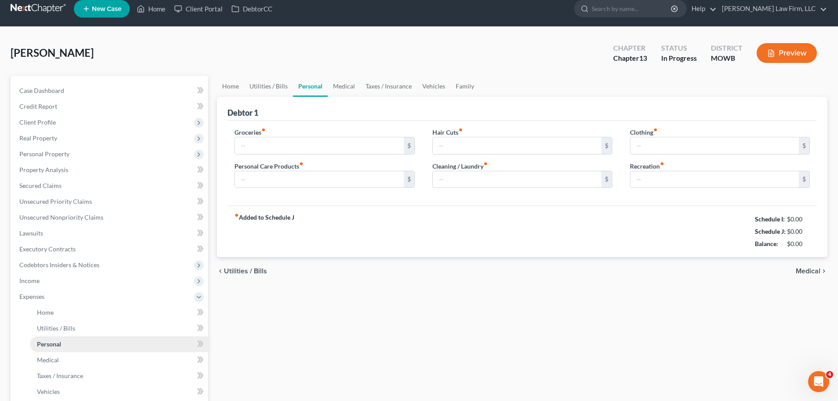
type input "500.00"
type input "40.00"
type input "20.00"
type input "50.00"
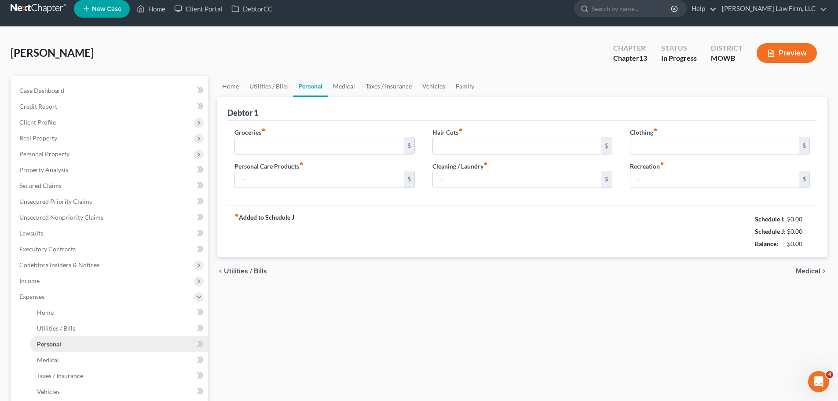
type input "50.00"
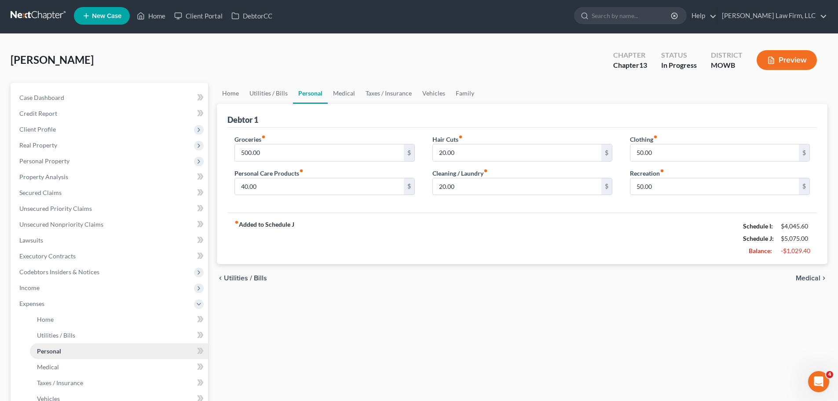
scroll to position [0, 0]
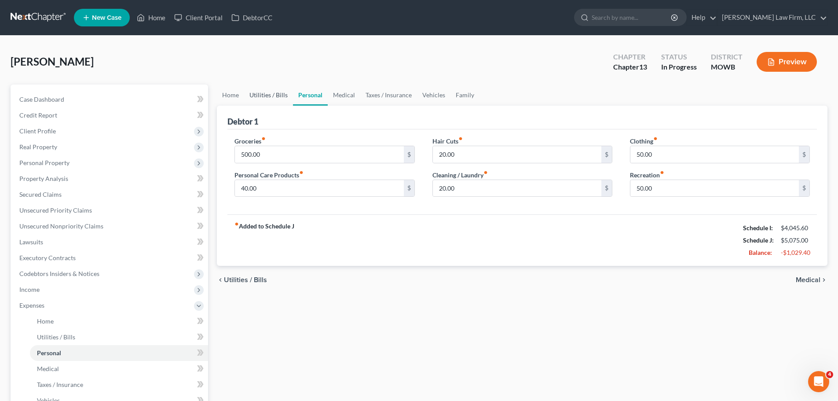
click at [269, 93] on link "Utilities / Bills" at bounding box center [268, 94] width 49 height 21
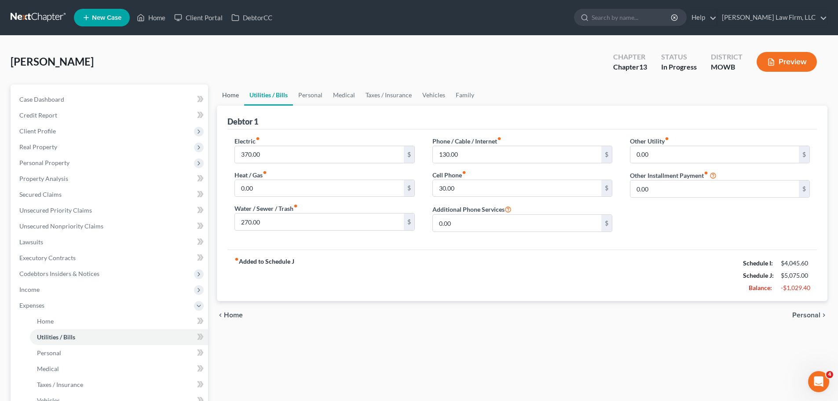
click at [234, 97] on link "Home" at bounding box center [230, 94] width 27 height 21
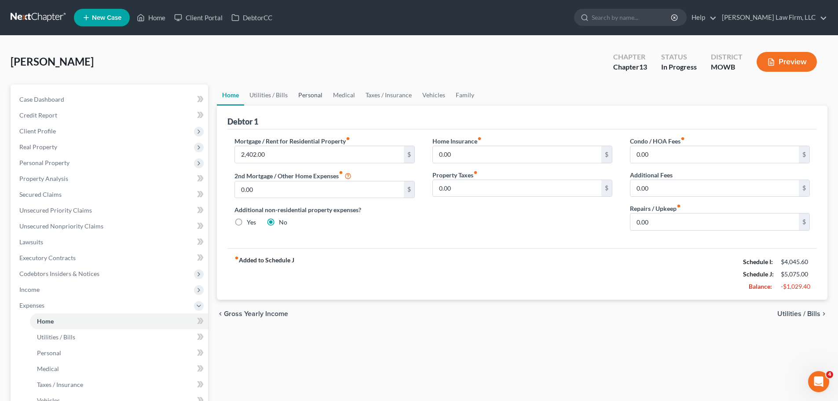
click at [316, 94] on link "Personal" at bounding box center [310, 94] width 35 height 21
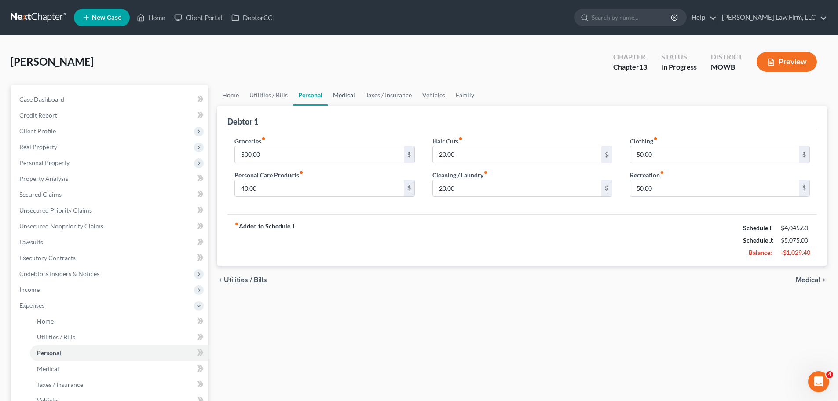
click at [353, 96] on link "Medical" at bounding box center [344, 94] width 33 height 21
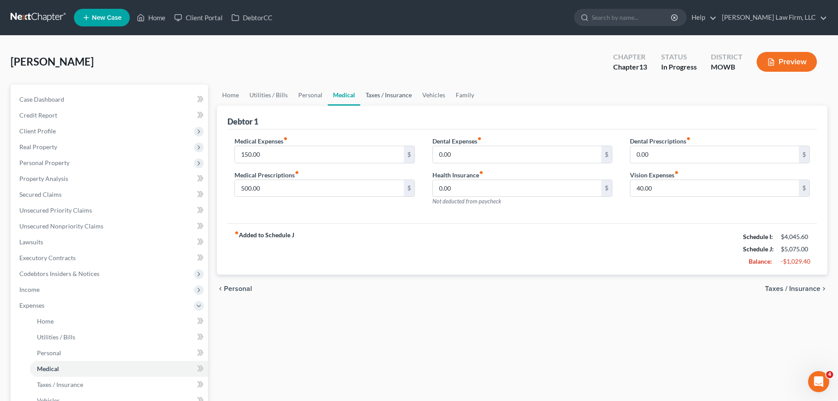
click at [377, 94] on link "Taxes / Insurance" at bounding box center [388, 94] width 57 height 21
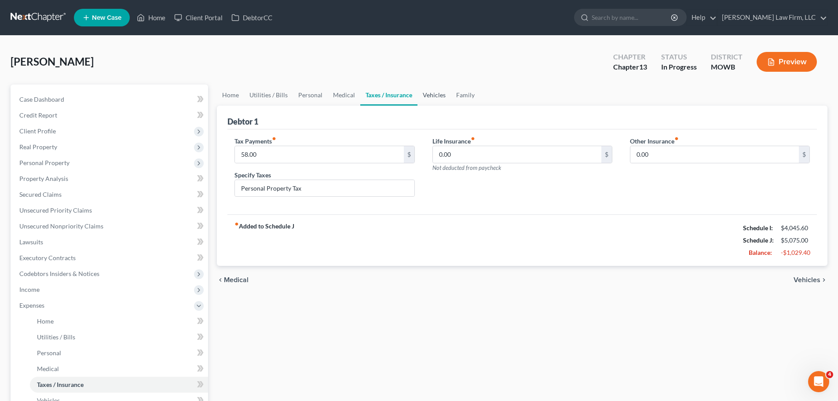
click at [440, 93] on link "Vehicles" at bounding box center [434, 94] width 33 height 21
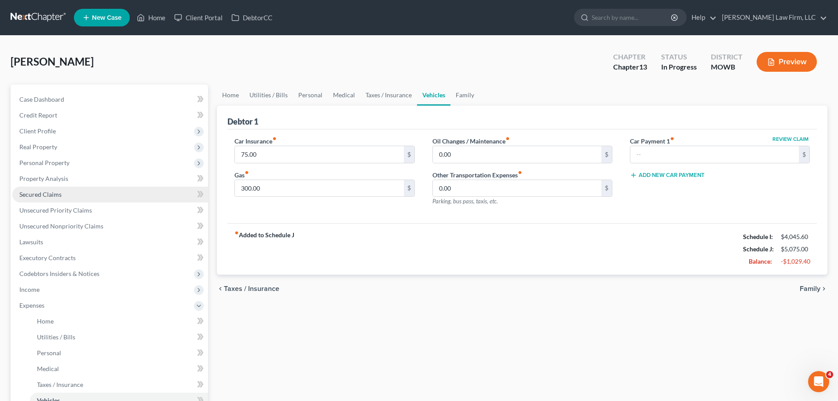
click at [59, 191] on span "Secured Claims" at bounding box center [40, 194] width 42 height 7
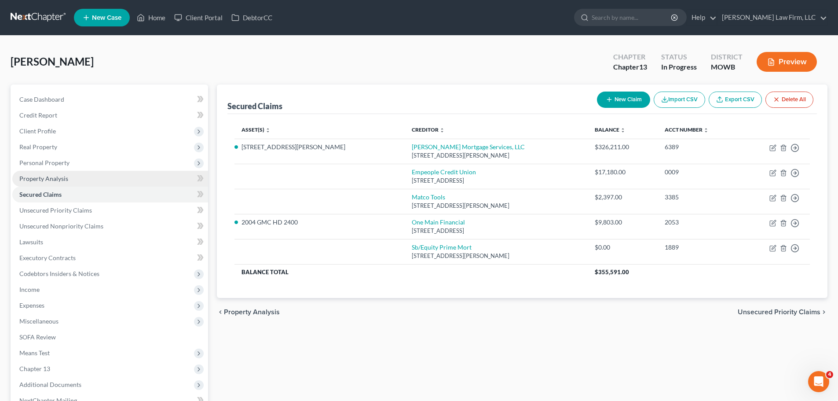
drag, startPoint x: 75, startPoint y: 177, endPoint x: 135, endPoint y: 199, distance: 64.3
click at [75, 177] on link "Property Analysis" at bounding box center [110, 179] width 196 height 16
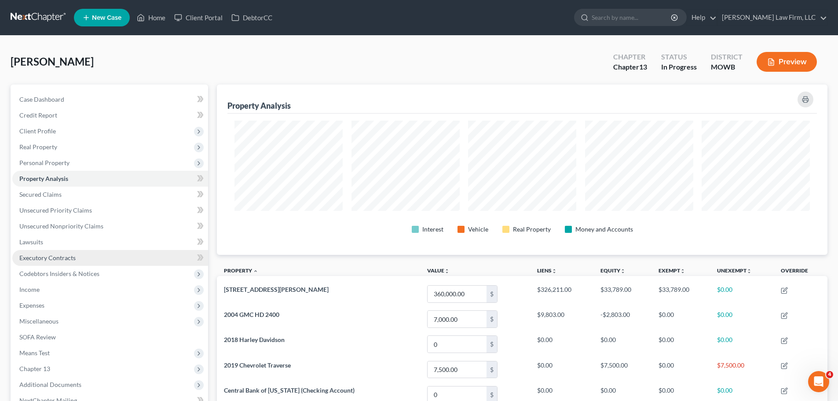
scroll to position [170, 611]
click at [164, 18] on link "Home" at bounding box center [150, 18] width 37 height 16
